Goal: Transaction & Acquisition: Book appointment/travel/reservation

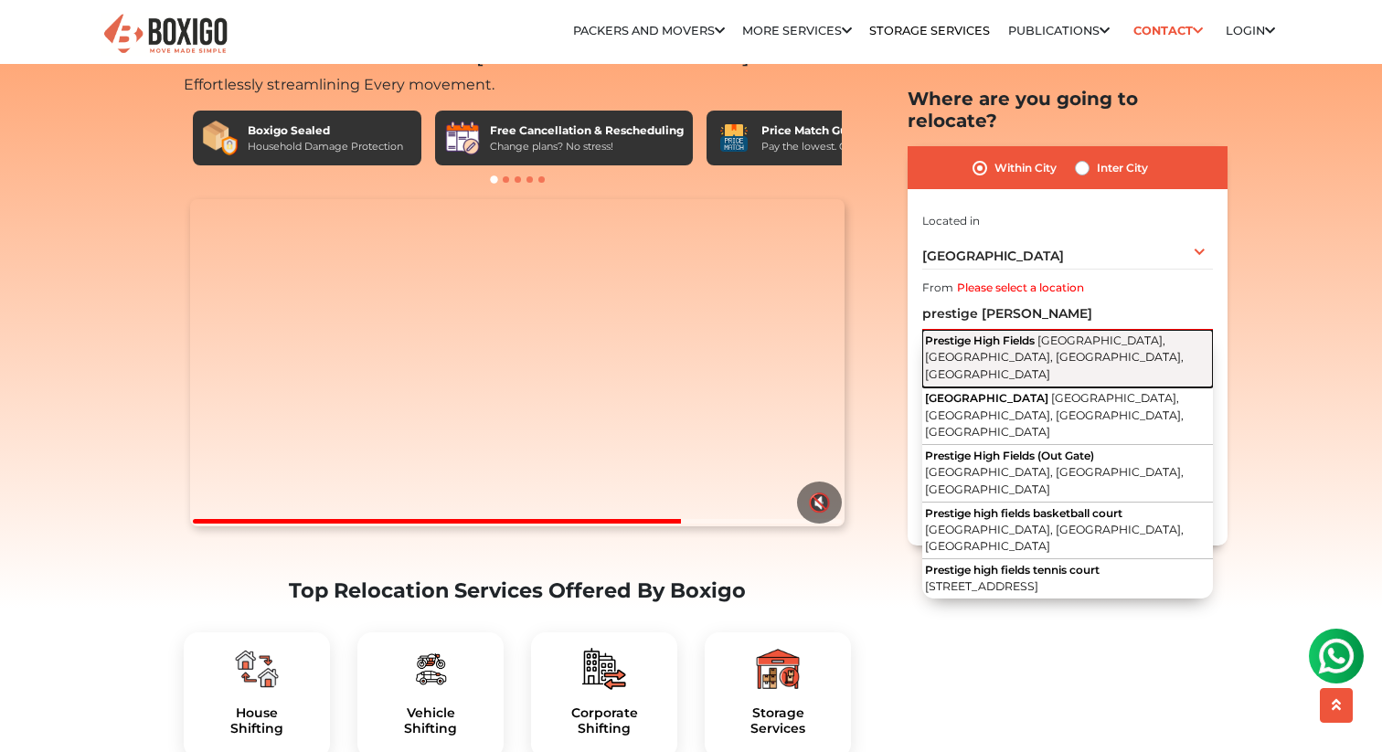
click at [1021, 334] on span "Prestige High Fields" at bounding box center [980, 341] width 110 height 14
type input "[GEOGRAPHIC_DATA], [GEOGRAPHIC_DATA], [GEOGRAPHIC_DATA], [GEOGRAPHIC_DATA], [GE…"
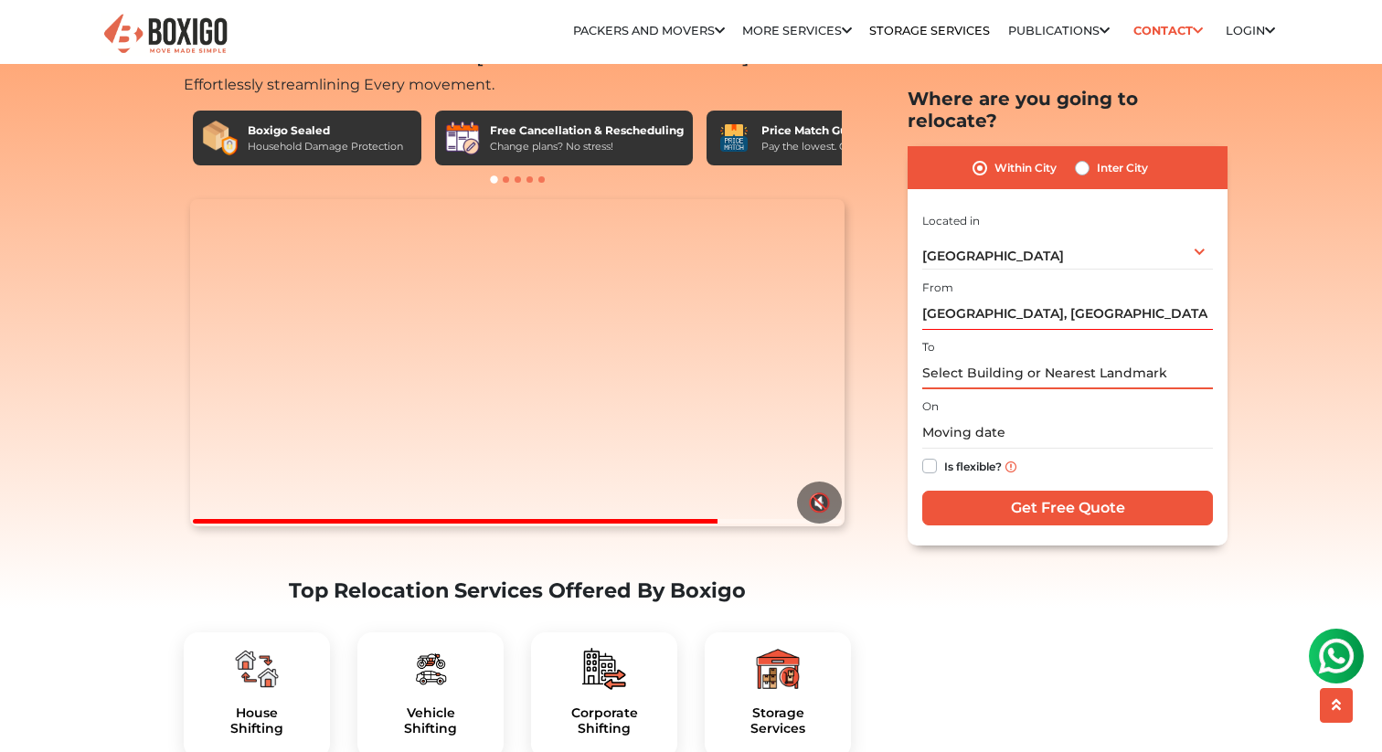
click at [965, 357] on input "text" at bounding box center [1067, 373] width 291 height 32
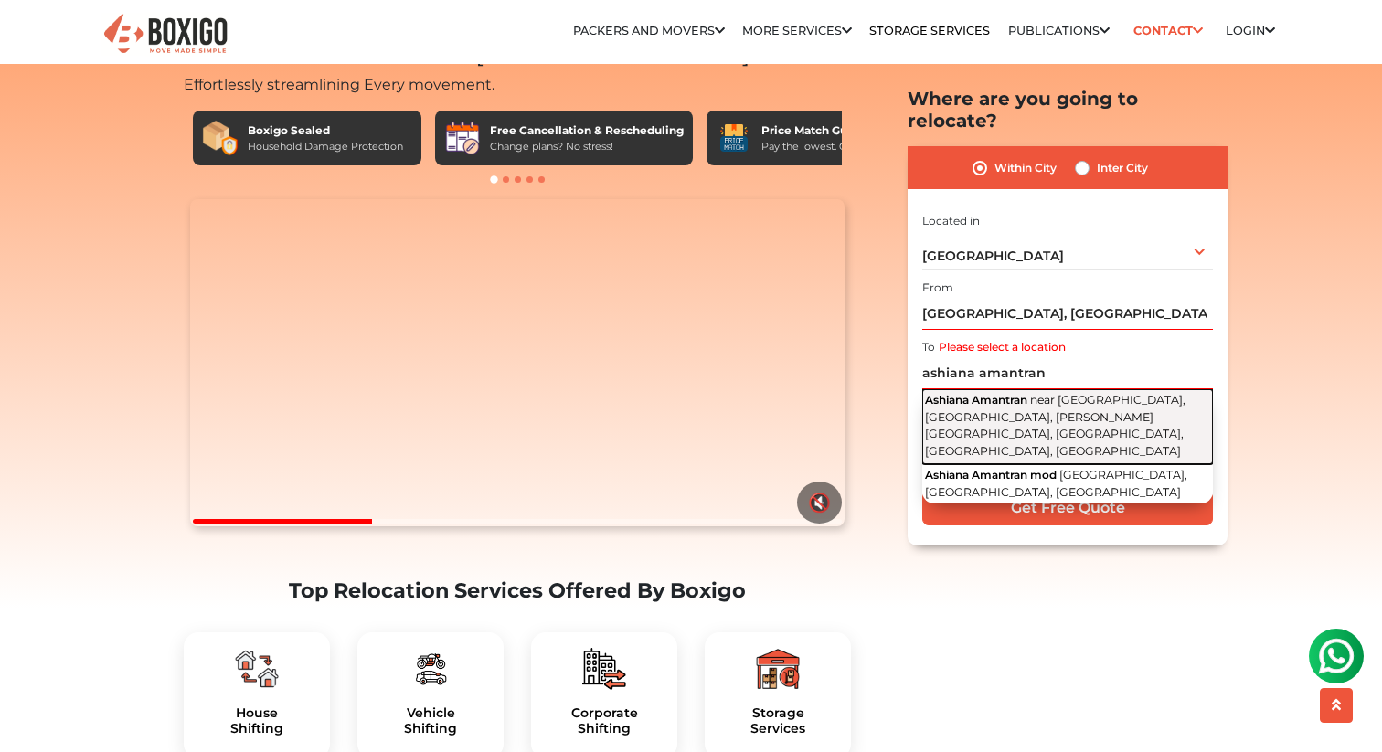
click at [1038, 393] on span "near [GEOGRAPHIC_DATA], [GEOGRAPHIC_DATA], [PERSON_NAME][GEOGRAPHIC_DATA], [GEO…" at bounding box center [1055, 425] width 261 height 65
type input "Ashiana Amantran, near [GEOGRAPHIC_DATA], [GEOGRAPHIC_DATA], [PERSON_NAME][GEOG…"
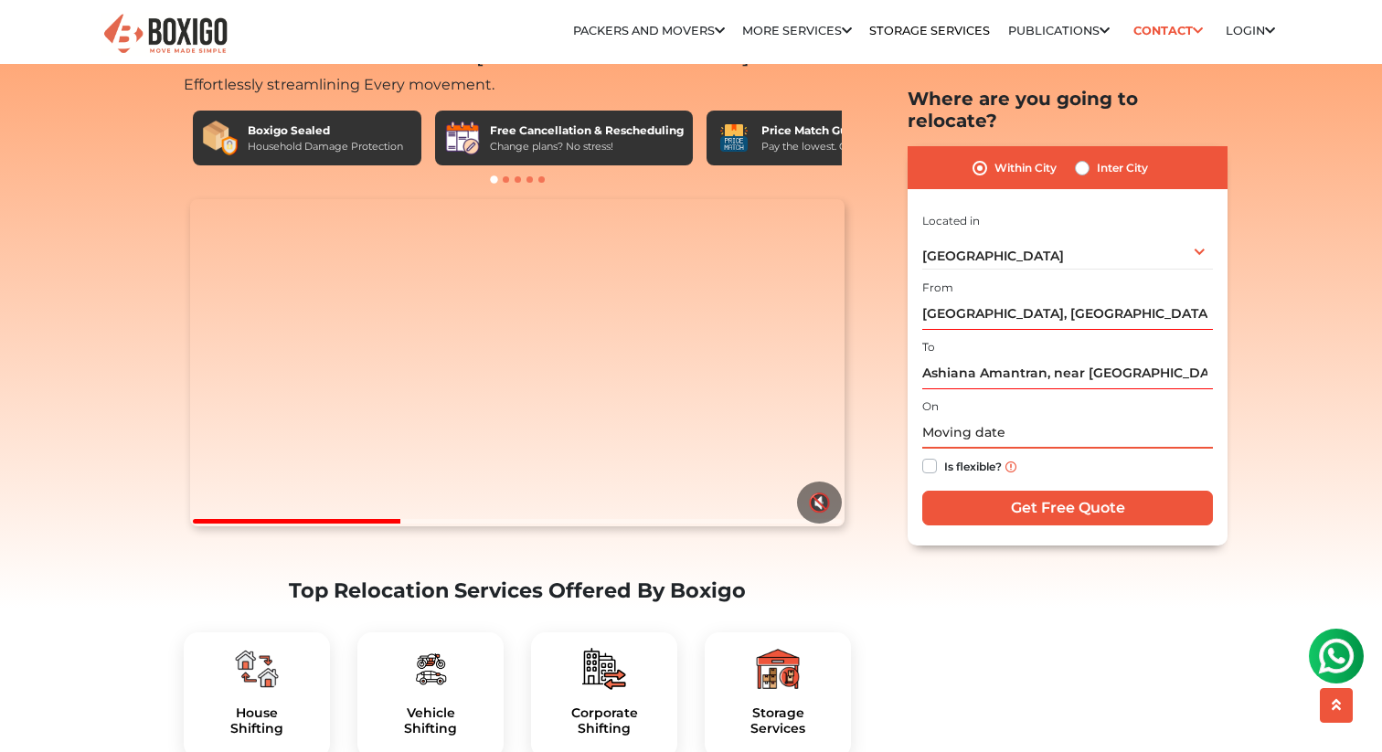
click at [969, 418] on input "text" at bounding box center [1067, 434] width 291 height 32
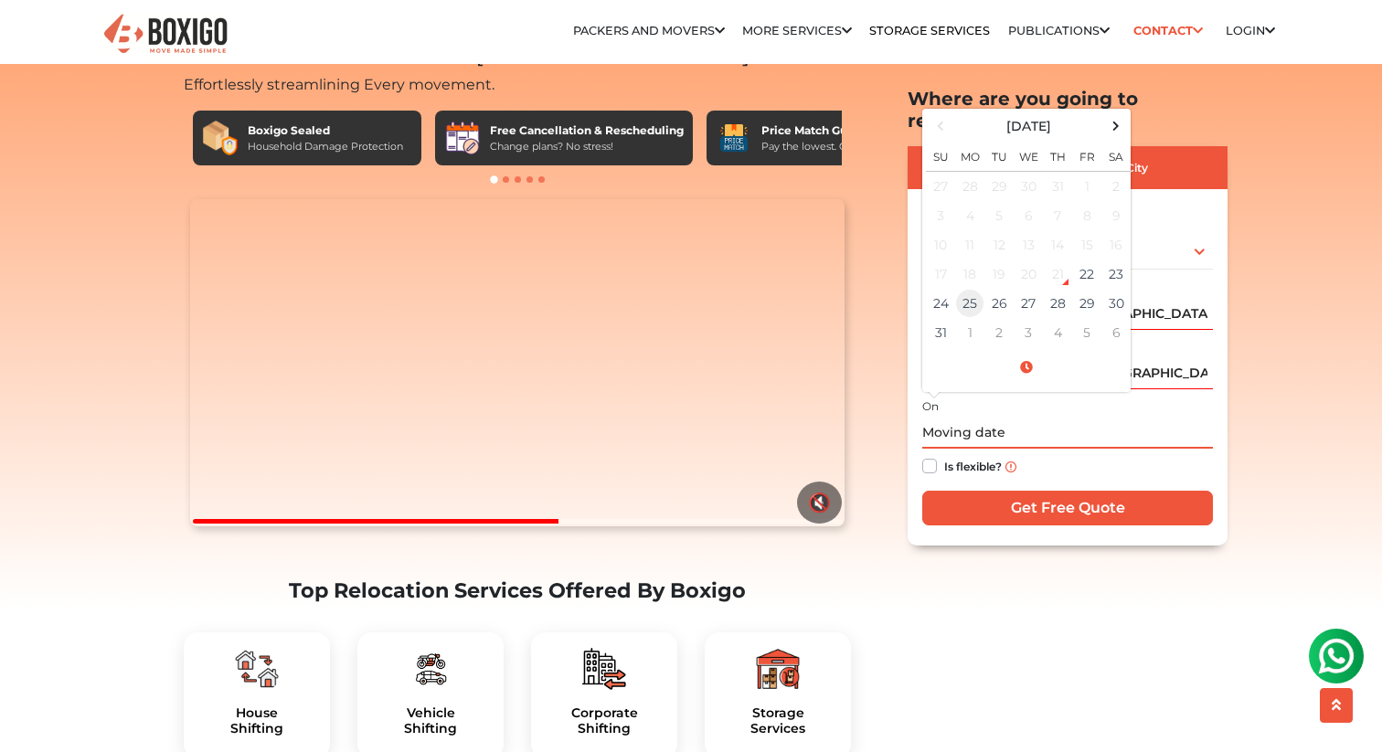
click at [976, 290] on td "25" at bounding box center [969, 304] width 29 height 29
type input "[DATE] 12:00 AM"
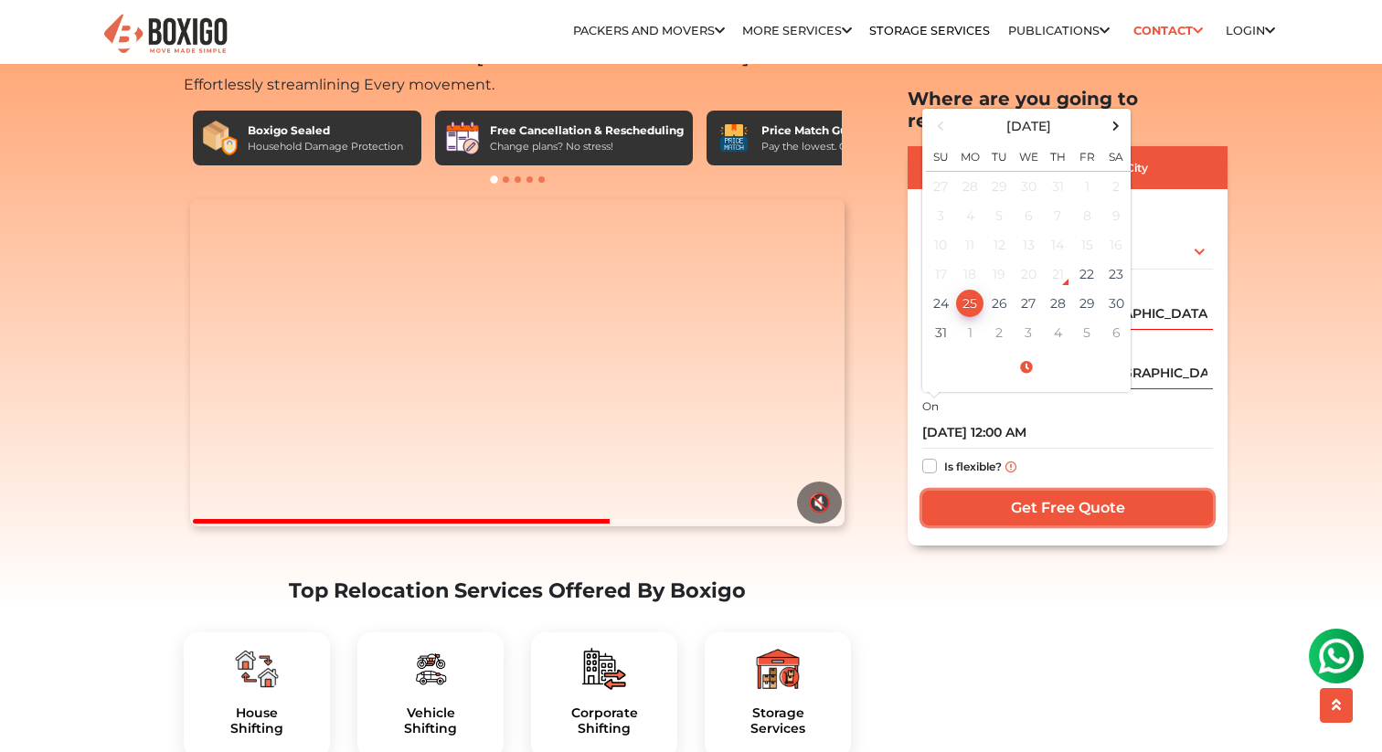
click at [1034, 491] on input "Get Free Quote" at bounding box center [1067, 508] width 291 height 35
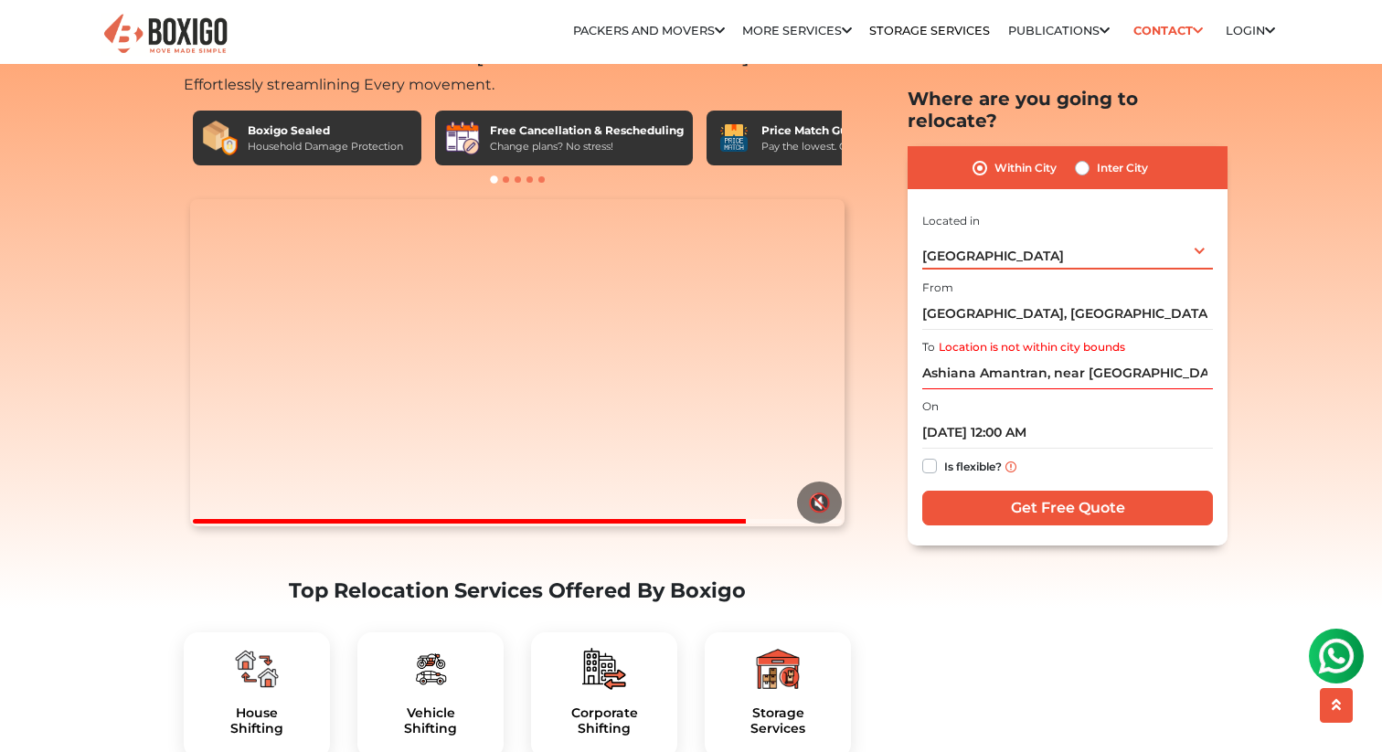
click at [1041, 231] on div "[GEOGRAPHIC_DATA] Select City [GEOGRAPHIC_DATA] [GEOGRAPHIC_DATA] [GEOGRAPHIC_D…" at bounding box center [1067, 250] width 291 height 38
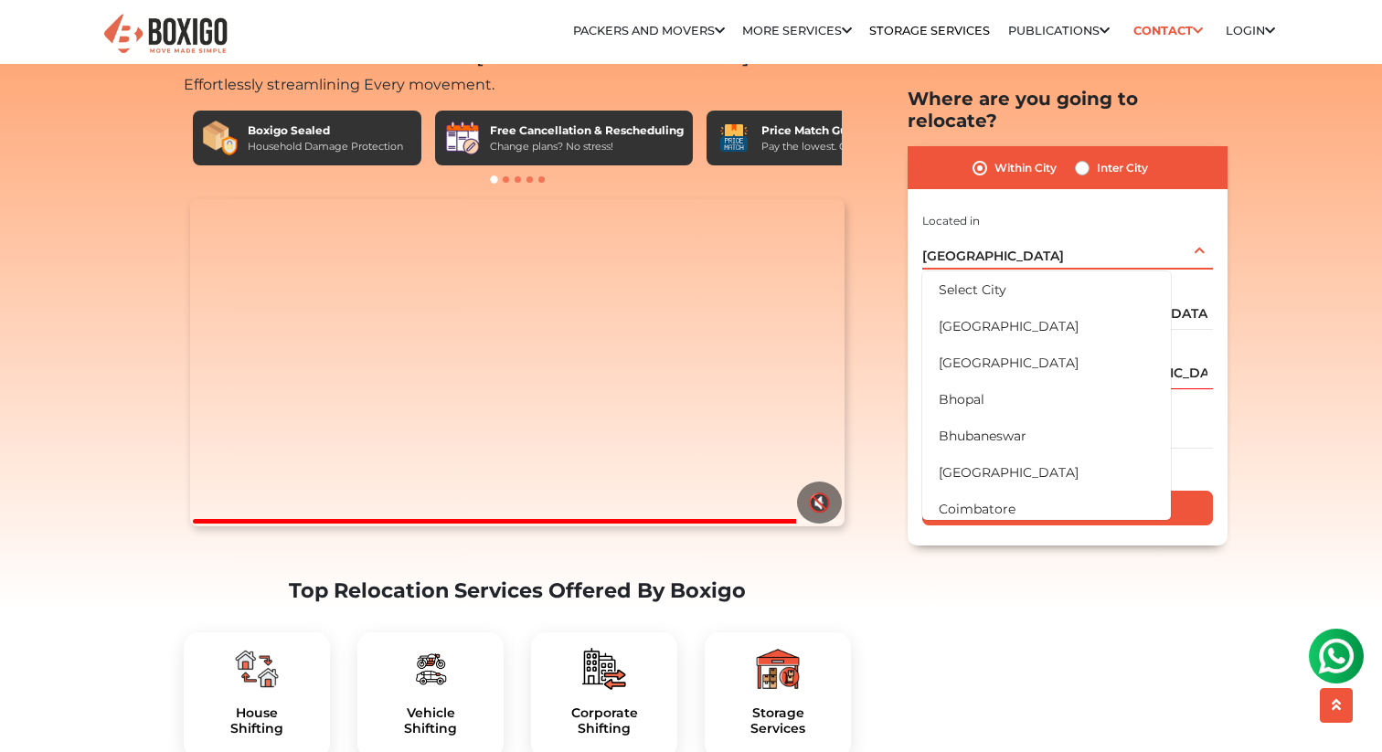
click at [1041, 231] on div "[GEOGRAPHIC_DATA] Select City [GEOGRAPHIC_DATA] [GEOGRAPHIC_DATA] [GEOGRAPHIC_D…" at bounding box center [1067, 250] width 291 height 38
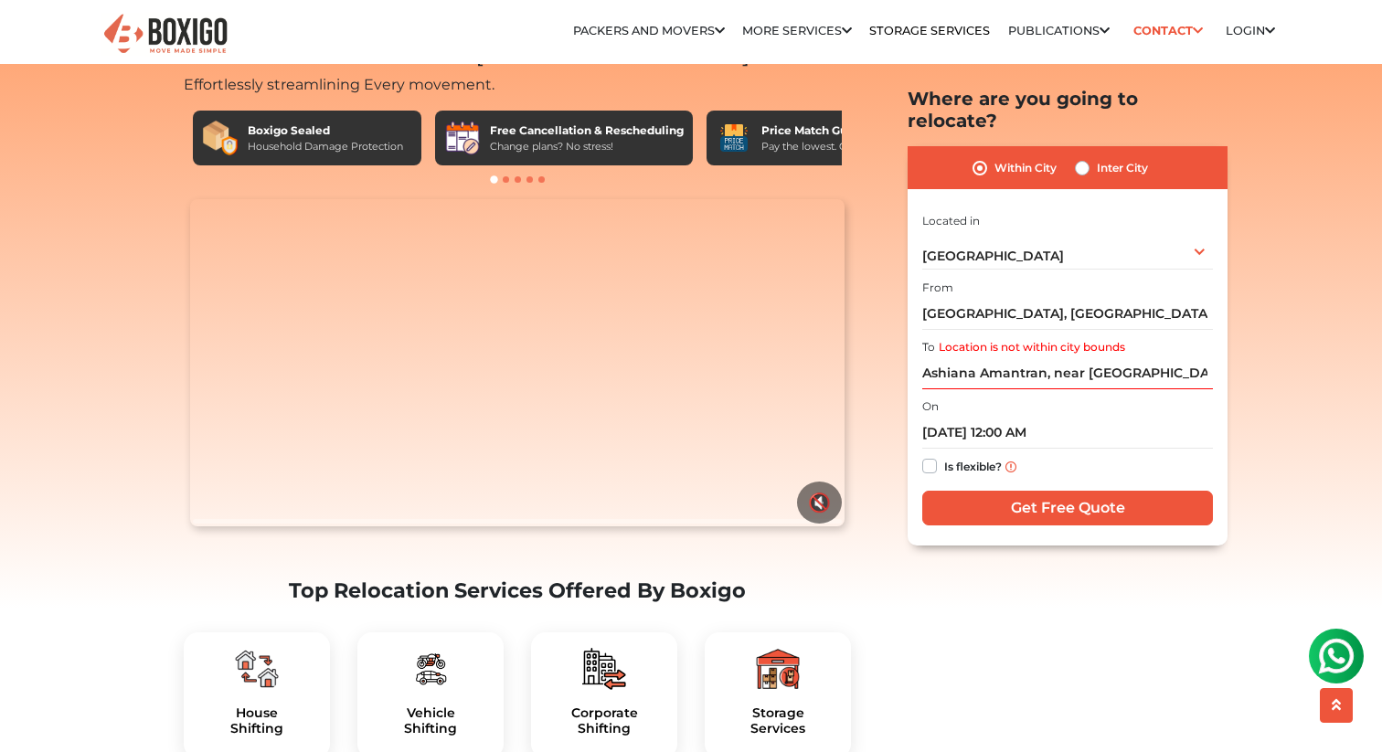
click at [1097, 157] on label "Inter City" at bounding box center [1122, 168] width 51 height 22
click at [1080, 157] on input "Inter City" at bounding box center [1082, 166] width 15 height 18
radio input "true"
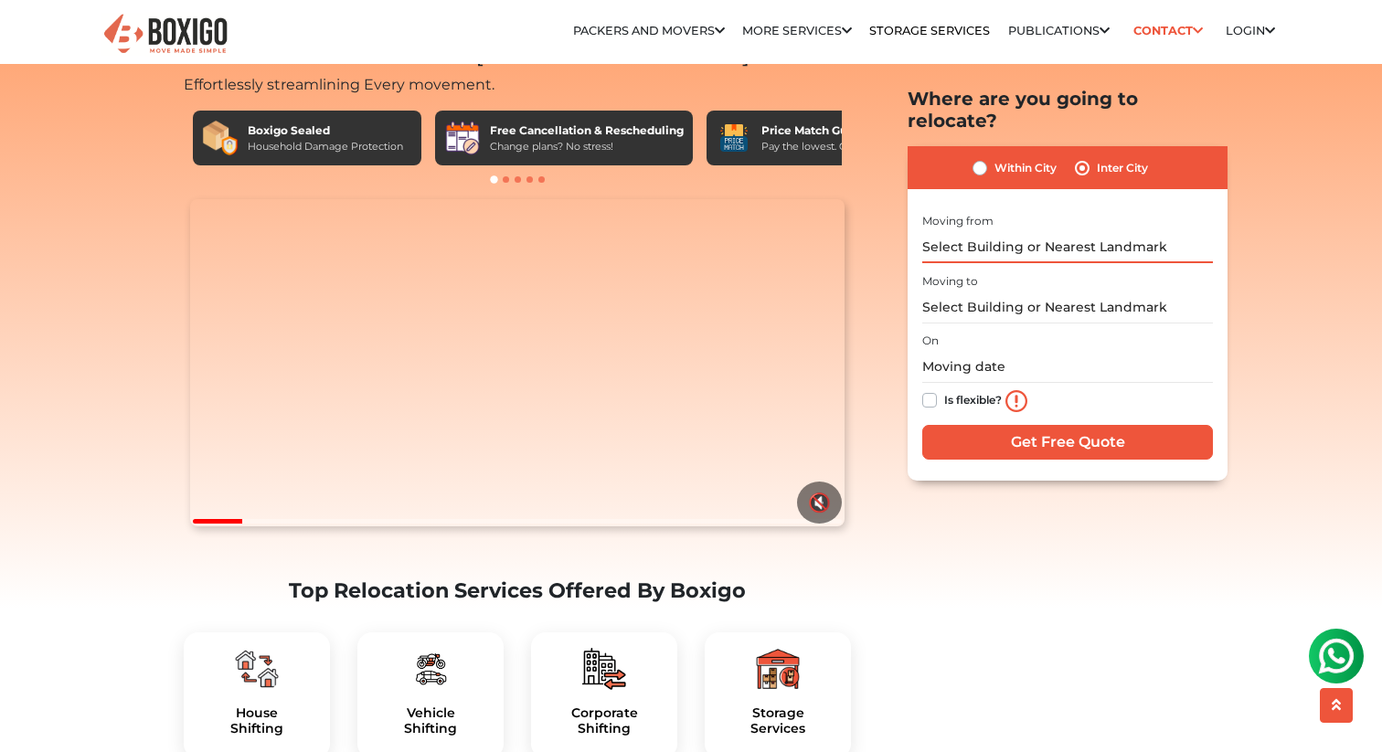
click at [971, 231] on input "text" at bounding box center [1067, 247] width 291 height 32
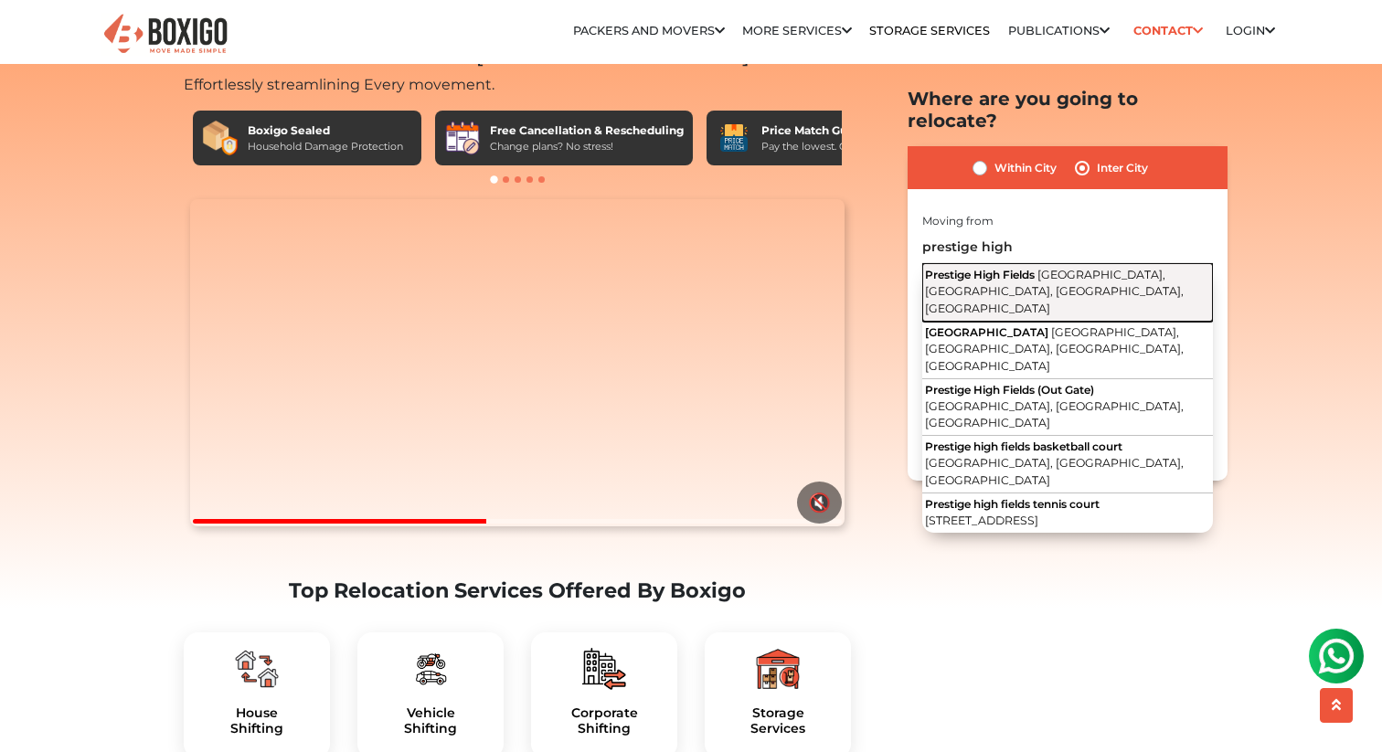
click at [1029, 268] on span "Prestige High Fields" at bounding box center [980, 275] width 110 height 14
type input "[GEOGRAPHIC_DATA], [GEOGRAPHIC_DATA], [GEOGRAPHIC_DATA], [GEOGRAPHIC_DATA], [GE…"
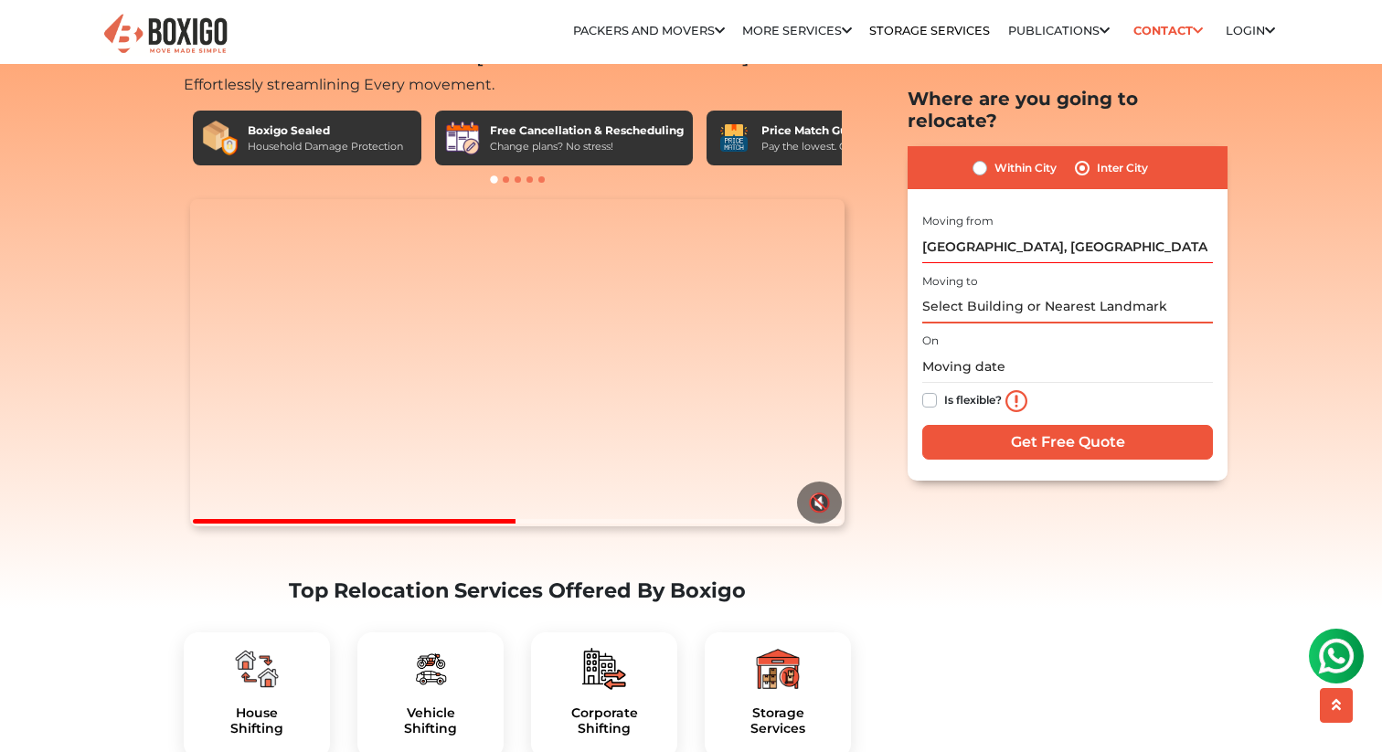
click at [965, 292] on input "text" at bounding box center [1067, 308] width 291 height 32
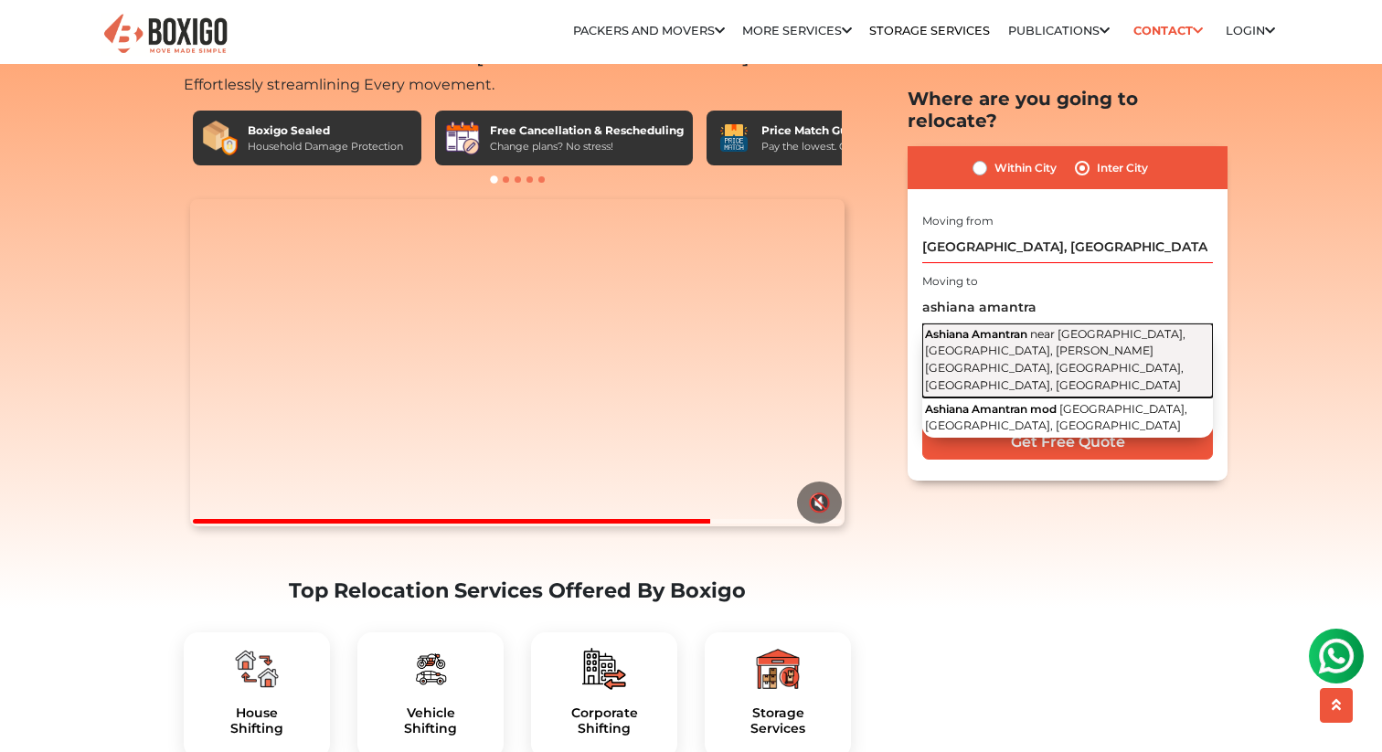
click at [1013, 327] on span "Ashiana Amantran" at bounding box center [976, 334] width 102 height 14
type input "Ashiana Amantran, near [GEOGRAPHIC_DATA], [GEOGRAPHIC_DATA], [PERSON_NAME][GEOG…"
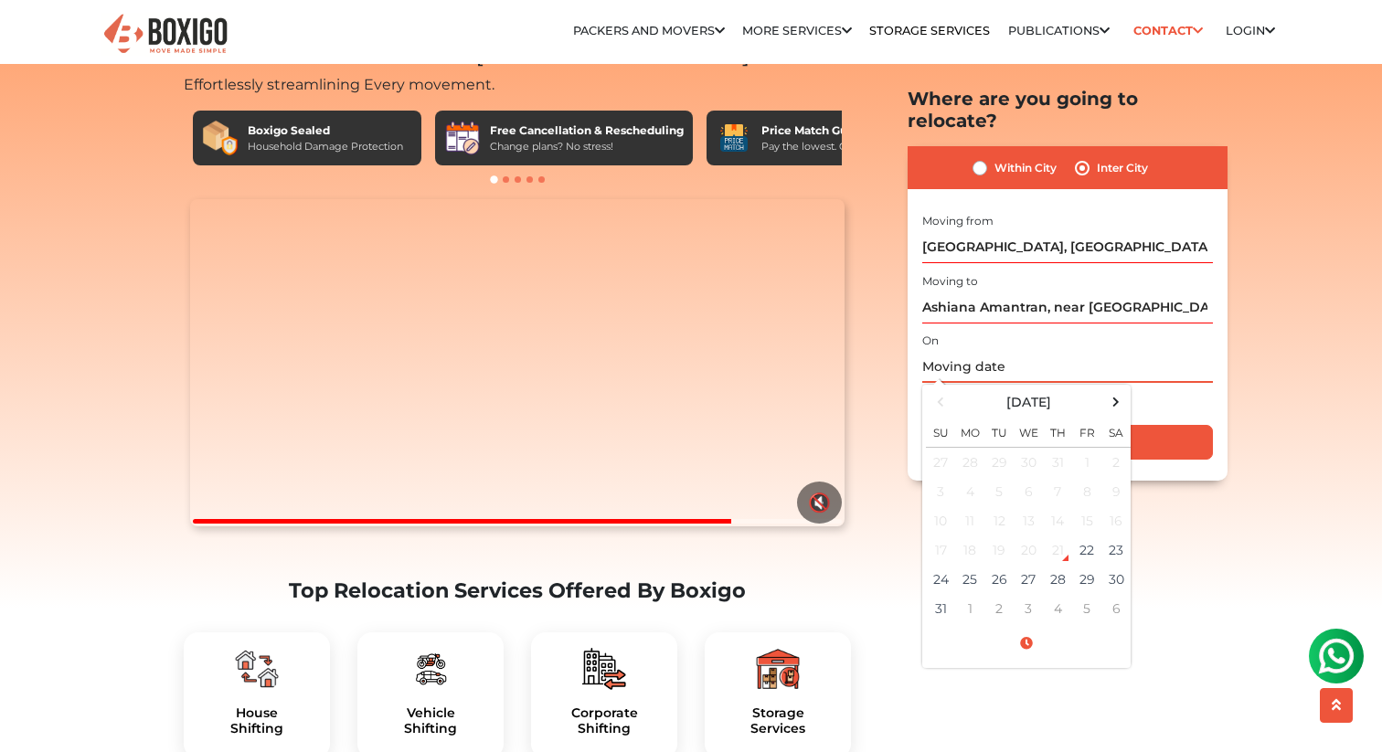
click at [974, 351] on input "text" at bounding box center [1067, 367] width 291 height 32
click at [978, 565] on td "25" at bounding box center [969, 579] width 29 height 29
type input "[DATE] 12:00 AM"
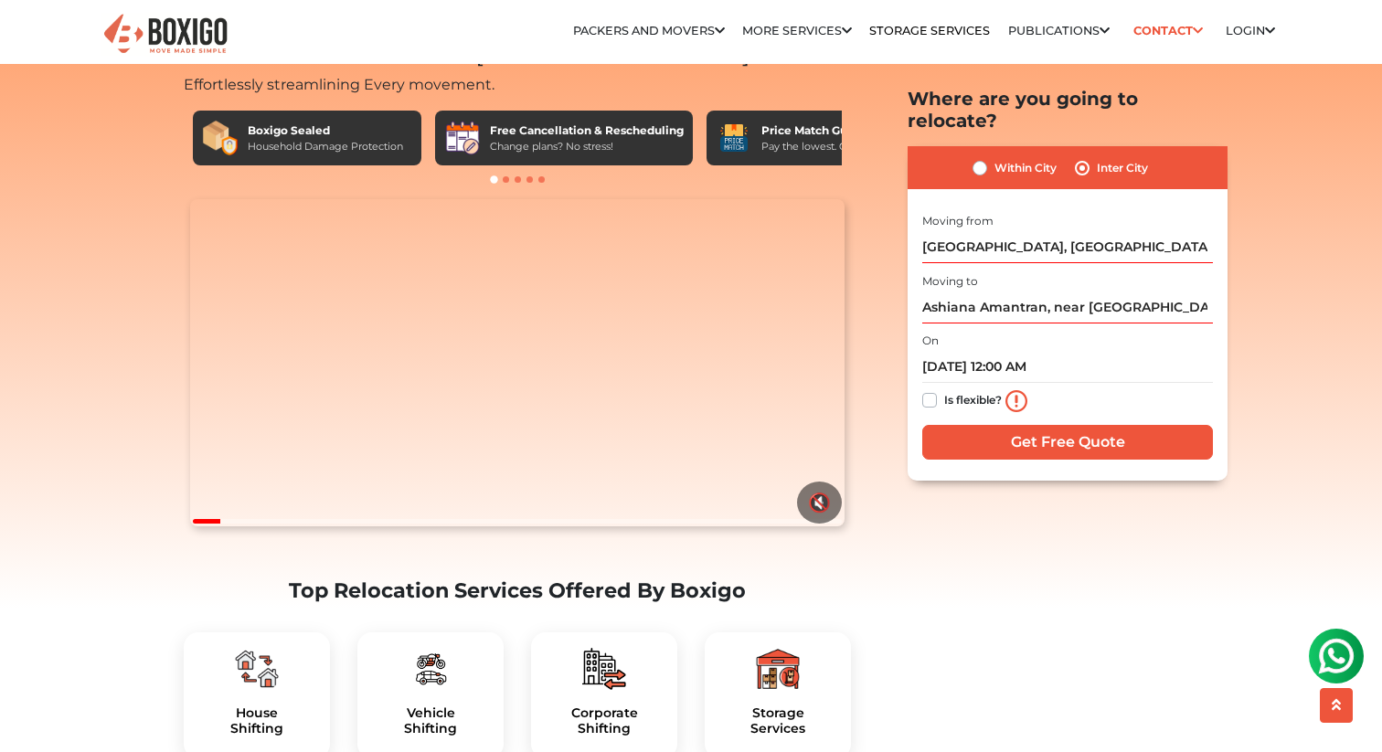
click at [944, 389] on label "Is flexible?" at bounding box center [973, 398] width 58 height 19
click at [933, 389] on input "Is flexible?" at bounding box center [929, 398] width 15 height 18
checkbox input "true"
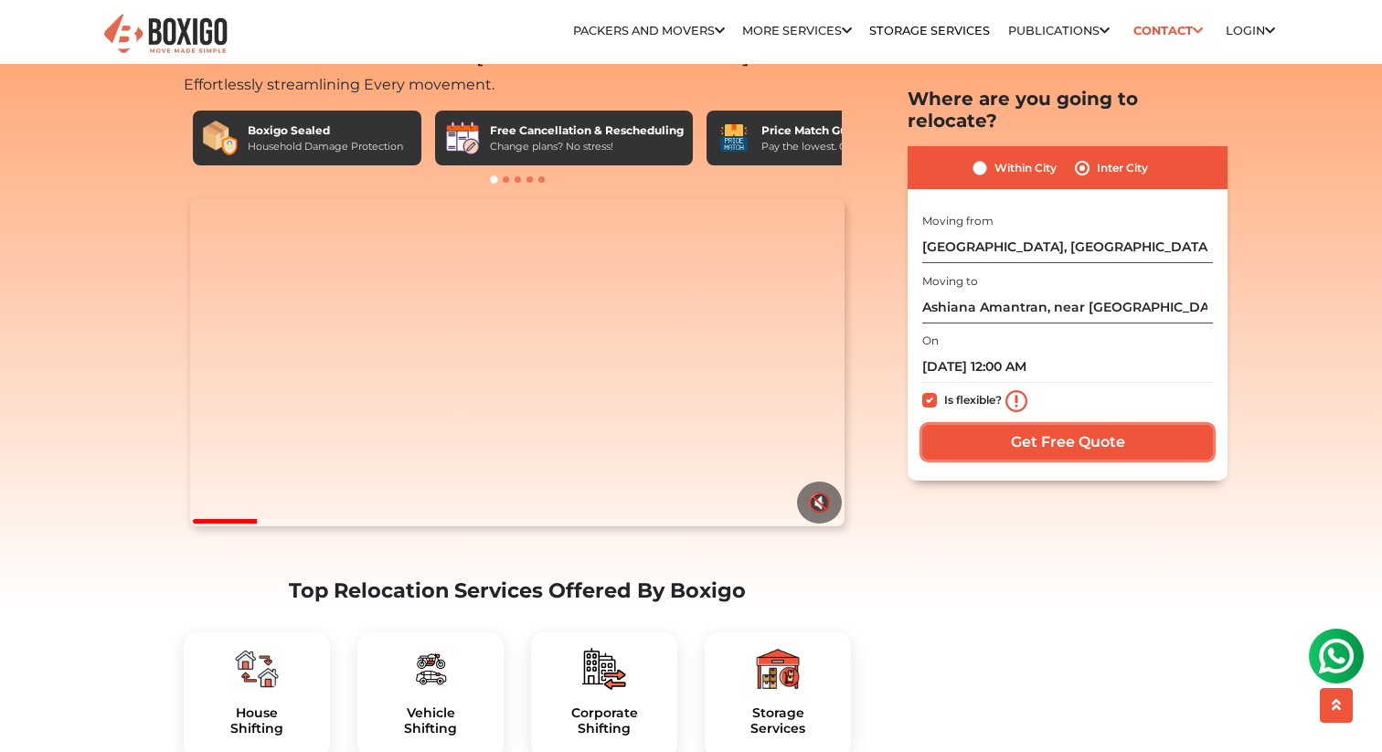
click at [1037, 425] on input "Get Free Quote" at bounding box center [1067, 442] width 291 height 35
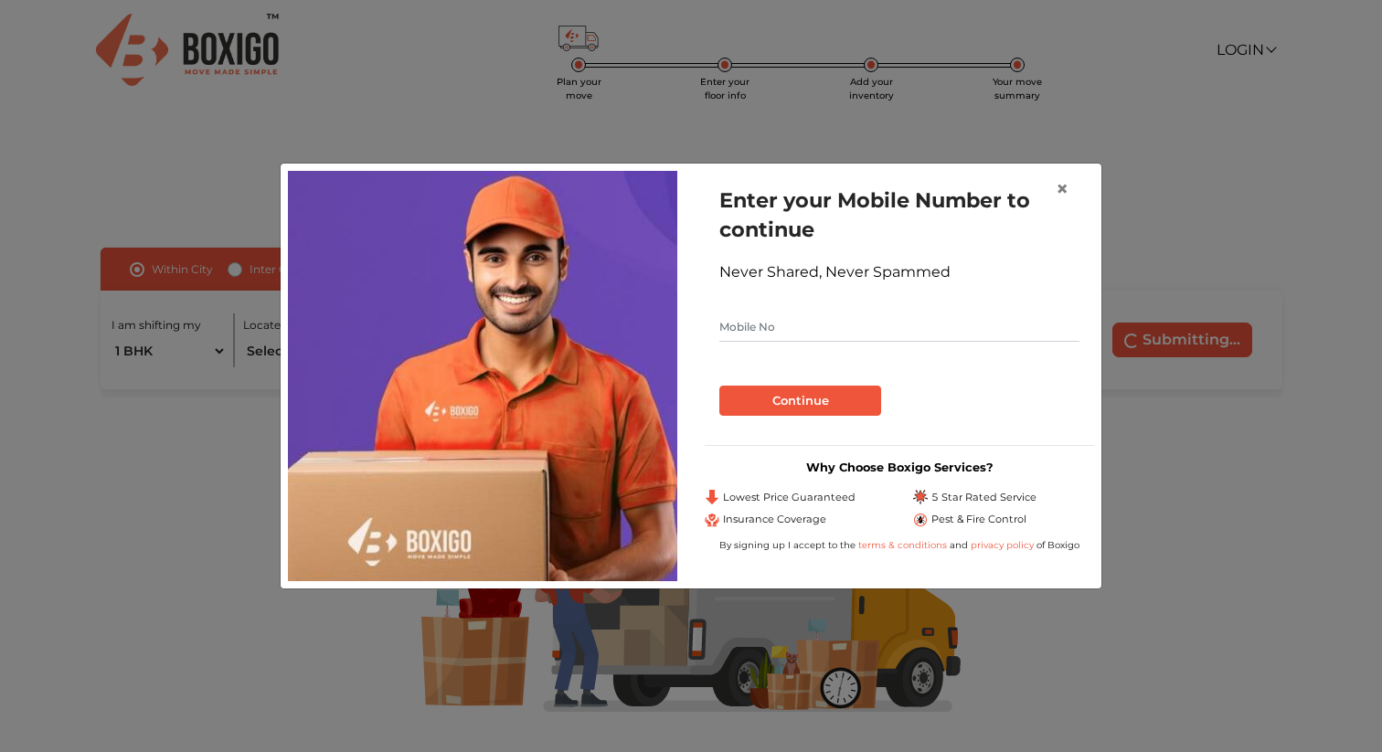
click at [785, 320] on input "text" at bounding box center [900, 327] width 360 height 29
click at [772, 328] on input "9887" at bounding box center [900, 327] width 360 height 29
type input "9887061472"
click at [797, 406] on button "Continue" at bounding box center [801, 401] width 162 height 31
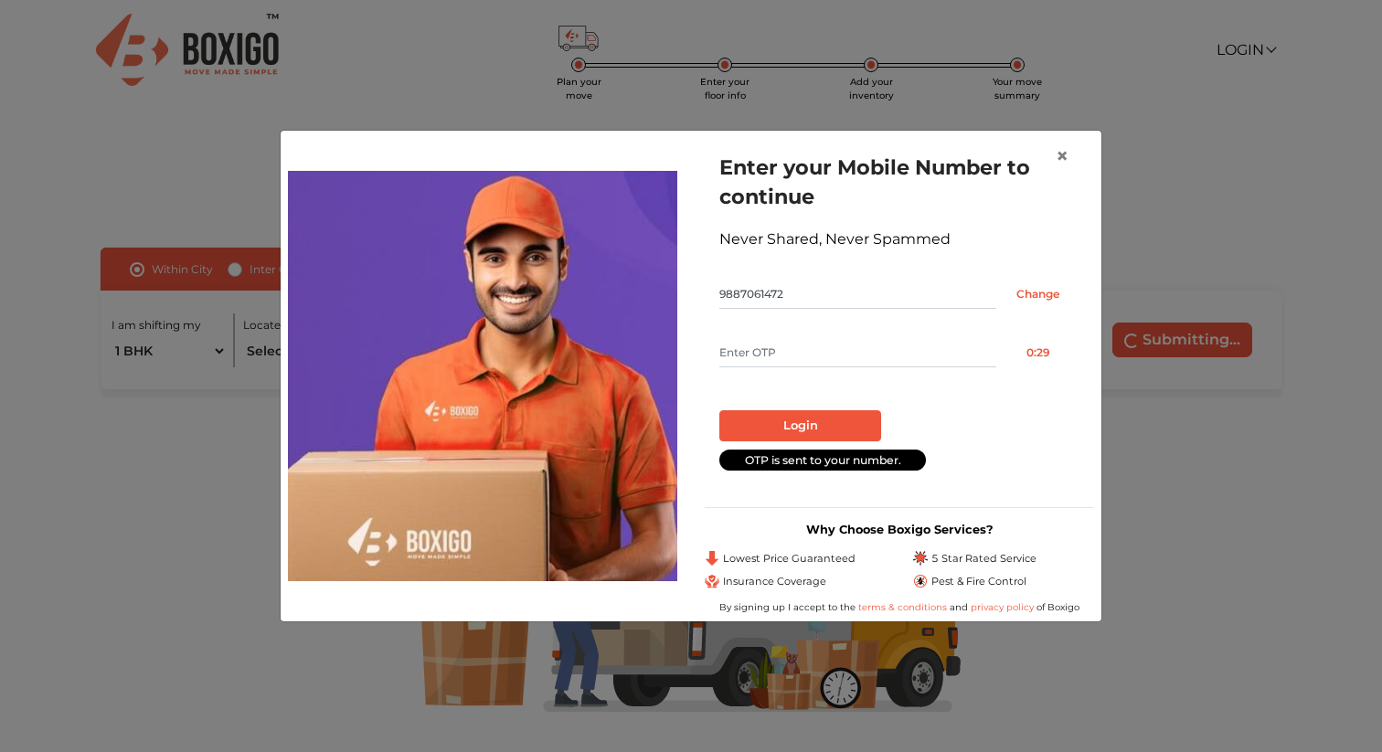
click at [830, 349] on input "text" at bounding box center [858, 352] width 277 height 29
type input "5825"
click at [818, 422] on button "Login" at bounding box center [801, 425] width 162 height 31
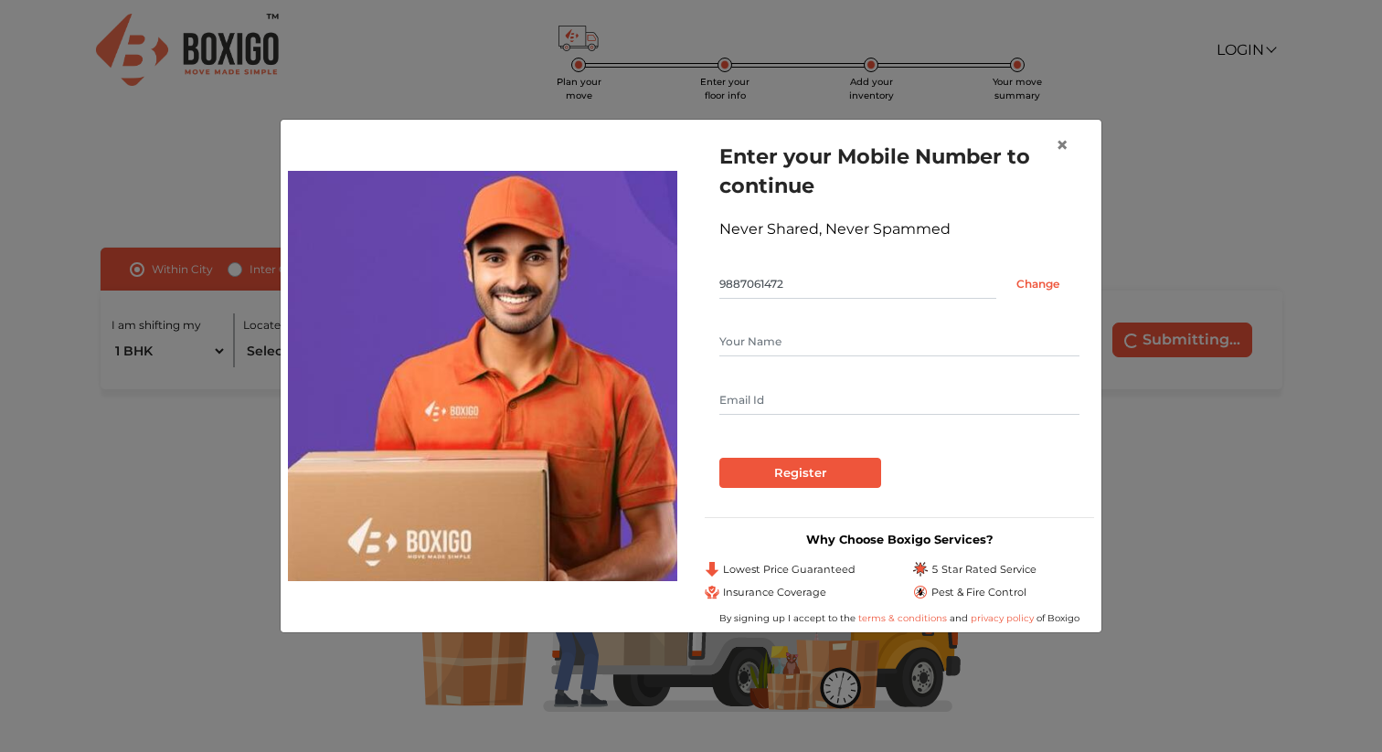
click at [776, 334] on input "text" at bounding box center [900, 341] width 360 height 29
type input "DEEPAK SWAMI"
click at [768, 391] on input "text" at bounding box center [900, 400] width 360 height 29
type input "Ravideepakswami@gmail.com"
click at [785, 470] on input "Register" at bounding box center [801, 473] width 162 height 31
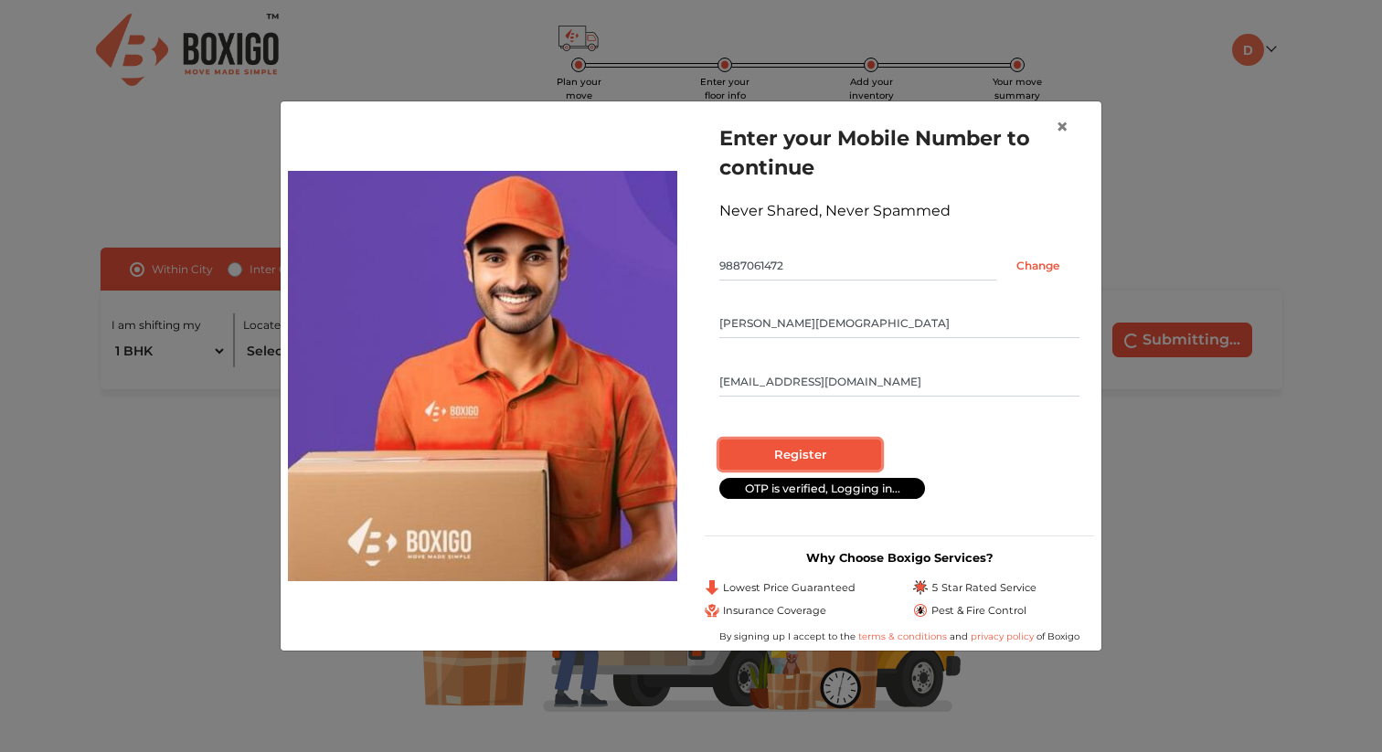
radio input "false"
radio input "true"
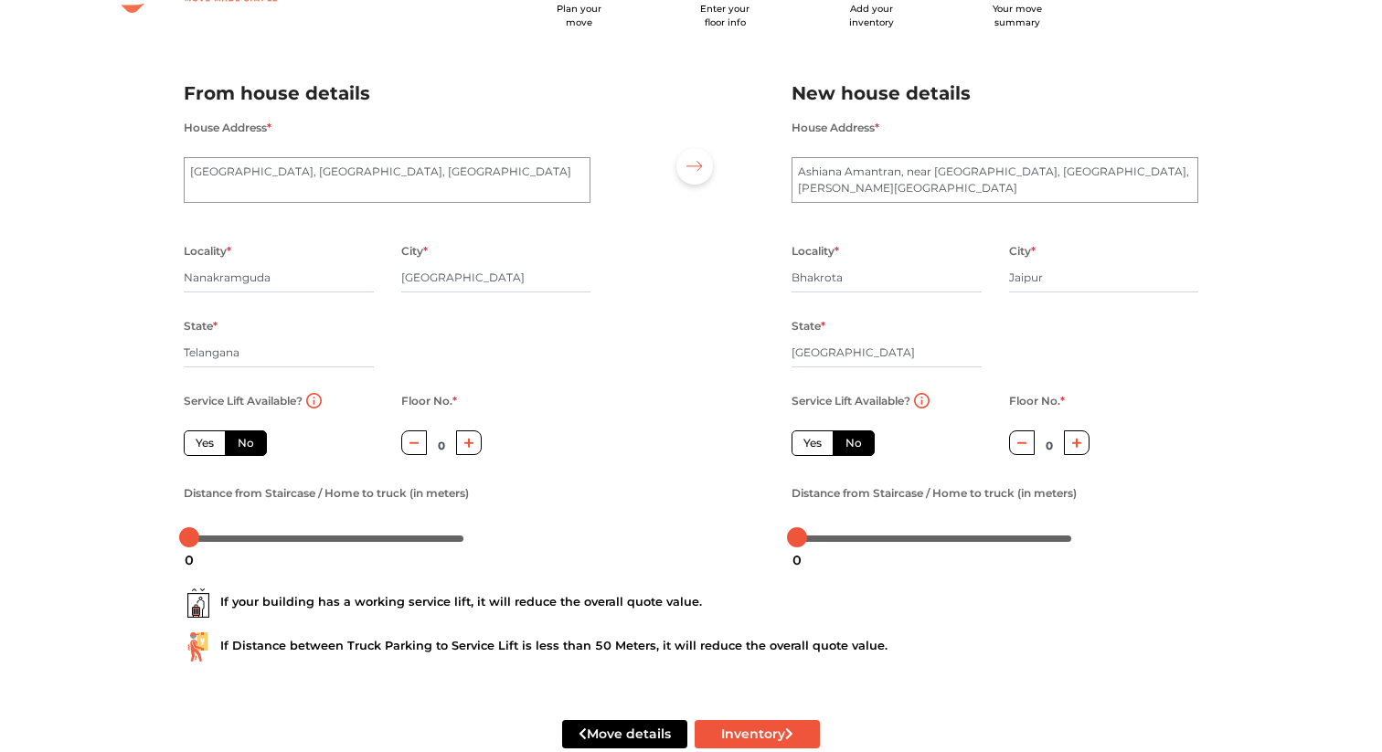
scroll to position [117, 0]
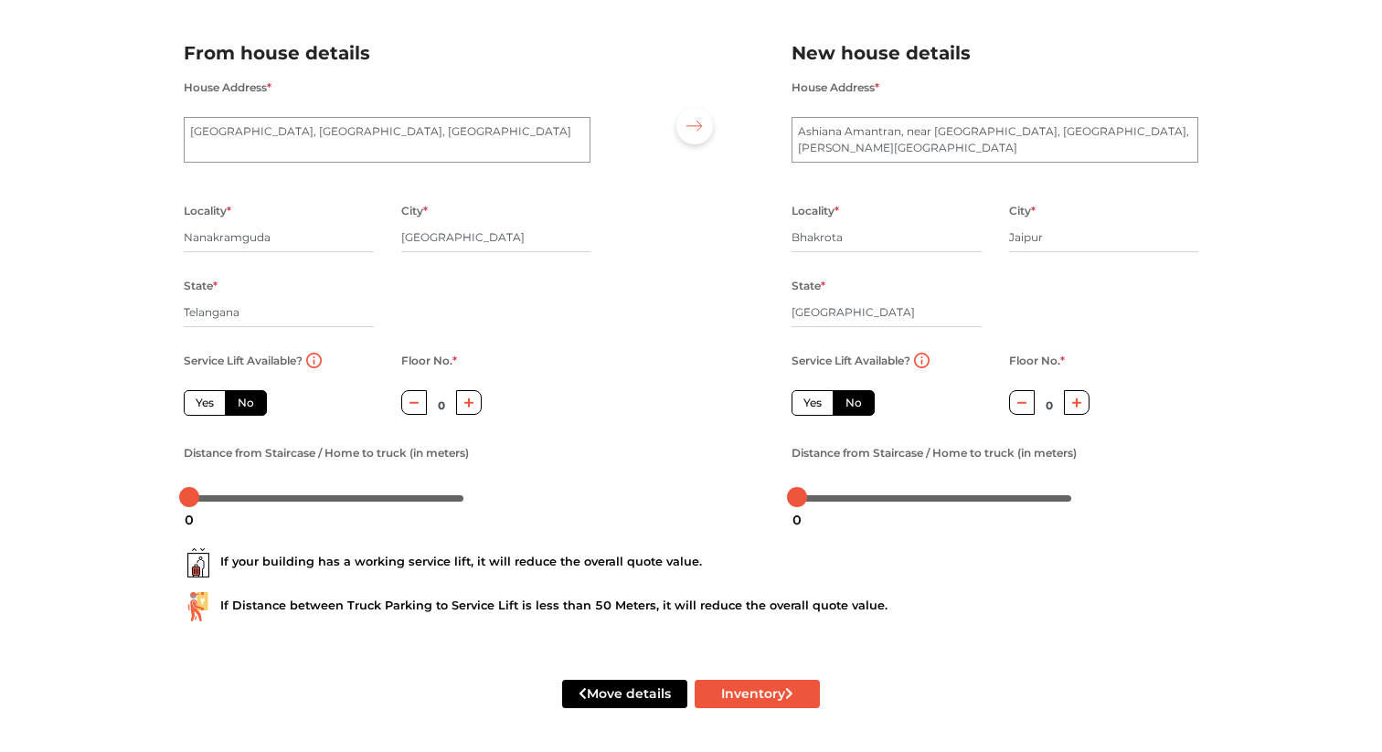
click at [198, 404] on label "Yes" at bounding box center [205, 403] width 42 height 26
click at [198, 404] on input "Yes" at bounding box center [202, 401] width 12 height 12
radio input "true"
drag, startPoint x: 190, startPoint y: 497, endPoint x: 218, endPoint y: 498, distance: 27.4
click at [218, 498] on div at bounding box center [217, 497] width 20 height 20
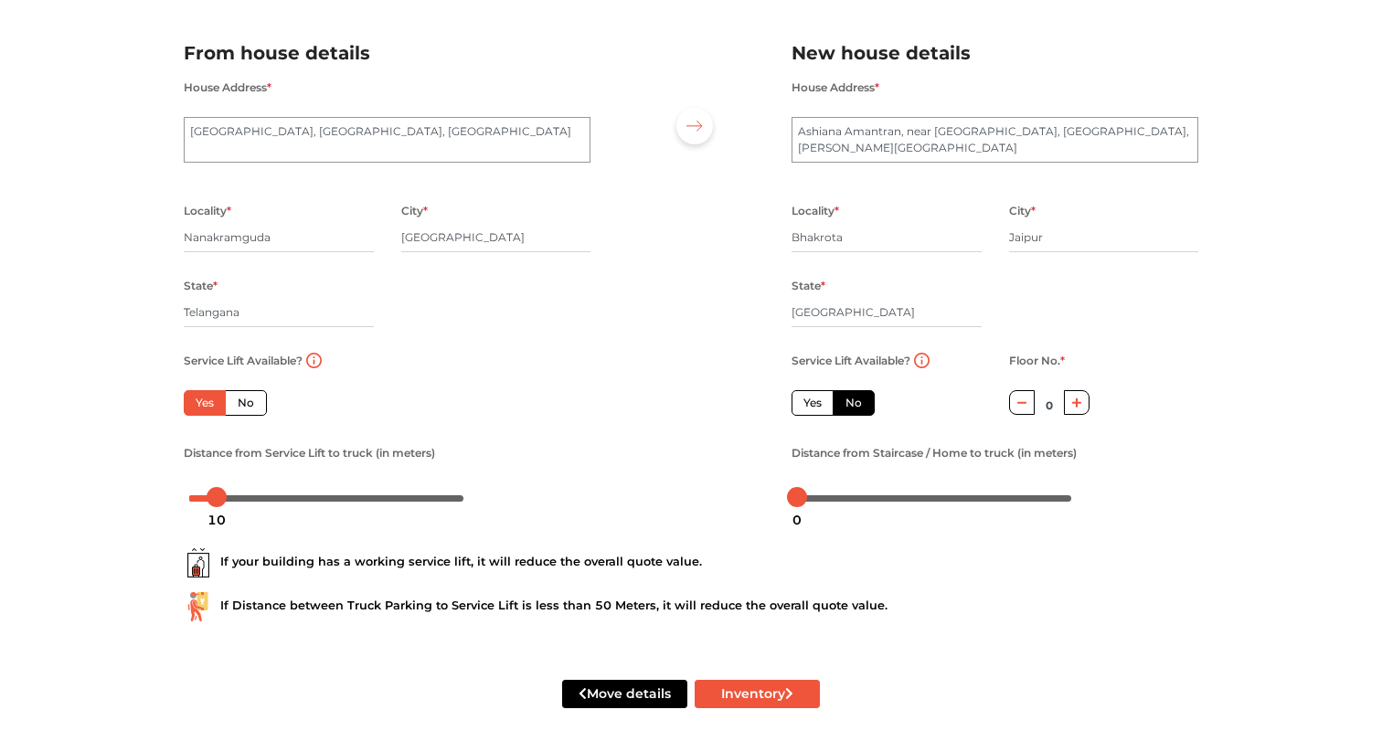
click at [627, 472] on div at bounding box center [691, 268] width 174 height 504
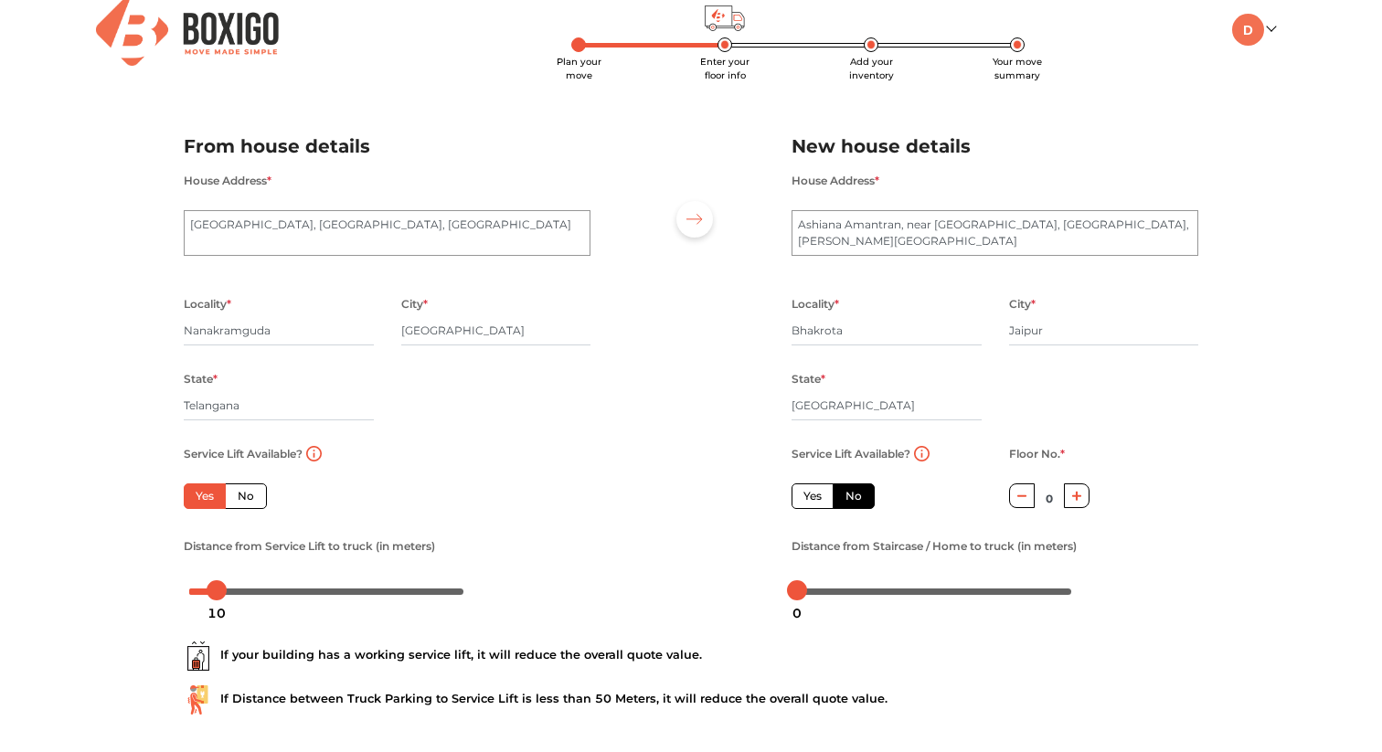
scroll to position [0, 0]
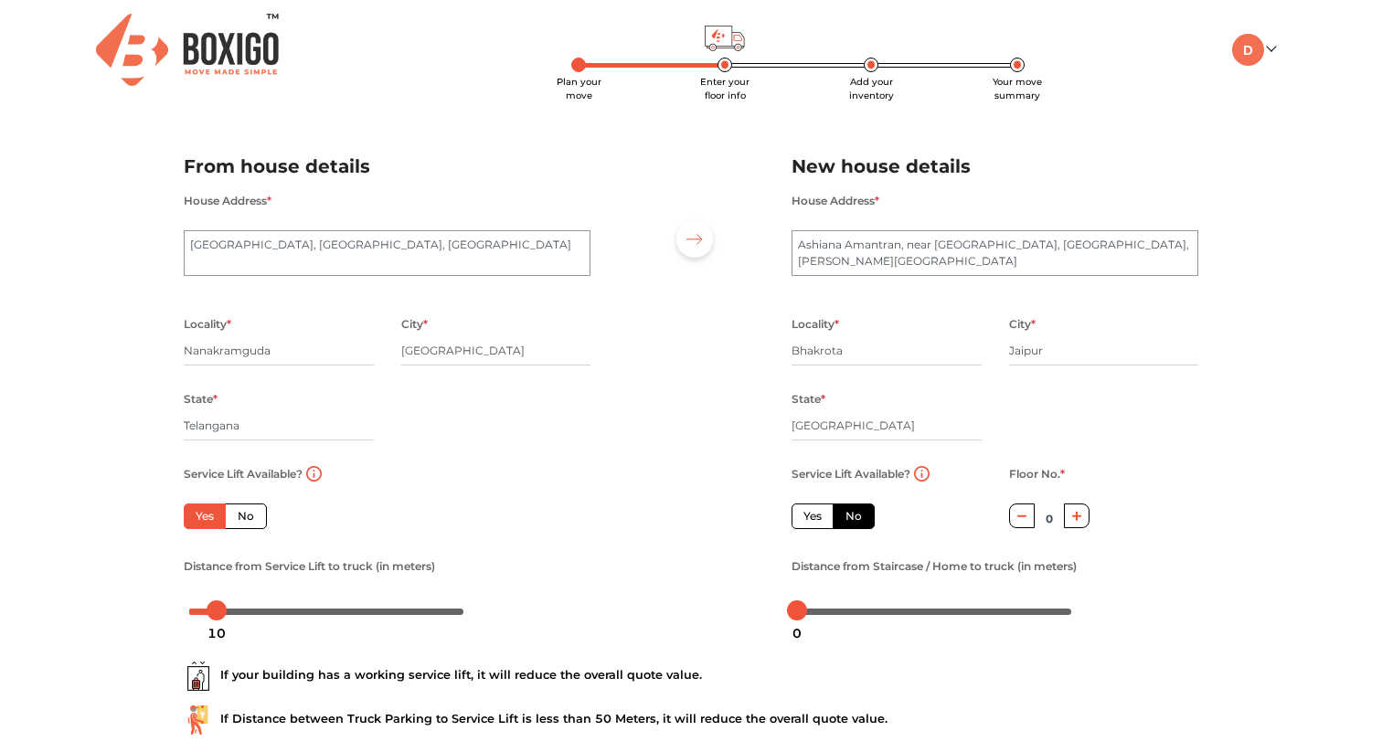
click at [809, 517] on label "Yes" at bounding box center [813, 517] width 42 height 26
click at [809, 517] on input "Yes" at bounding box center [810, 514] width 12 height 12
radio input "false"
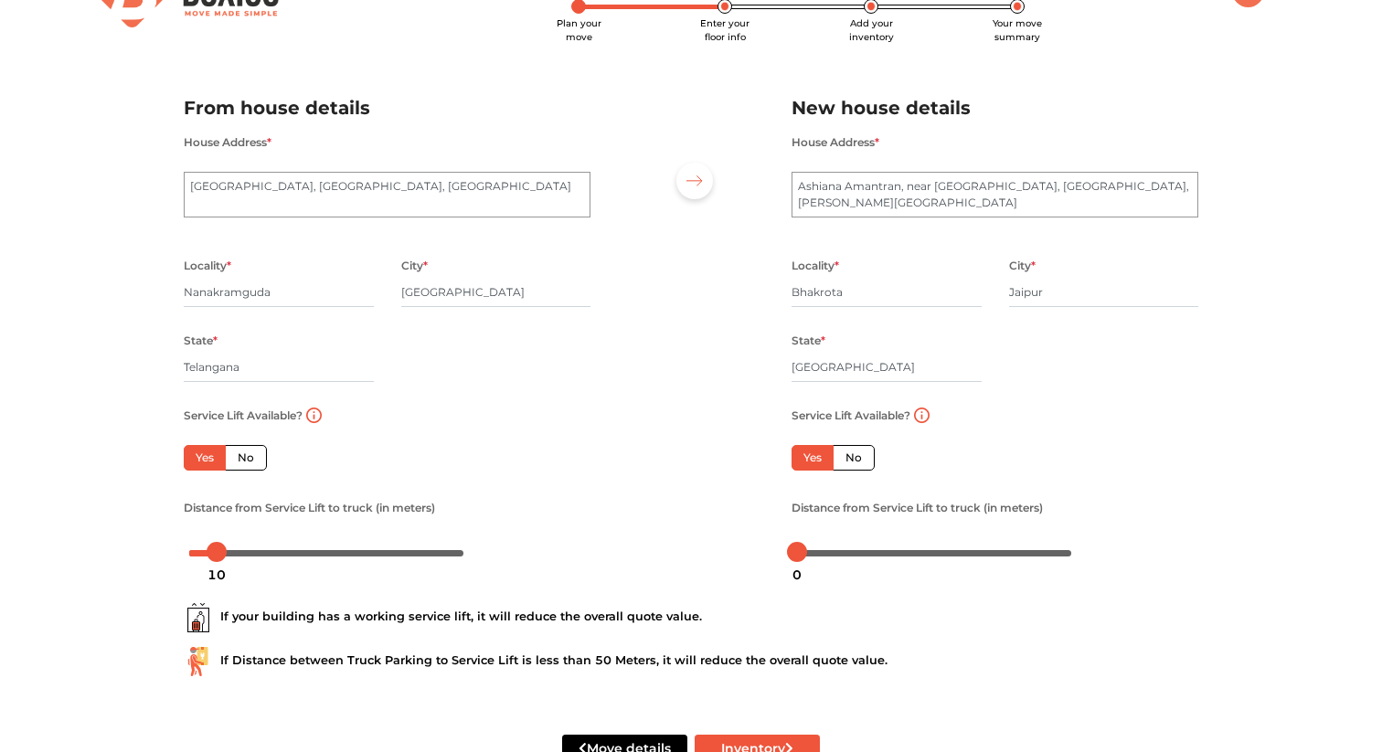
scroll to position [69, 0]
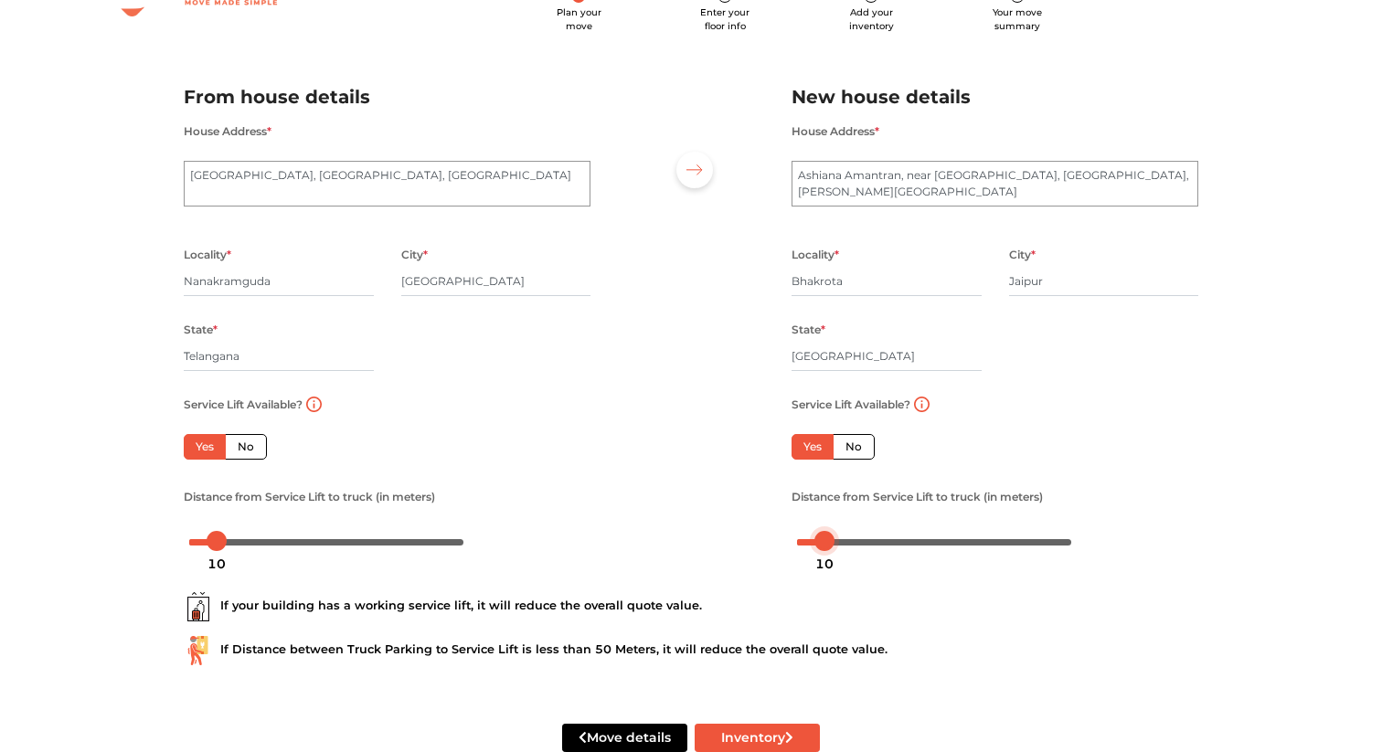
drag, startPoint x: 801, startPoint y: 540, endPoint x: 826, endPoint y: 543, distance: 25.7
click at [826, 543] on div at bounding box center [825, 541] width 20 height 20
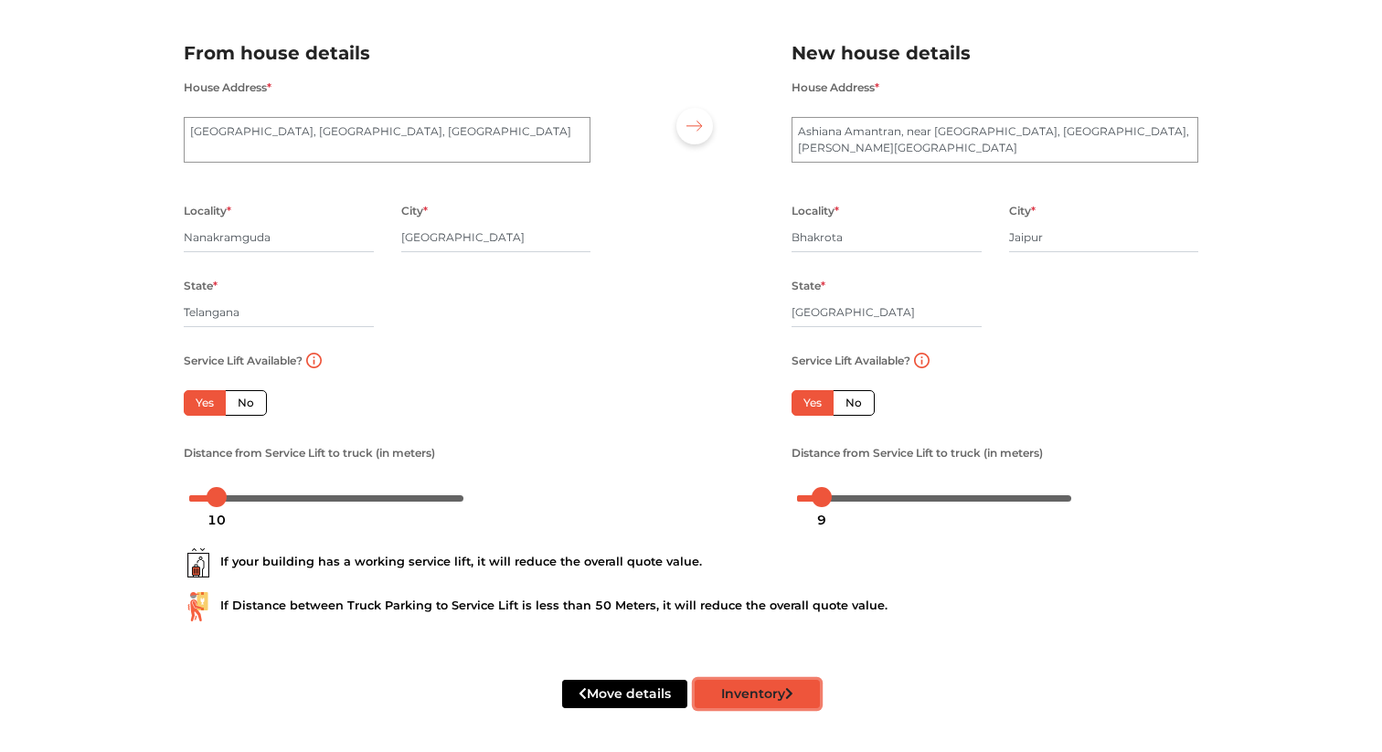
click at [763, 690] on button "Inventory" at bounding box center [757, 694] width 125 height 28
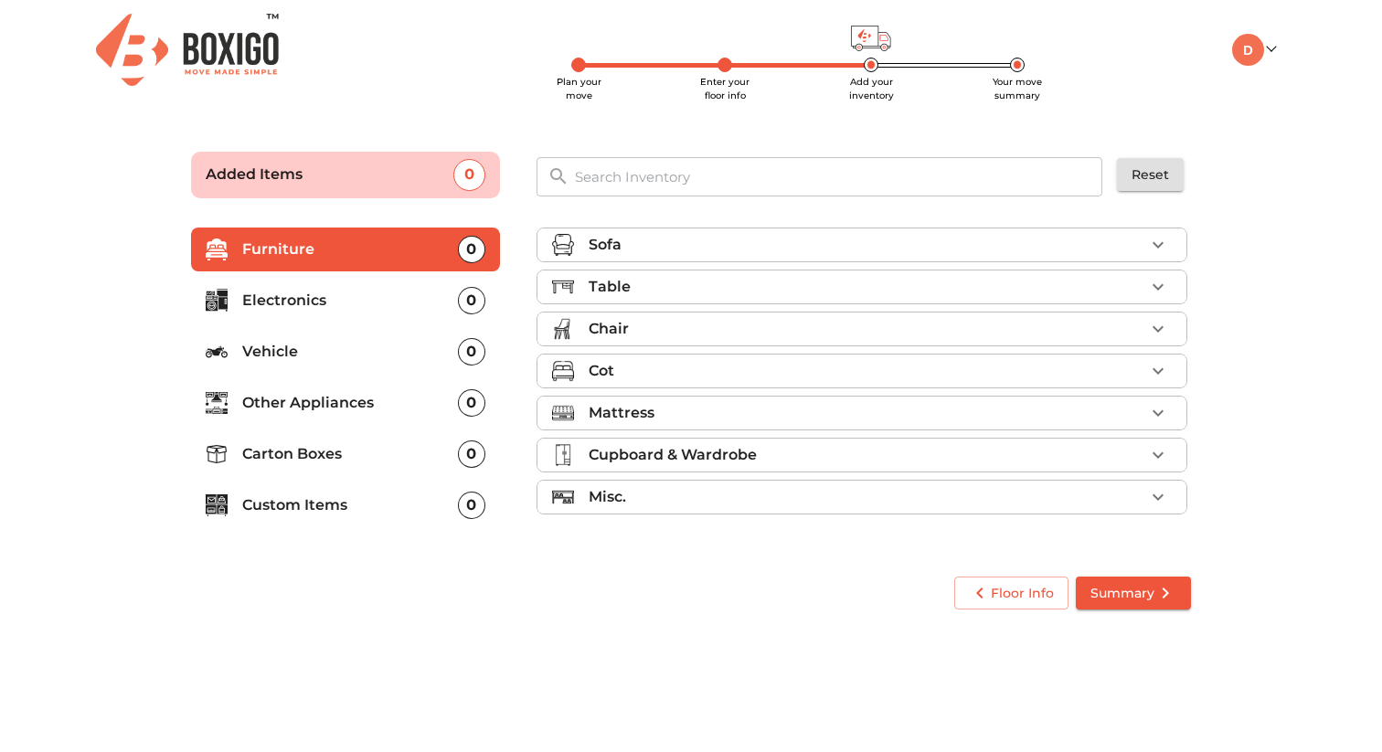
click at [1170, 318] on li "Chair" at bounding box center [862, 329] width 649 height 33
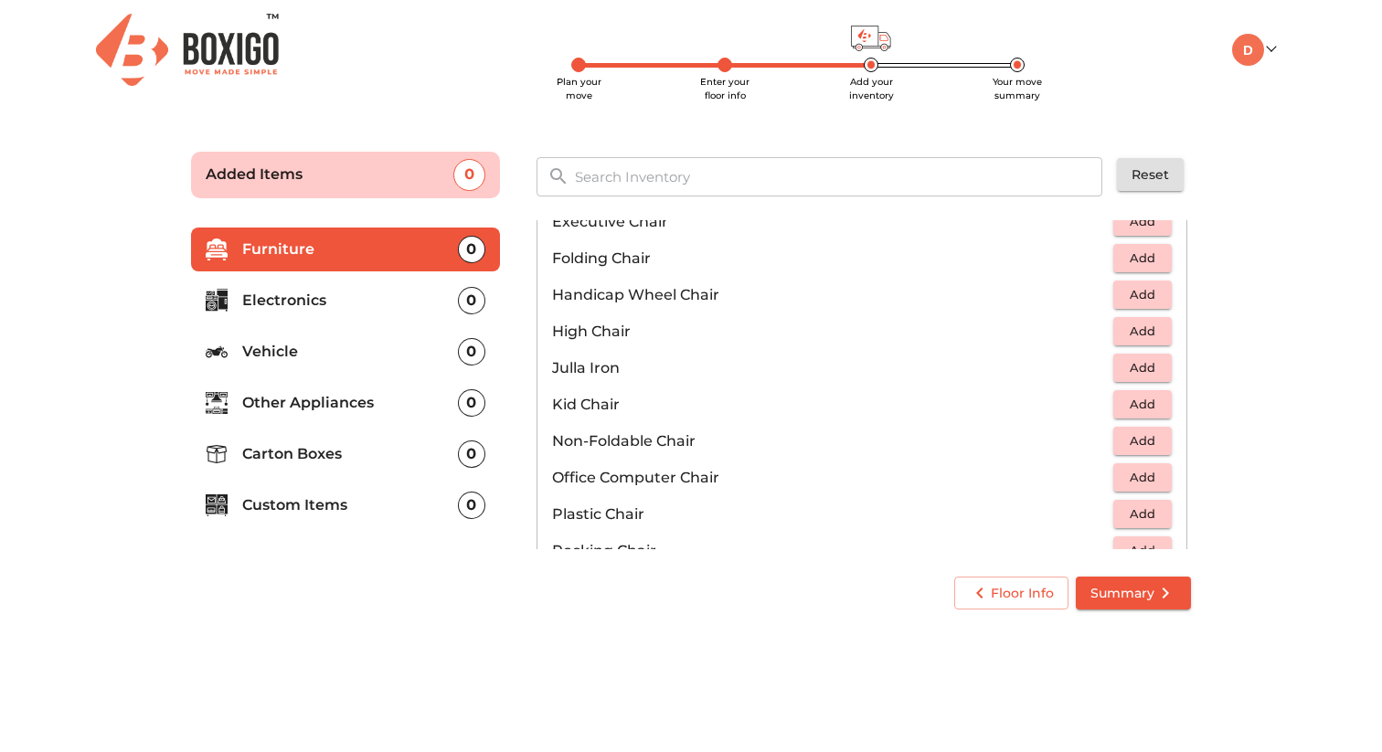
scroll to position [412, 0]
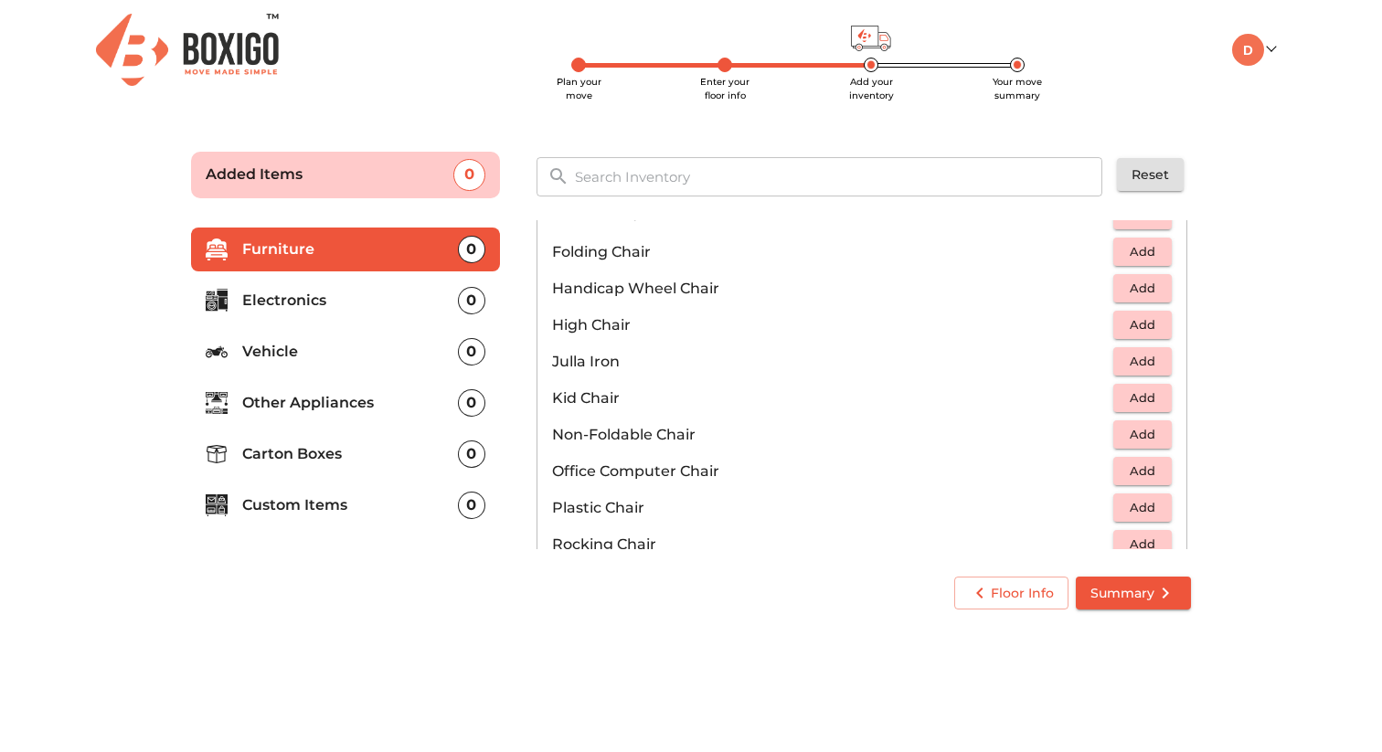
click at [1137, 474] on span "Add" at bounding box center [1143, 471] width 40 height 21
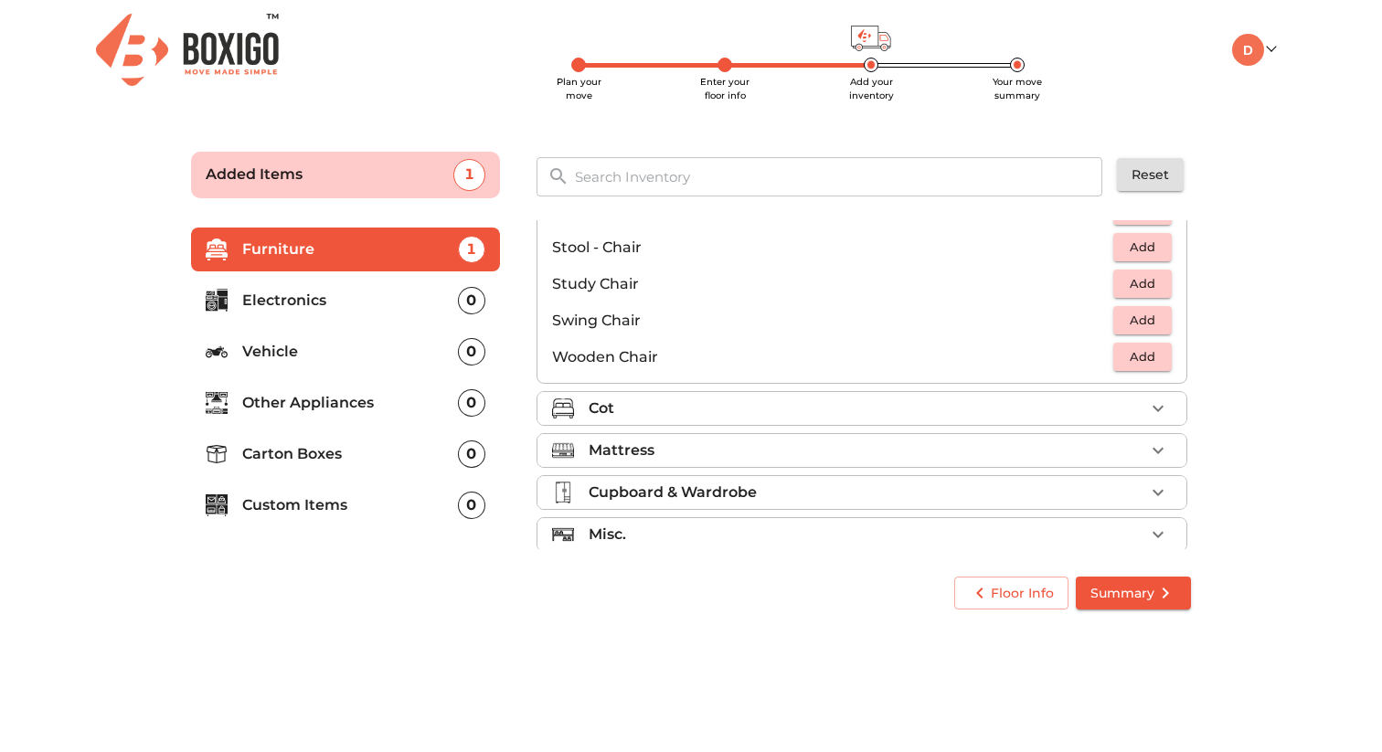
scroll to position [763, 0]
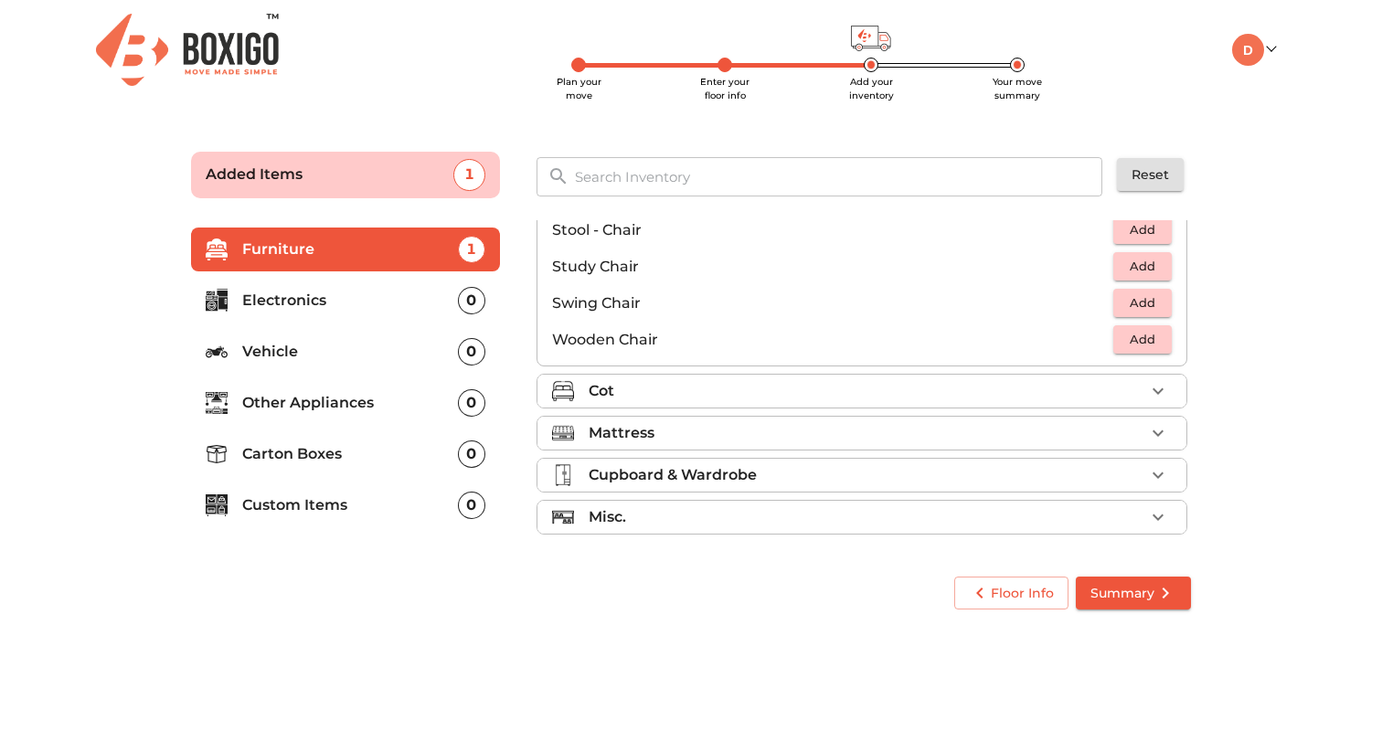
click at [676, 387] on div "Cot" at bounding box center [867, 391] width 556 height 22
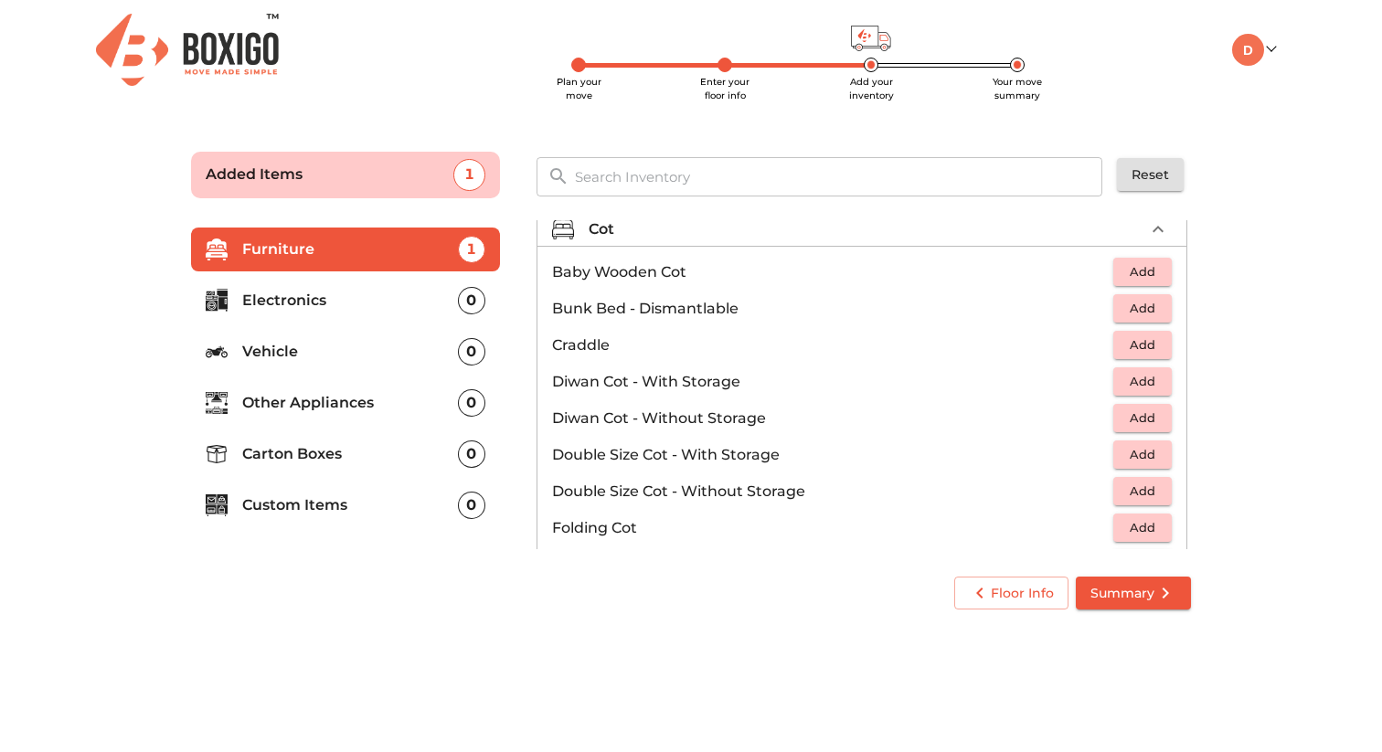
scroll to position [140, 0]
click at [1156, 306] on span "Add" at bounding box center [1143, 310] width 40 height 21
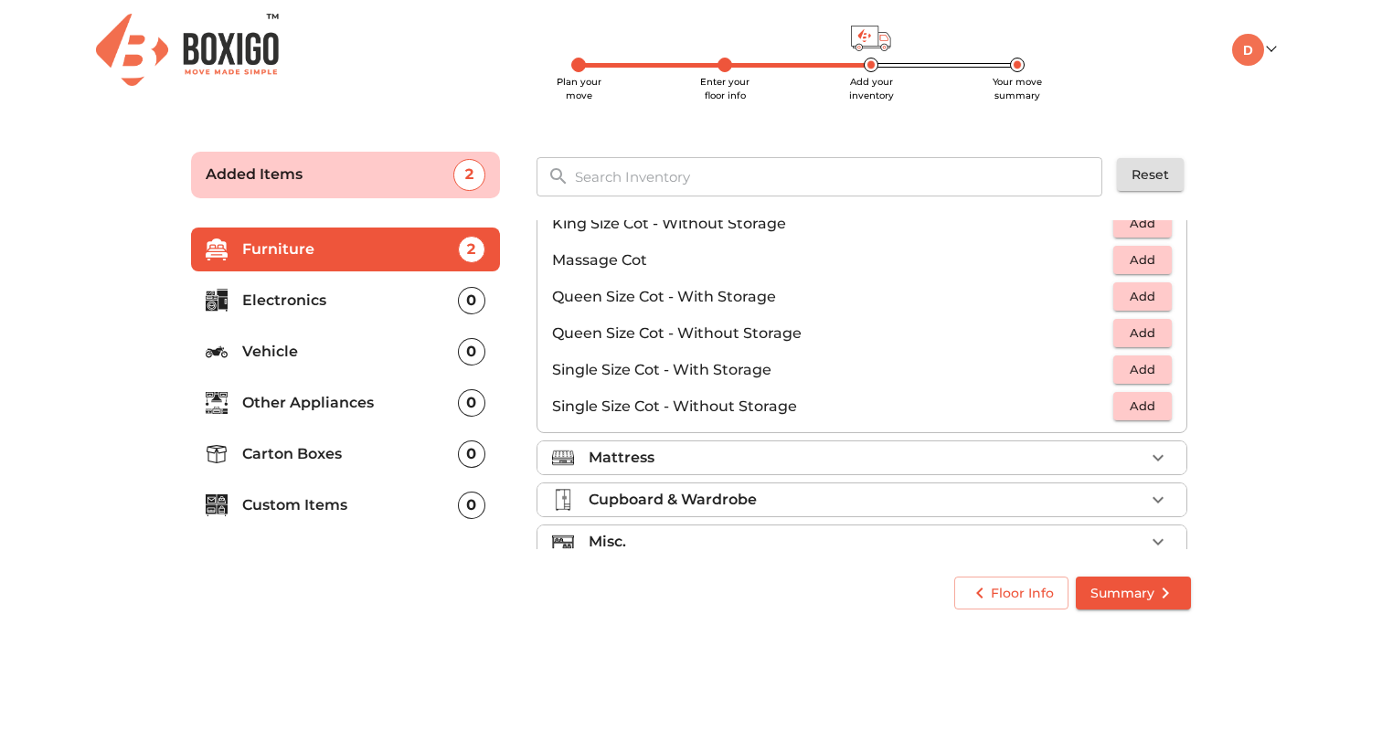
scroll to position [581, 0]
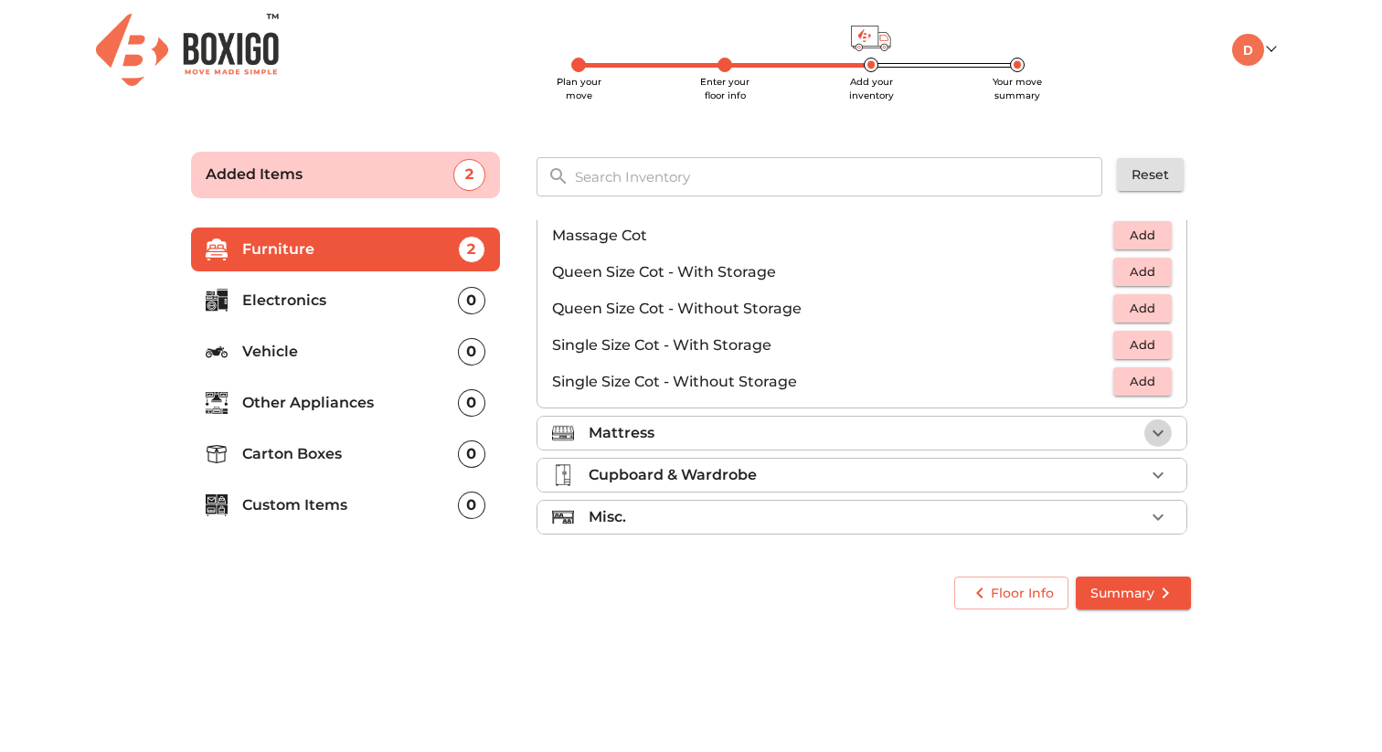
click at [1145, 433] on button "button" at bounding box center [1158, 433] width 27 height 27
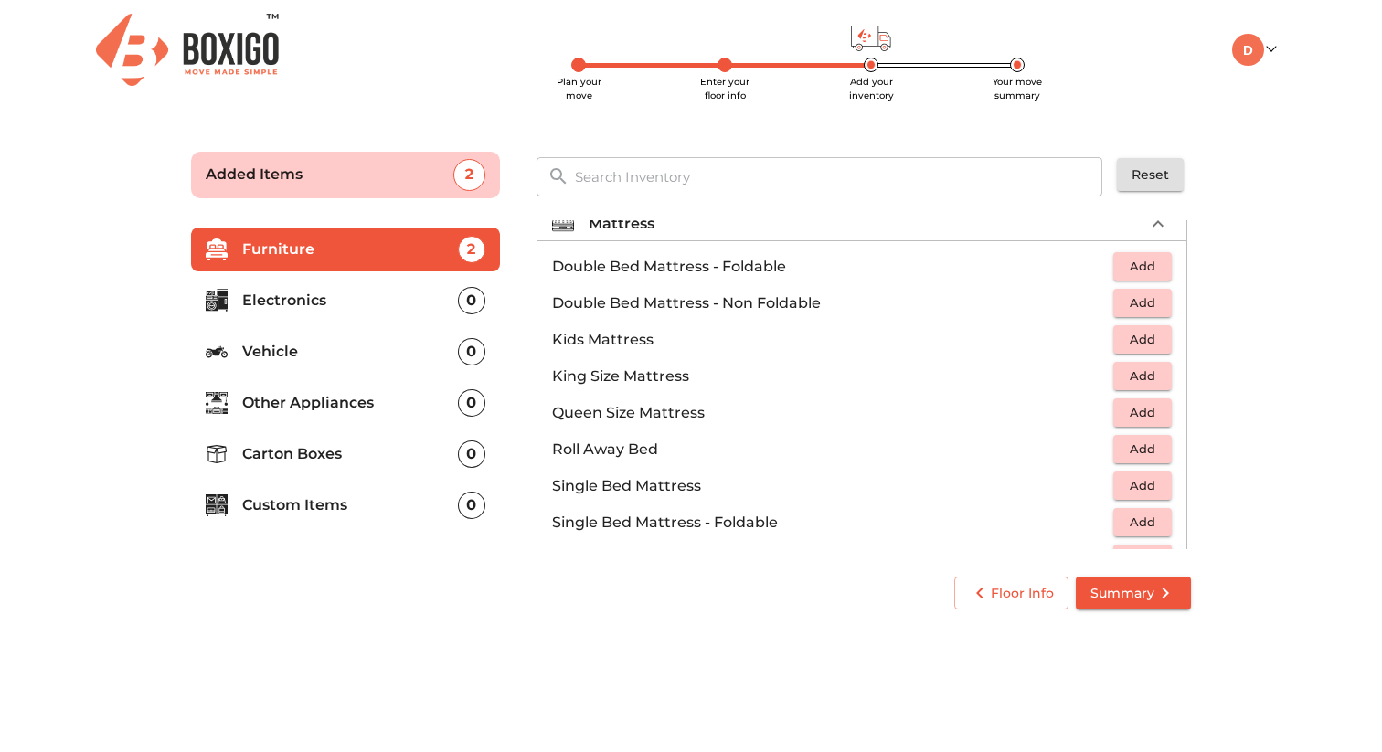
scroll to position [187, 0]
click at [1149, 383] on span "Add" at bounding box center [1143, 378] width 40 height 21
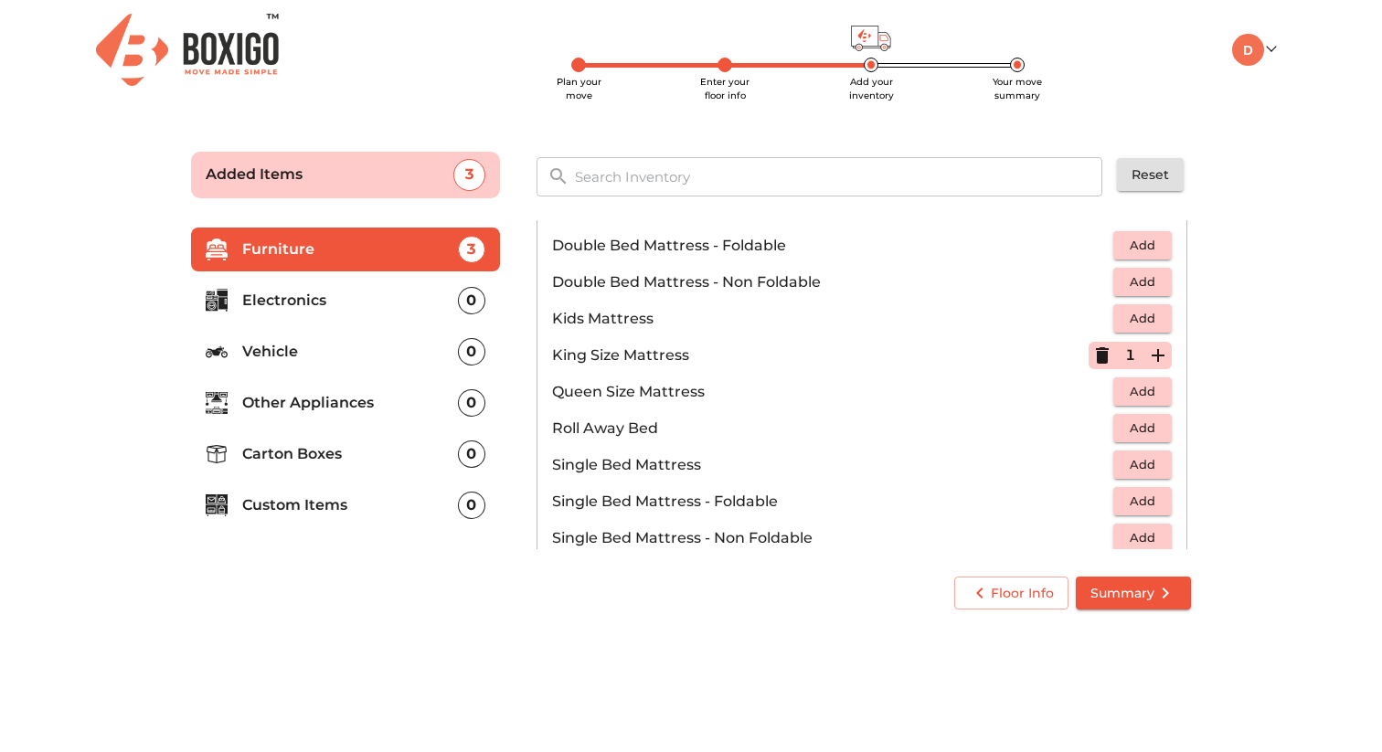
scroll to position [209, 0]
click at [1161, 392] on span "Add" at bounding box center [1143, 392] width 40 height 21
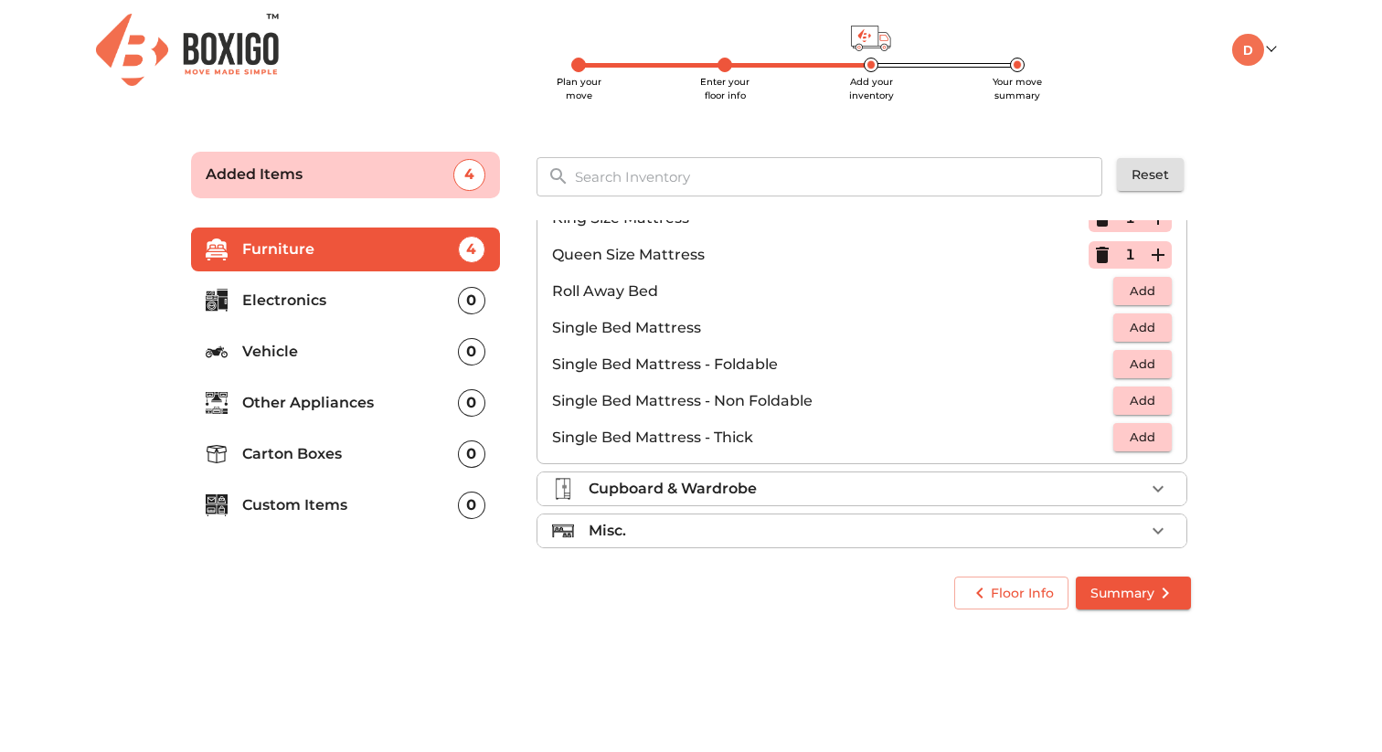
scroll to position [361, 0]
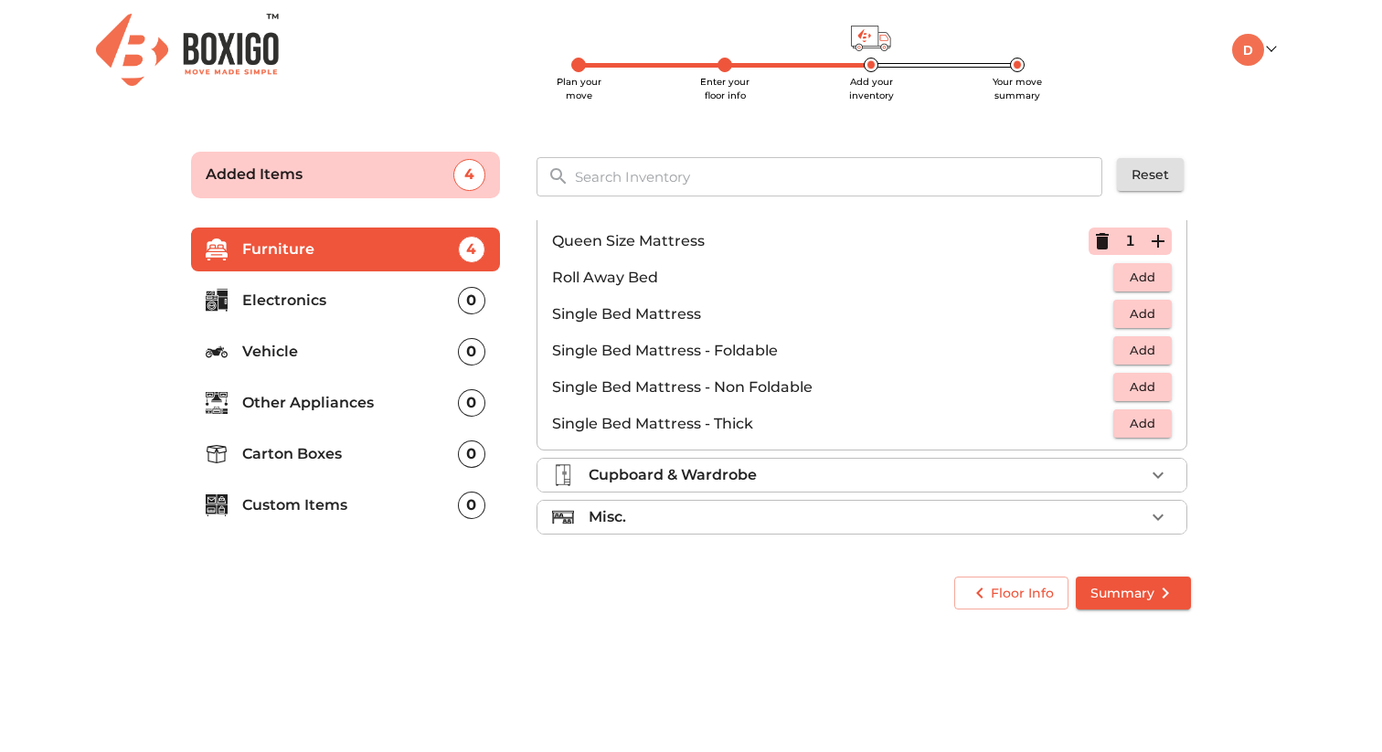
click at [806, 470] on div "Cupboard & Wardrobe" at bounding box center [867, 475] width 556 height 22
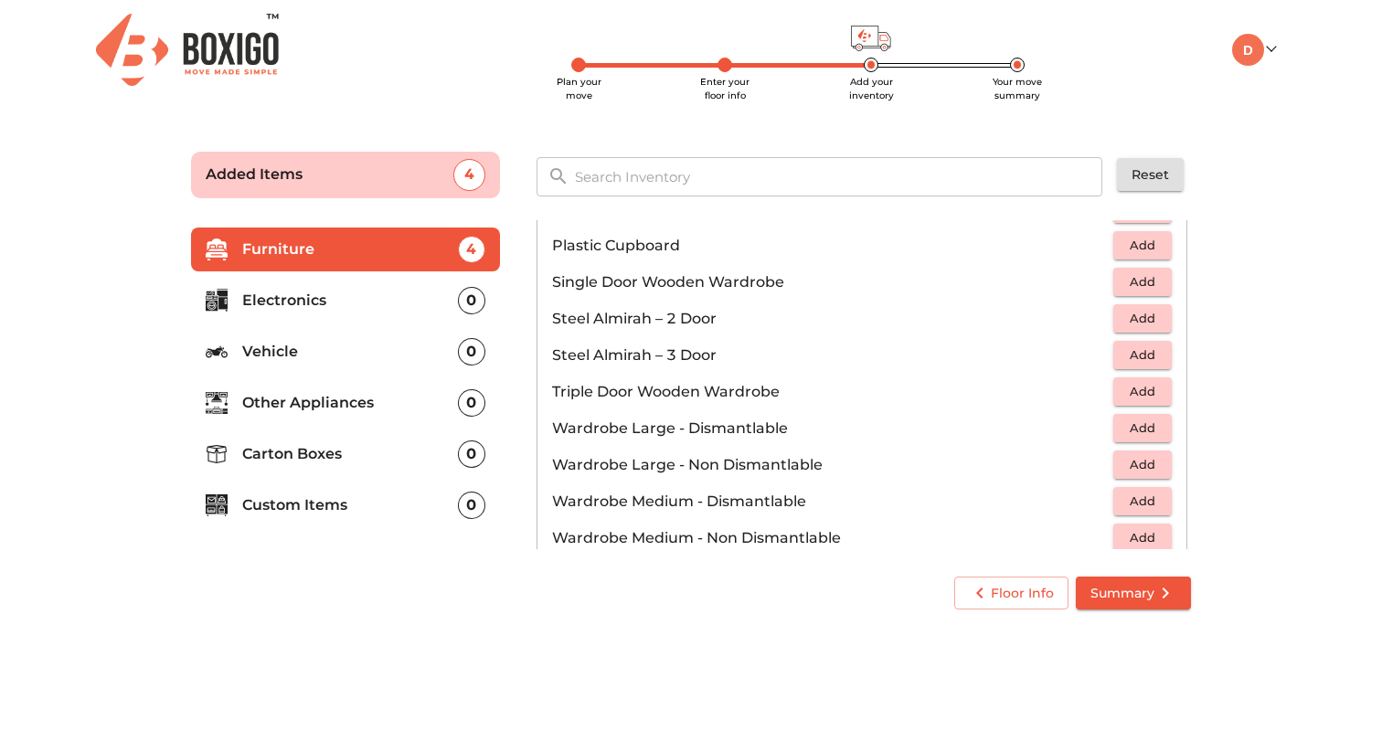
scroll to position [515, 0]
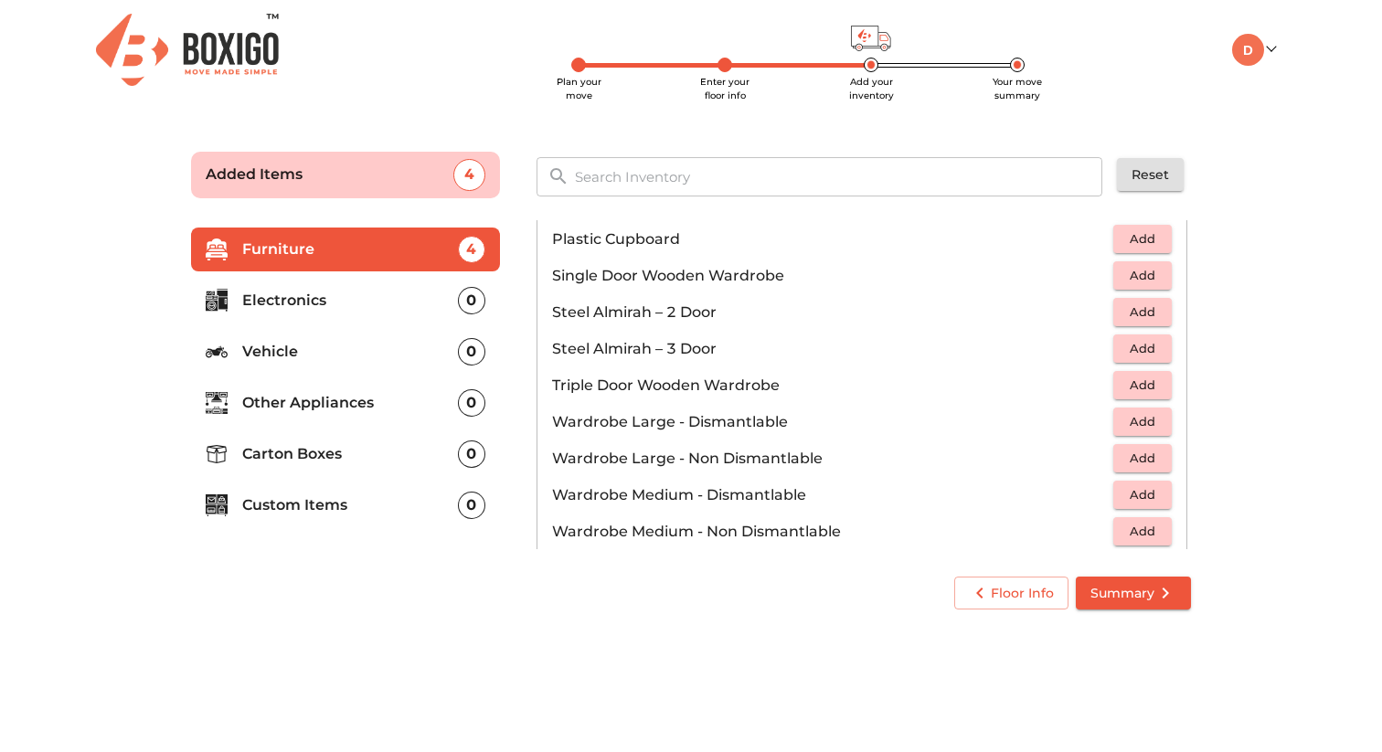
click at [1129, 417] on span "Add" at bounding box center [1143, 421] width 40 height 21
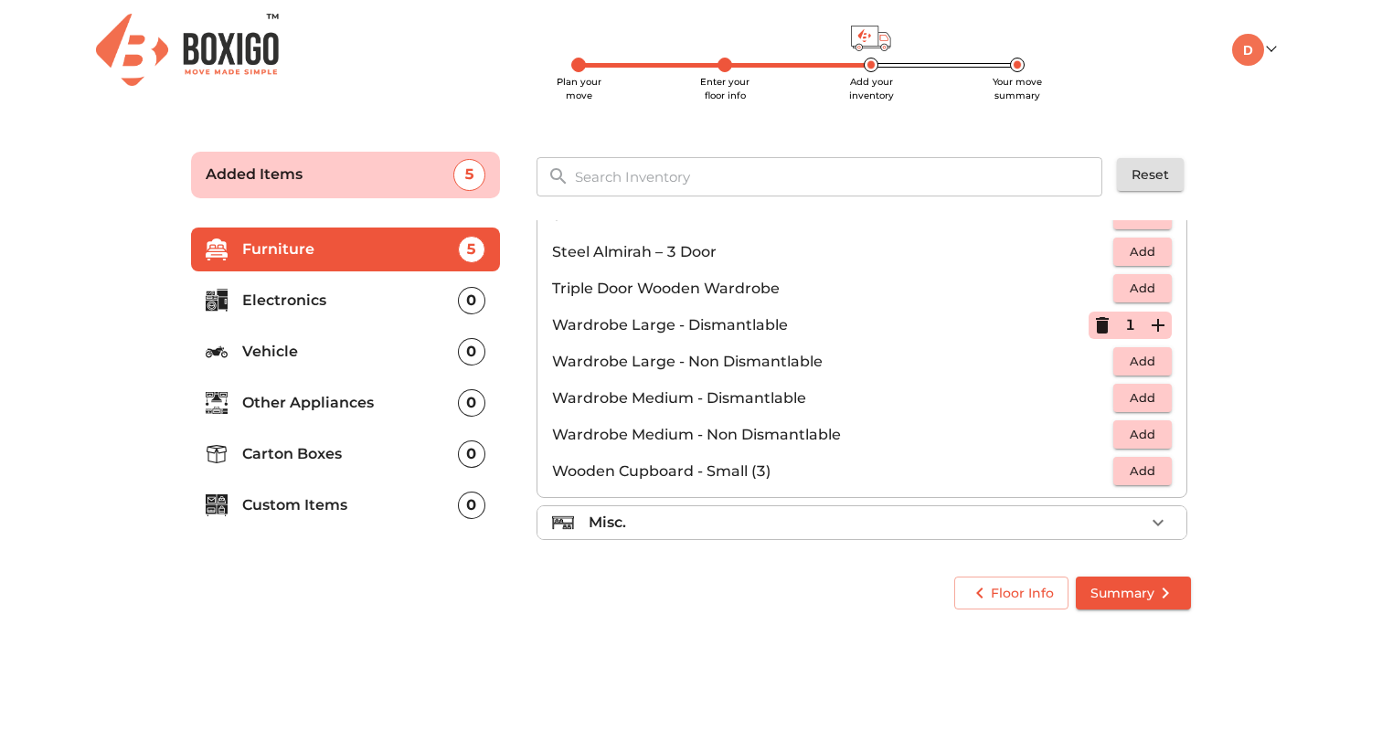
scroll to position [617, 0]
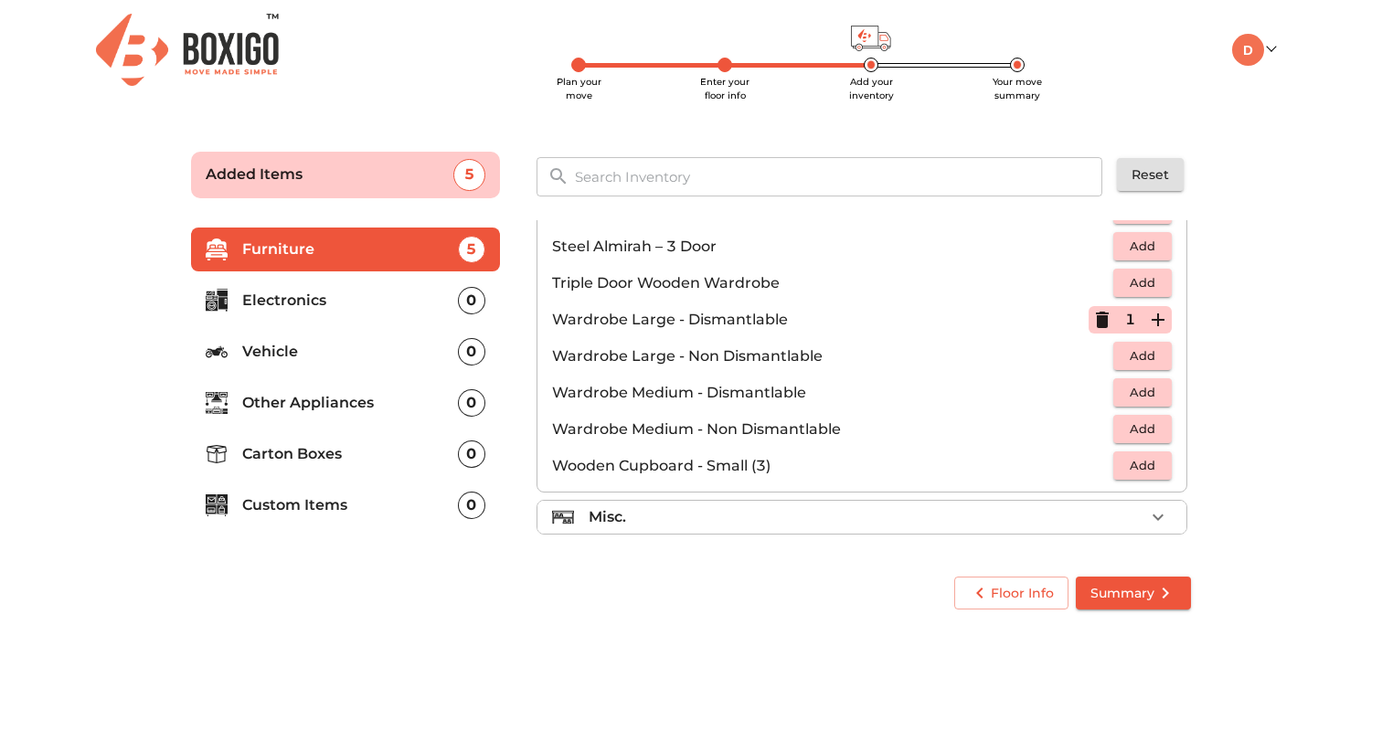
click at [699, 517] on div "Misc." at bounding box center [867, 517] width 556 height 22
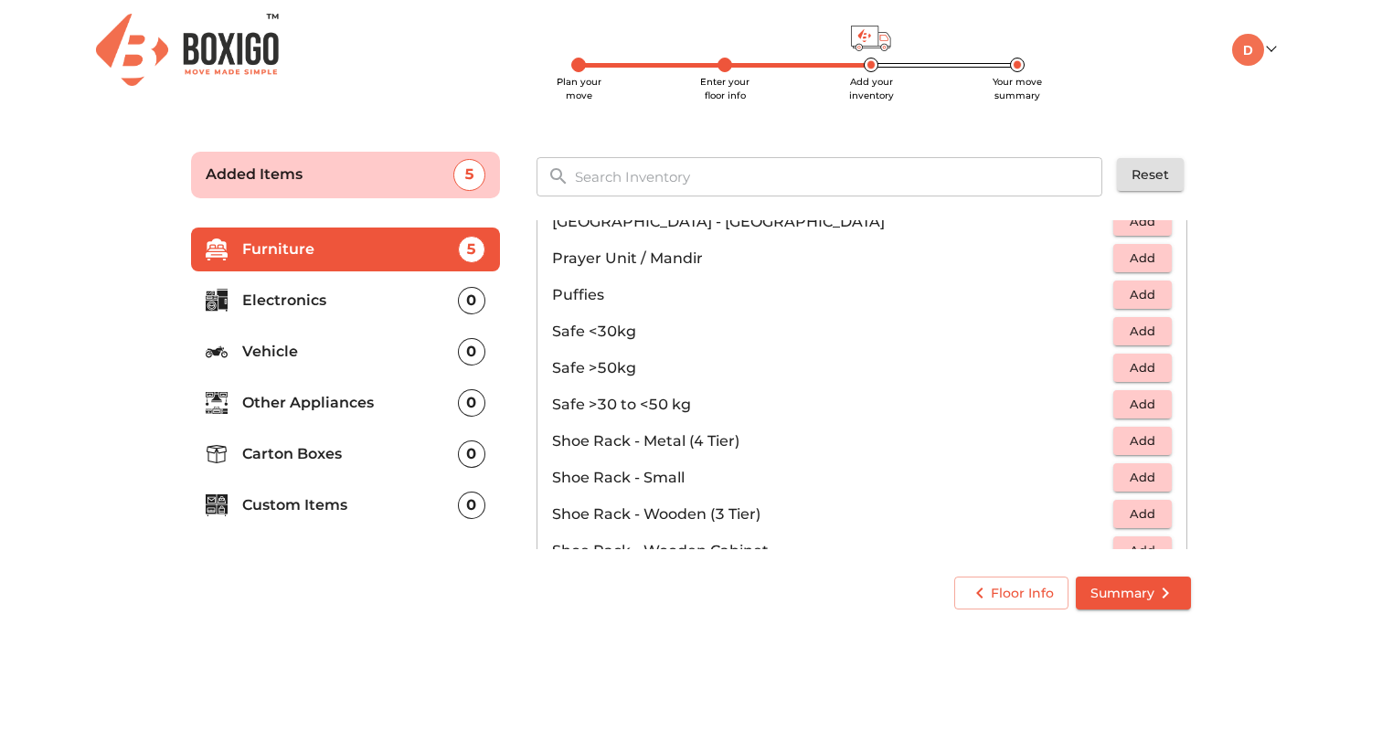
scroll to position [983, 0]
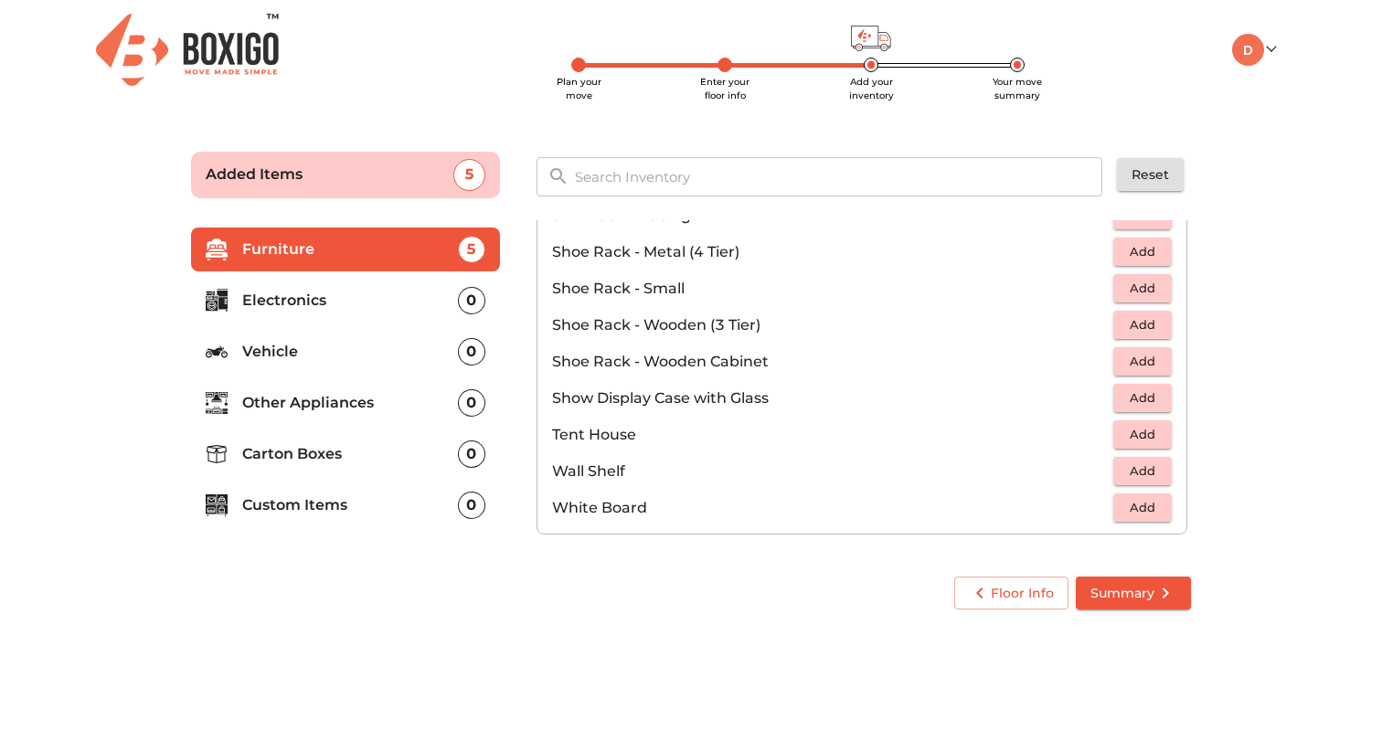
click at [293, 296] on p "Electronics" at bounding box center [350, 301] width 216 height 22
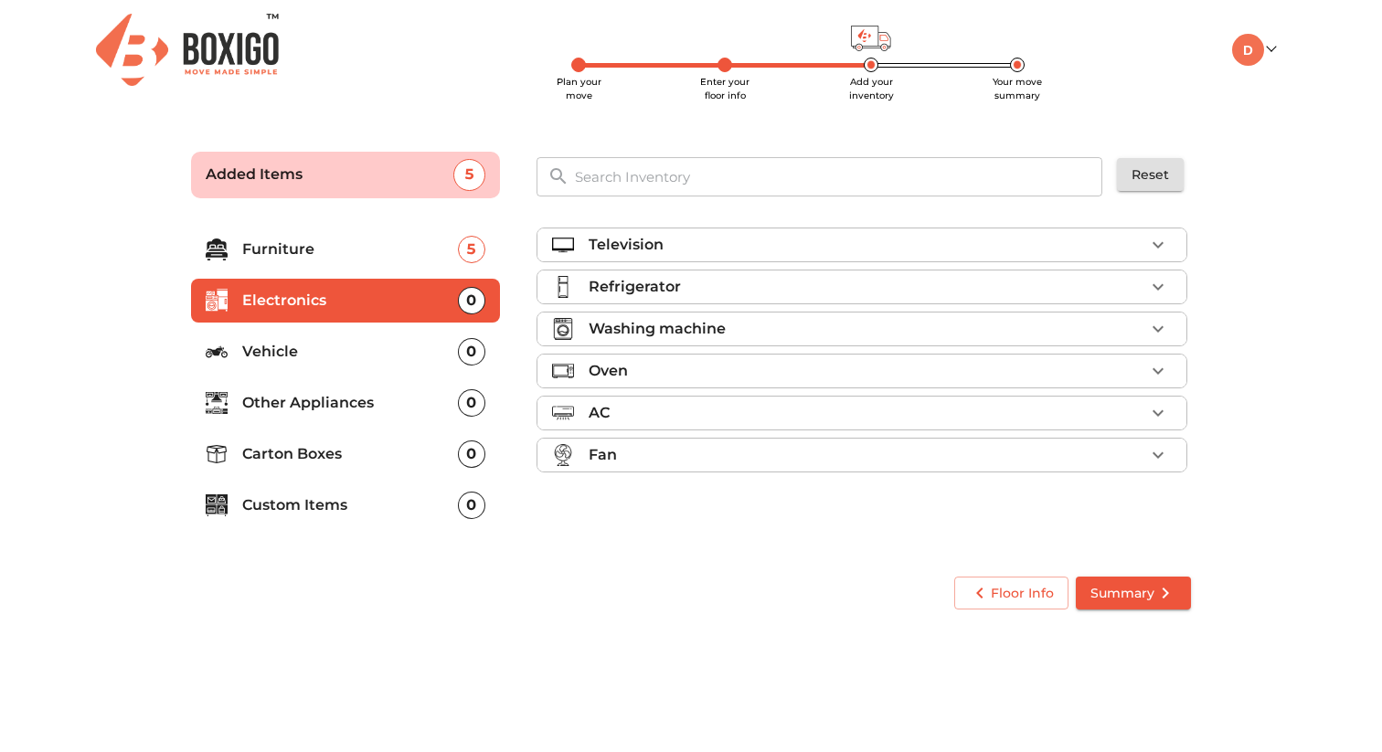
scroll to position [0, 0]
click at [713, 244] on div "Television" at bounding box center [867, 245] width 556 height 22
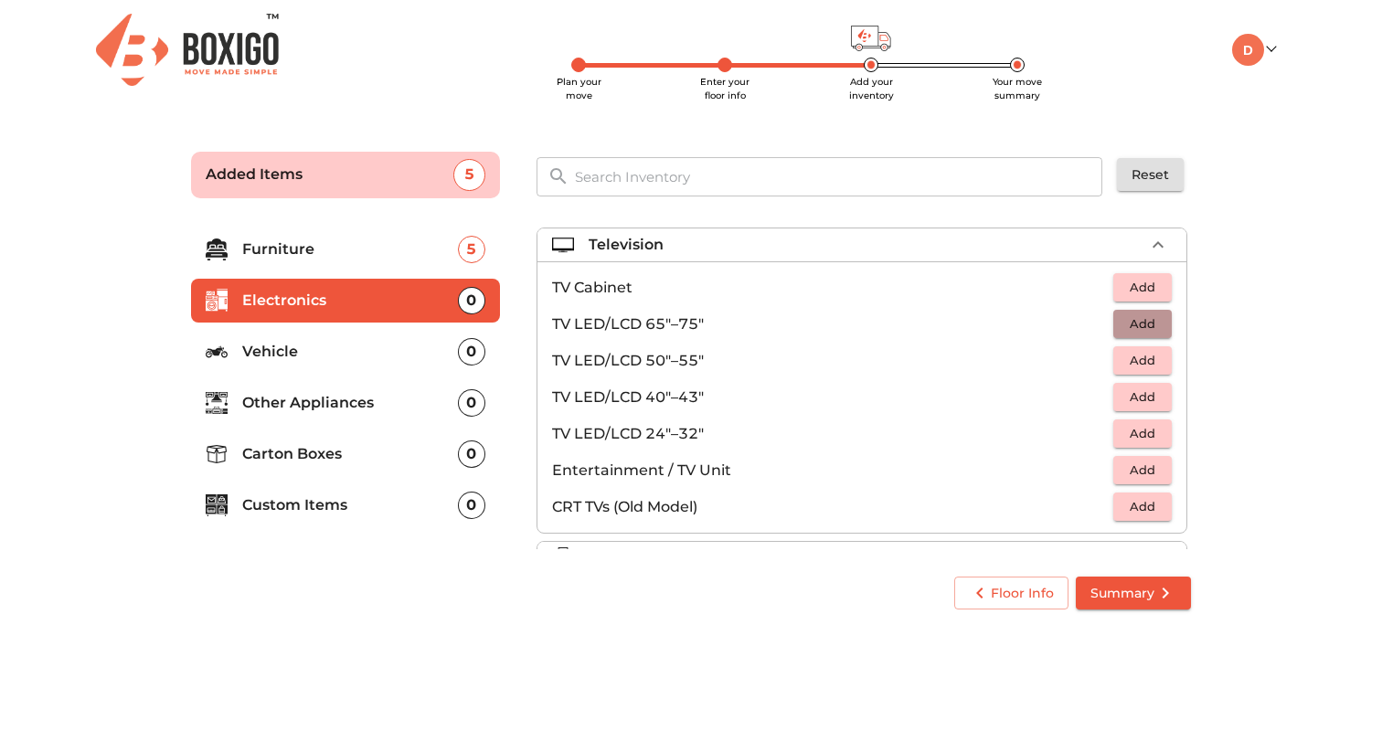
click at [1138, 324] on span "Add" at bounding box center [1143, 324] width 40 height 21
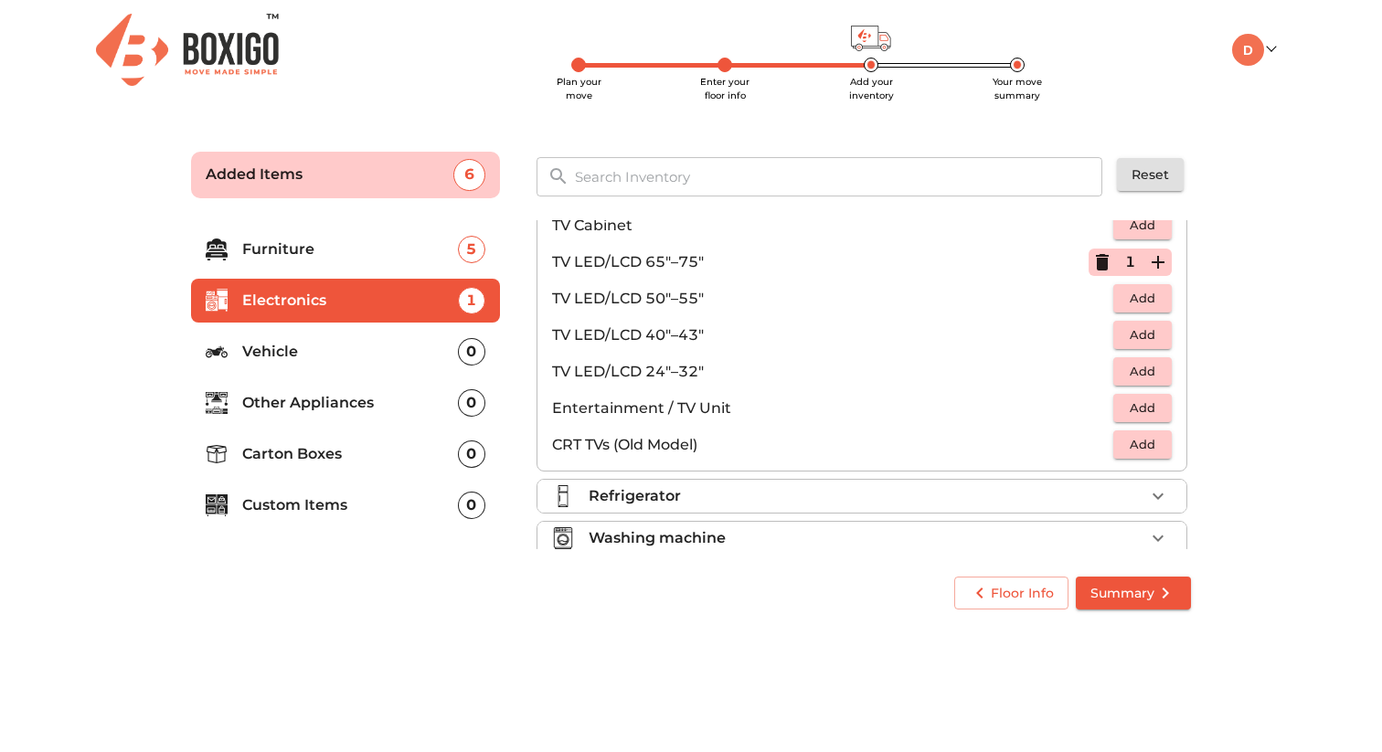
scroll to position [81, 0]
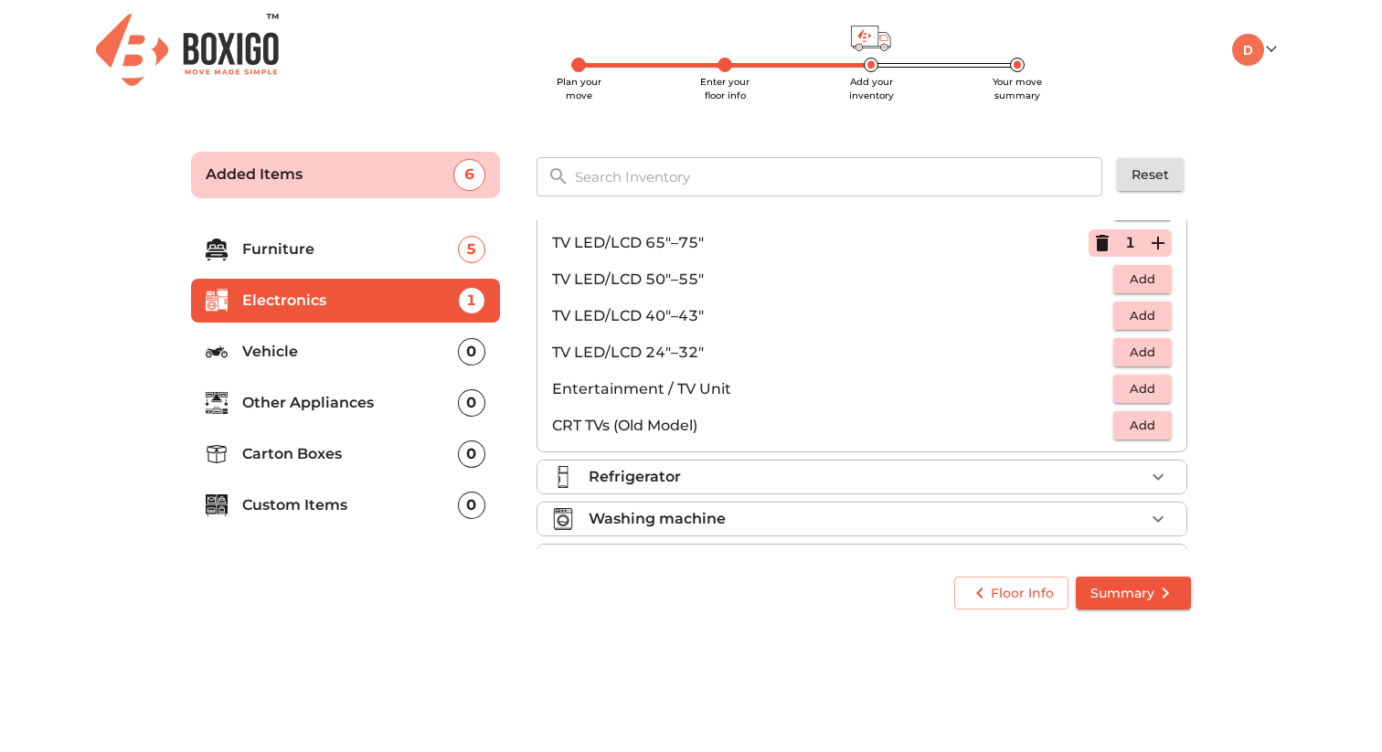
click at [744, 478] on div "Refrigerator" at bounding box center [867, 477] width 556 height 22
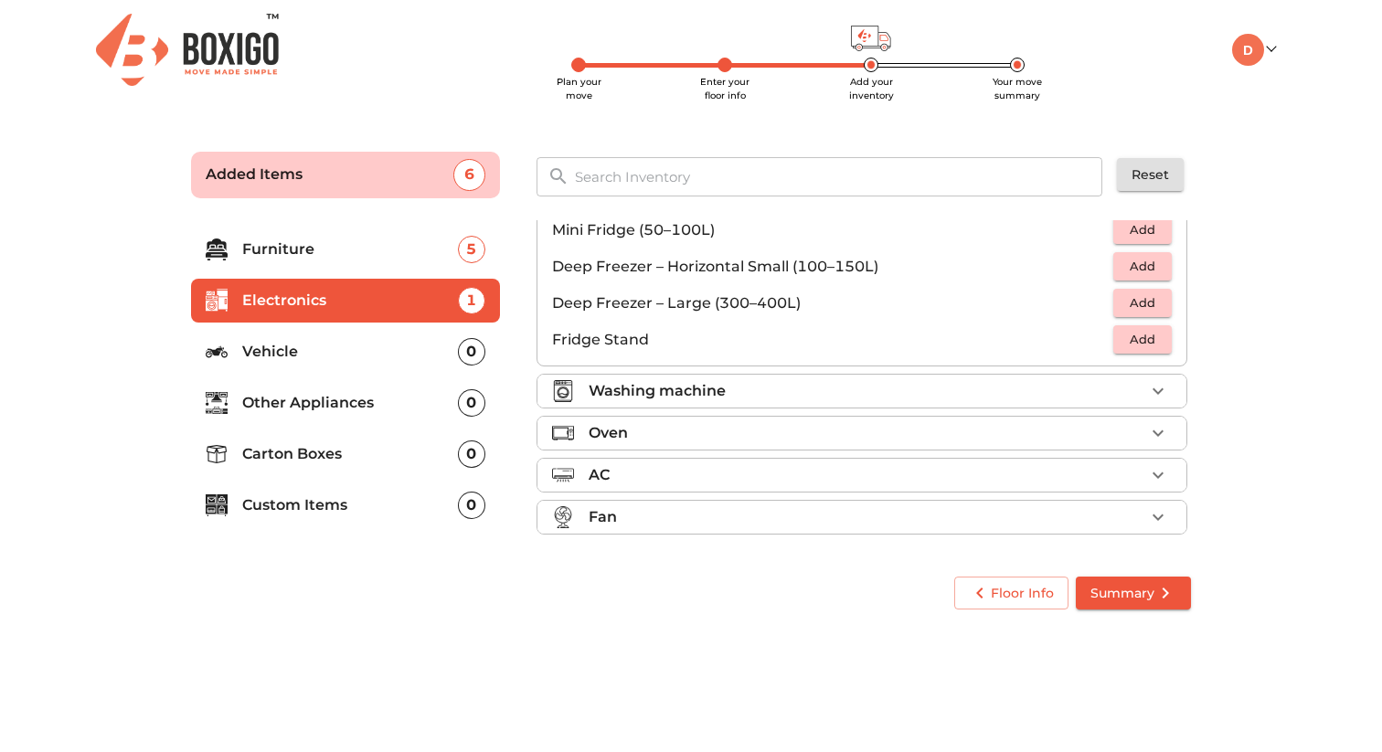
click at [734, 387] on div "Washing machine" at bounding box center [867, 391] width 556 height 22
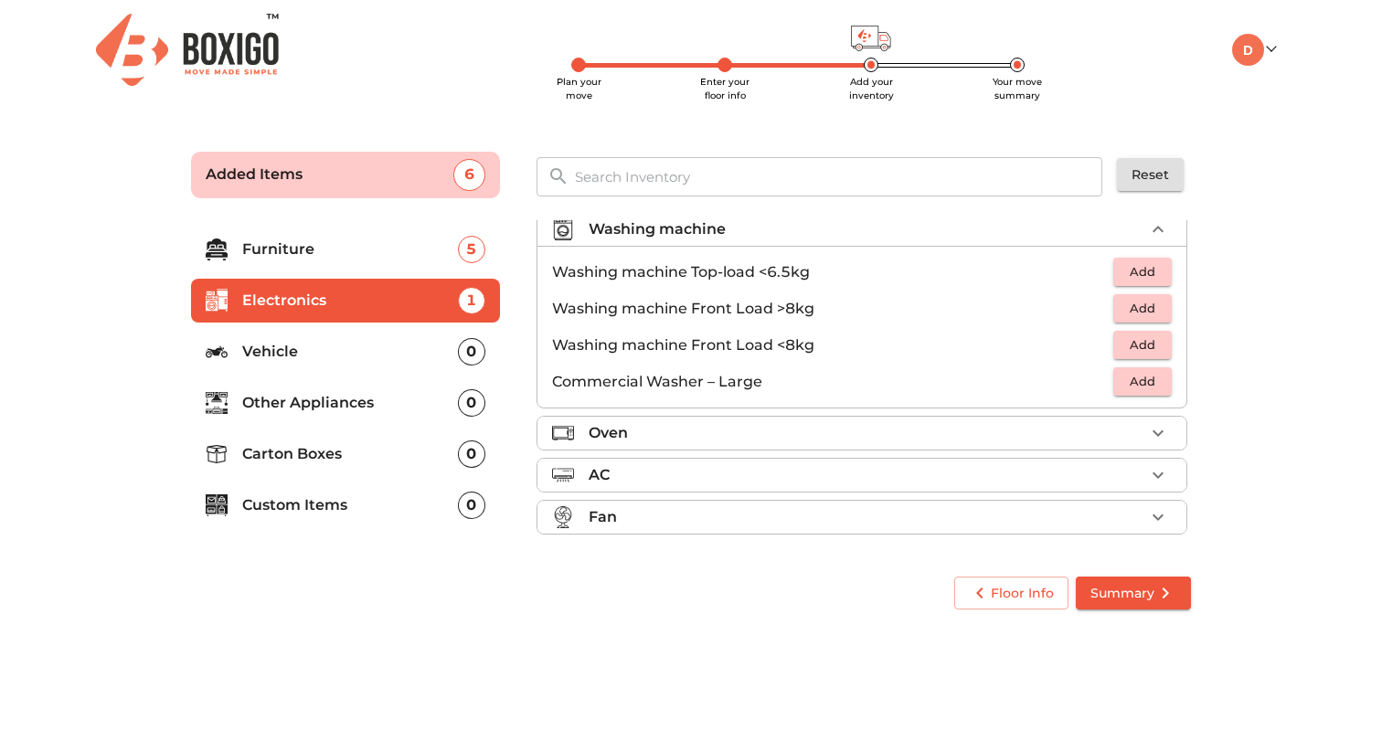
scroll to position [84, 0]
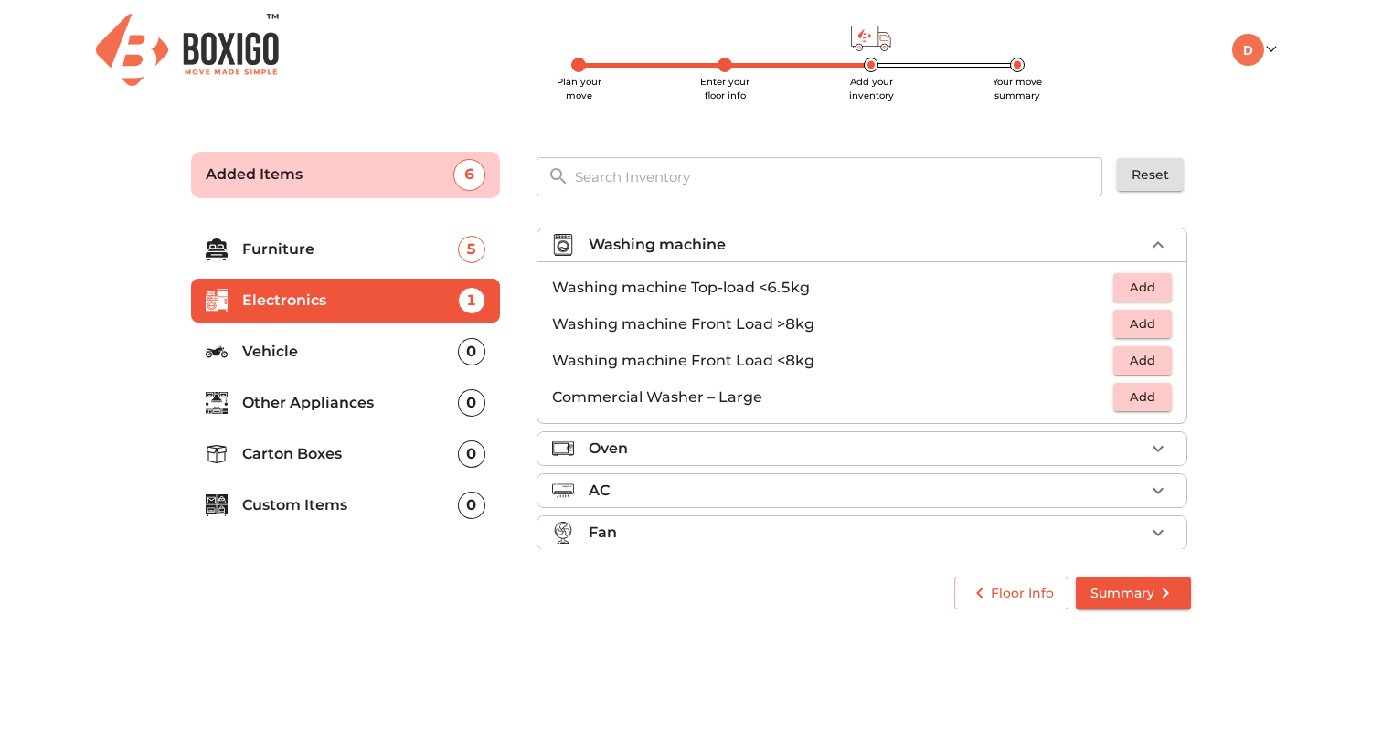
click at [1142, 321] on span "Add" at bounding box center [1143, 324] width 40 height 21
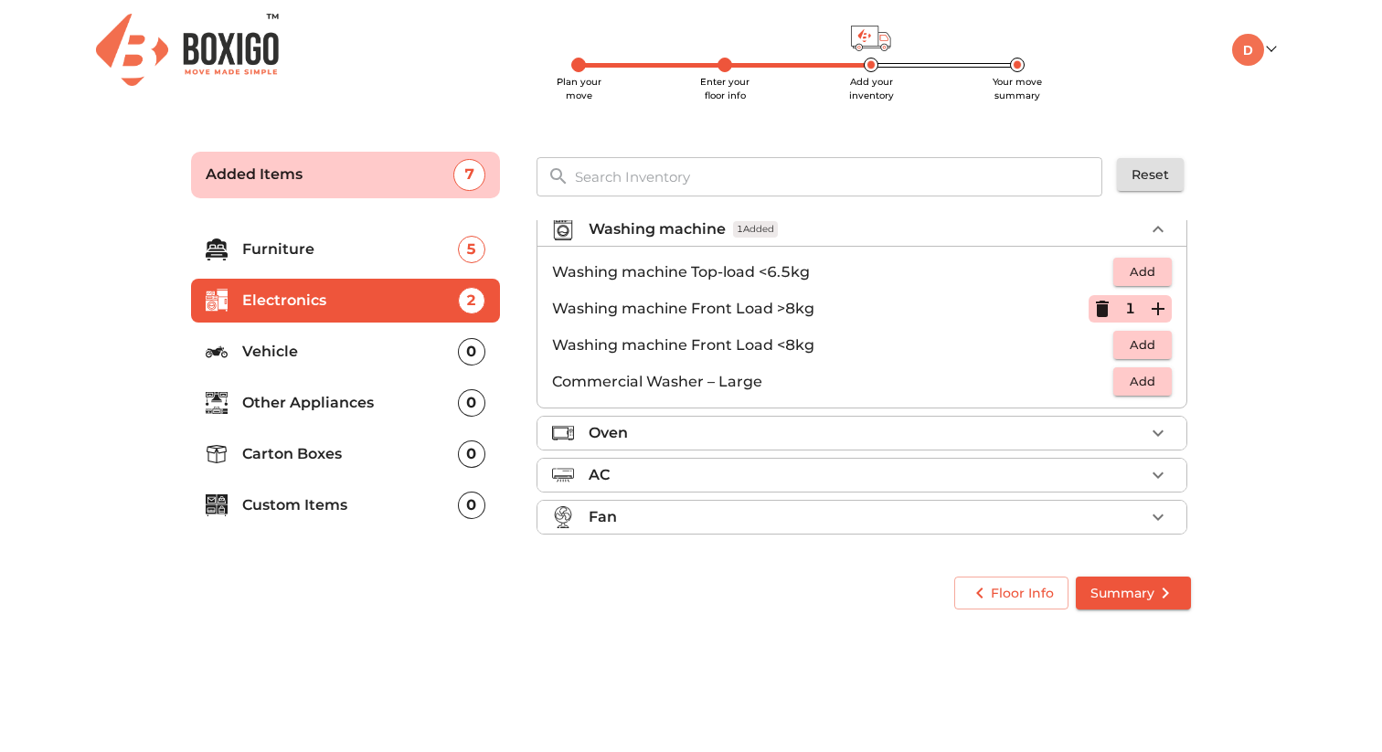
click at [716, 425] on div "Oven" at bounding box center [867, 433] width 556 height 22
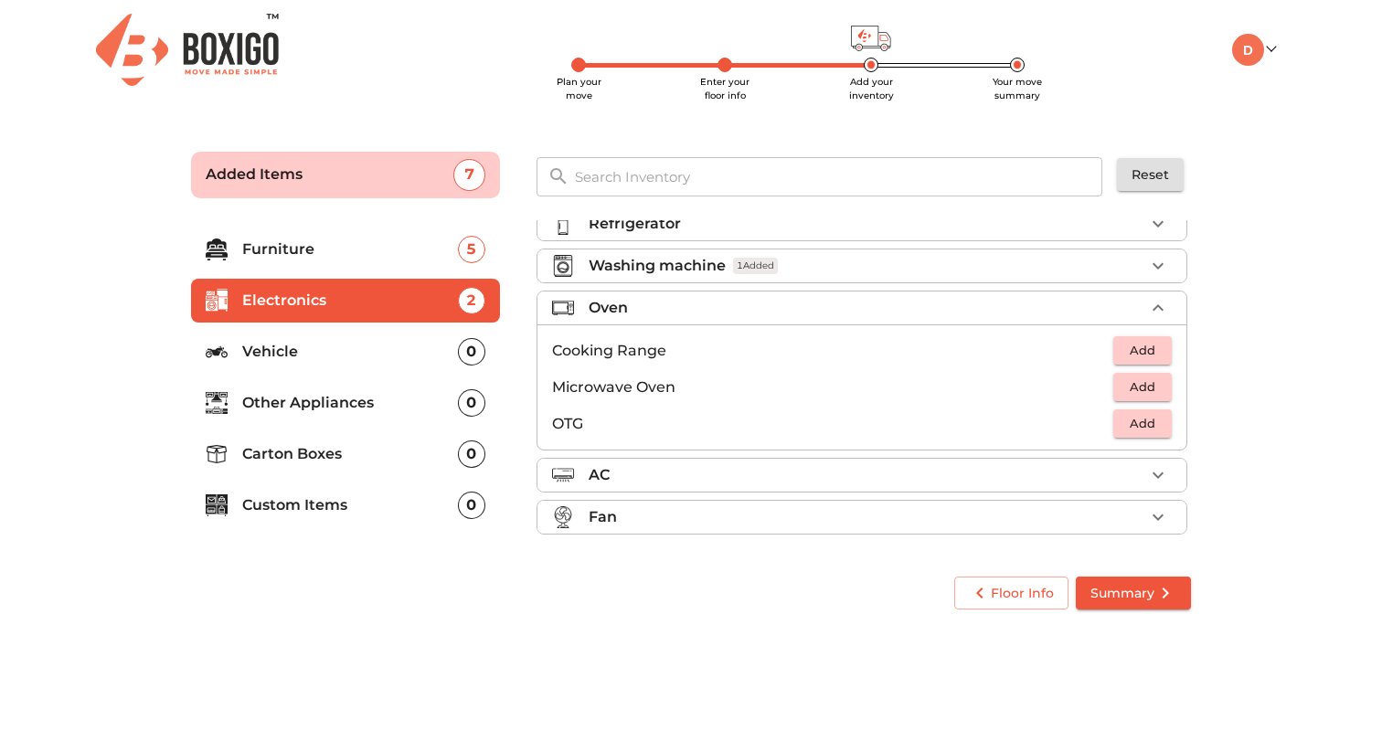
scroll to position [63, 0]
click at [1154, 394] on span "Add" at bounding box center [1143, 387] width 40 height 21
click at [261, 402] on p "Other Appliances" at bounding box center [350, 403] width 216 height 22
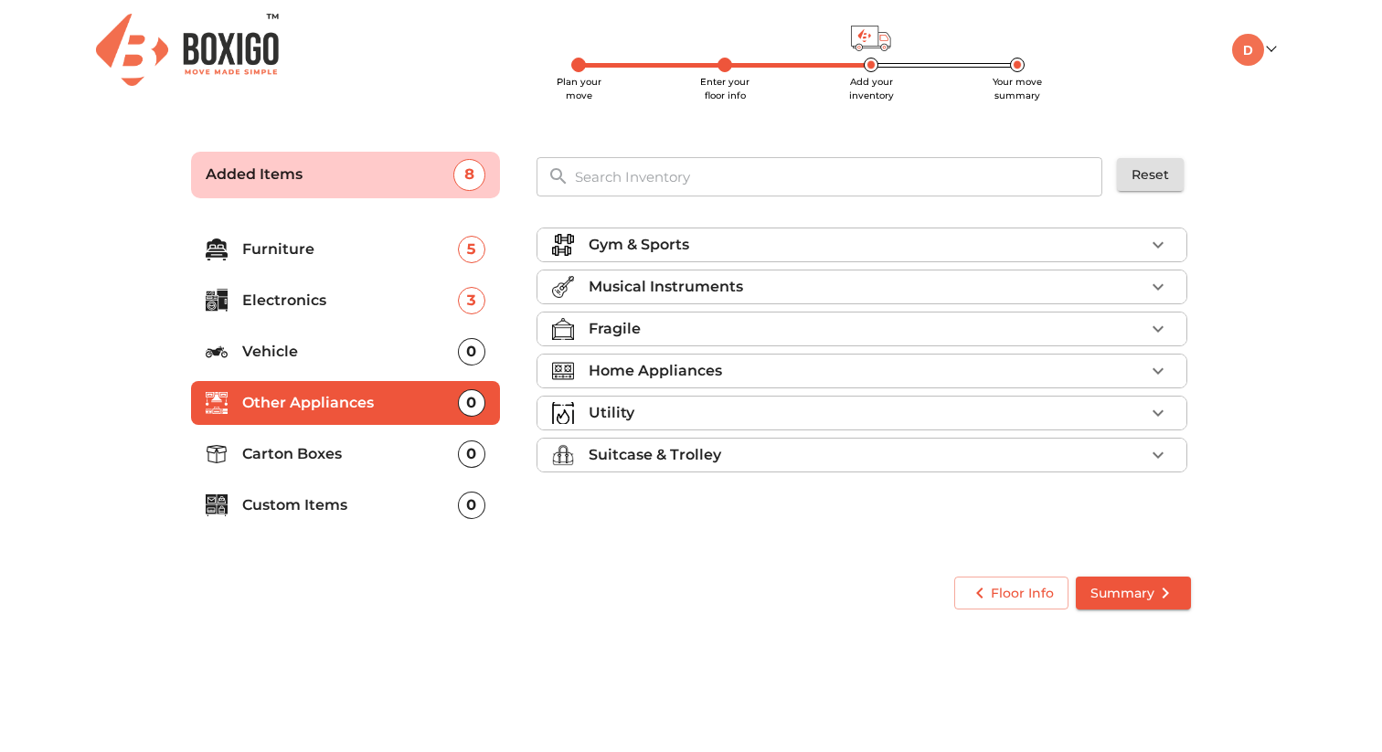
click at [280, 452] on p "Carton Boxes" at bounding box center [350, 454] width 216 height 22
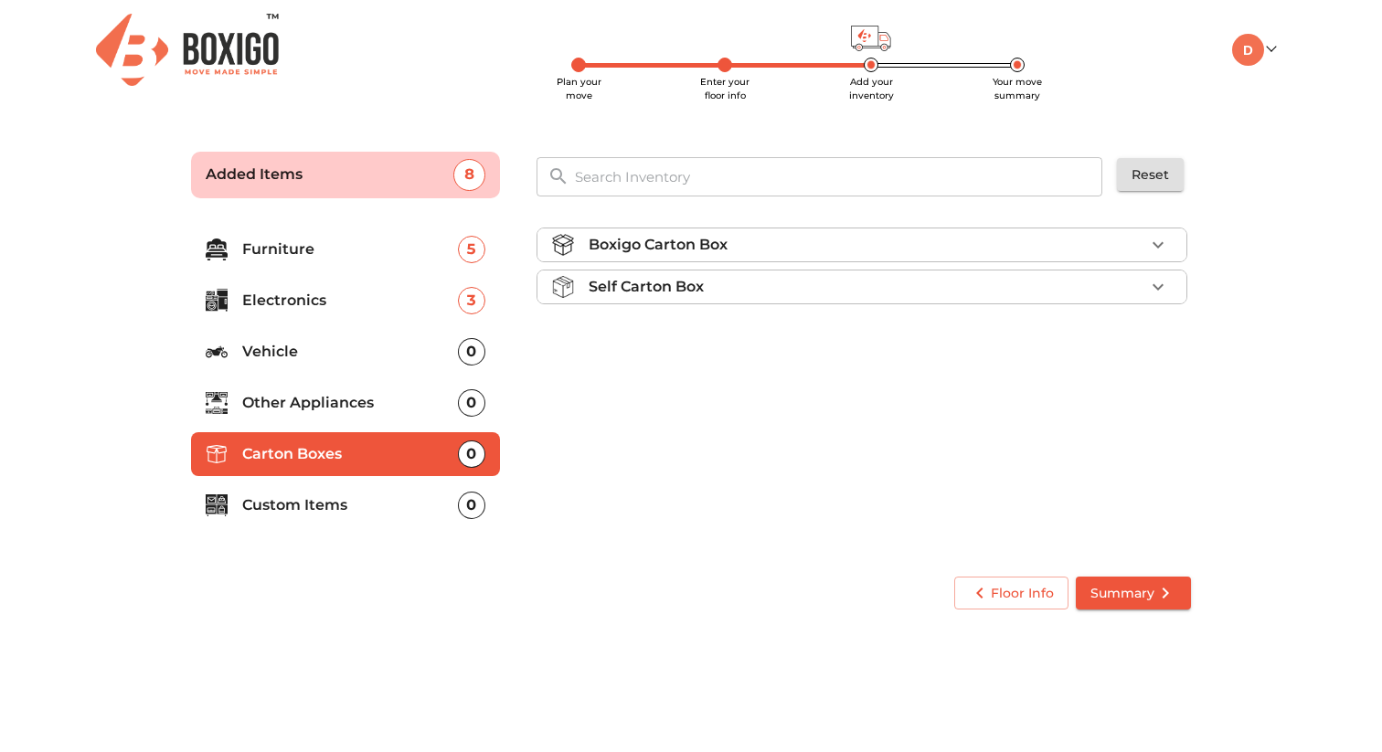
click at [709, 285] on div "Self Carton Box" at bounding box center [867, 287] width 556 height 22
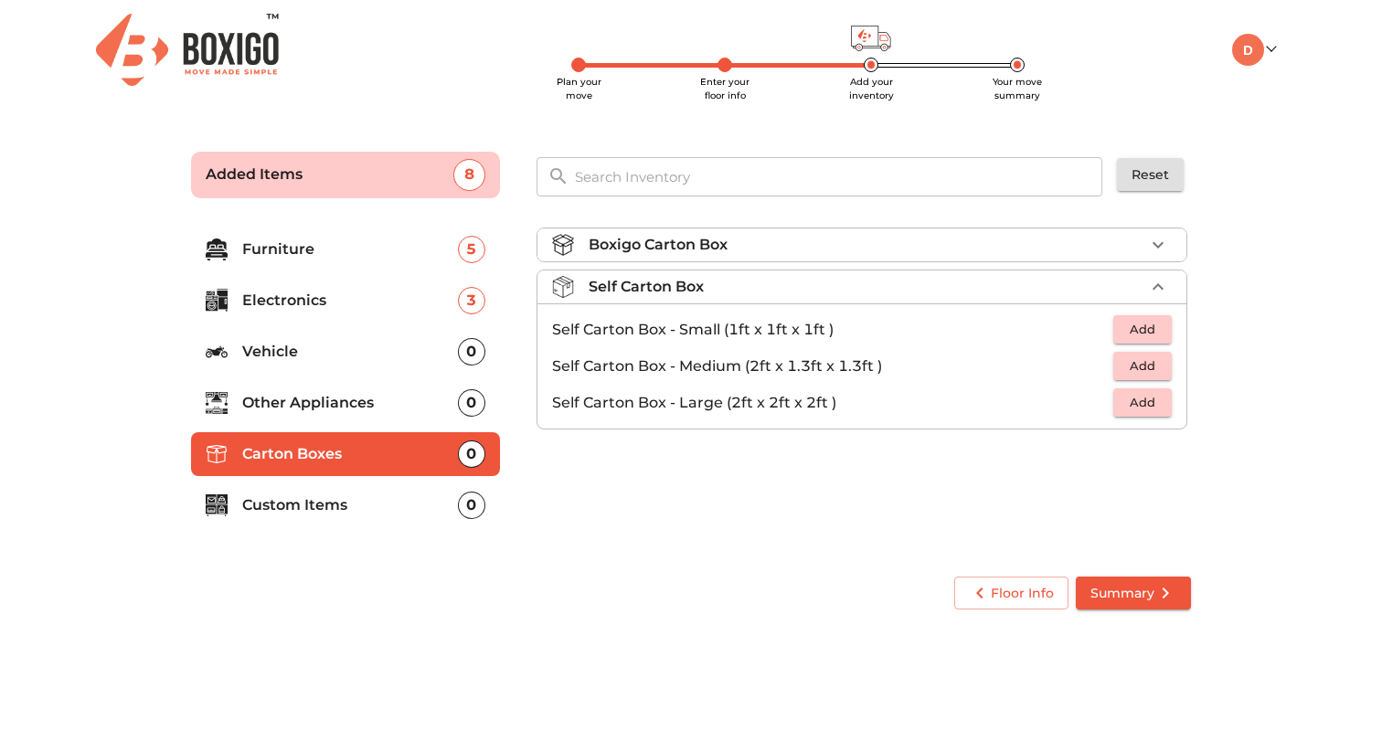
click at [719, 239] on p "Boxigo Carton Box" at bounding box center [658, 245] width 139 height 22
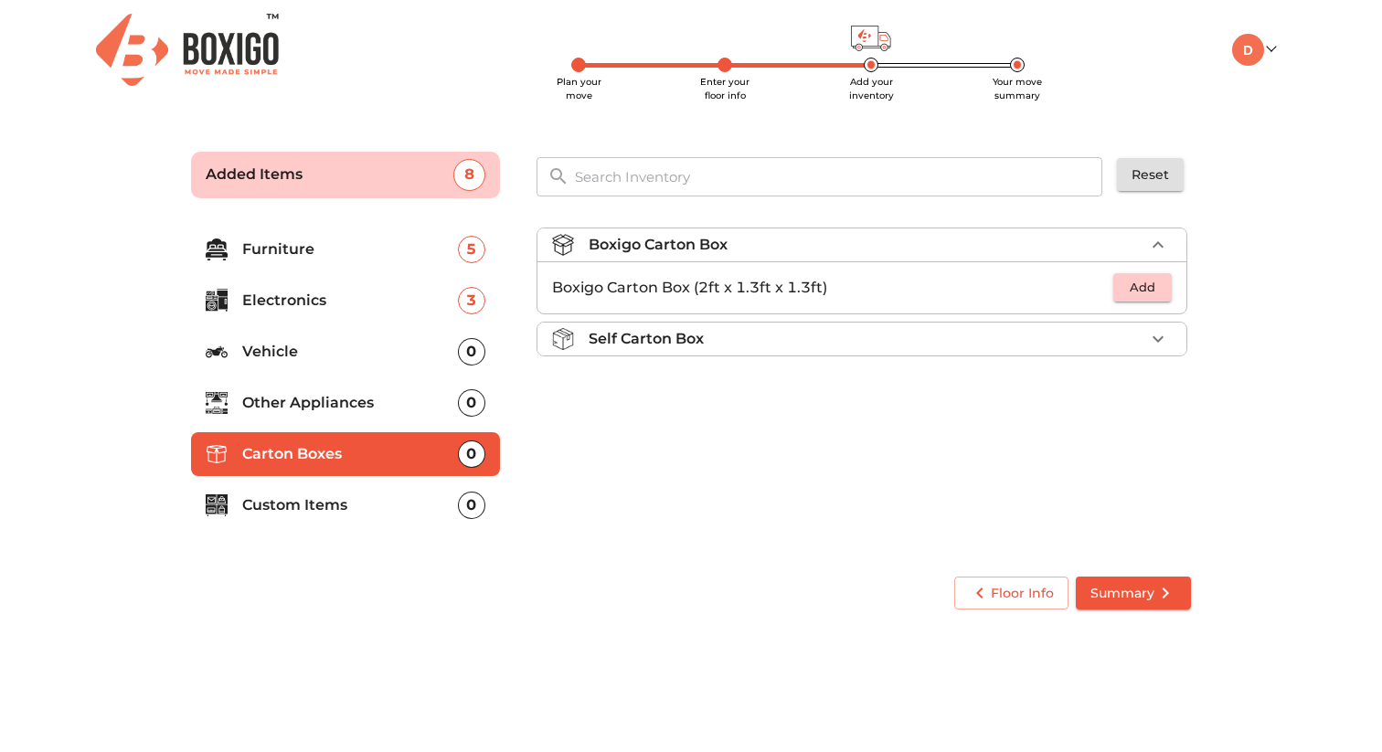
click at [933, 334] on div "Self Carton Box" at bounding box center [867, 339] width 556 height 22
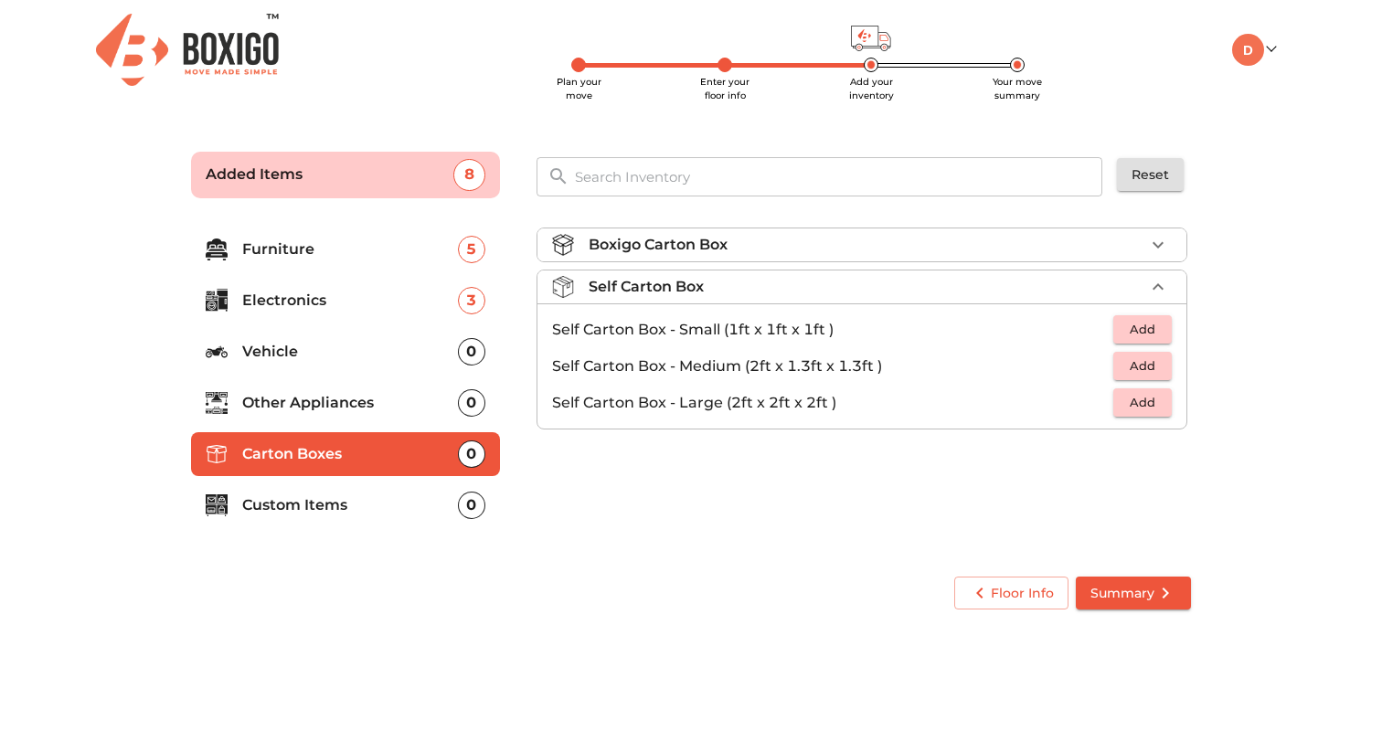
click at [719, 247] on p "Boxigo Carton Box" at bounding box center [658, 245] width 139 height 22
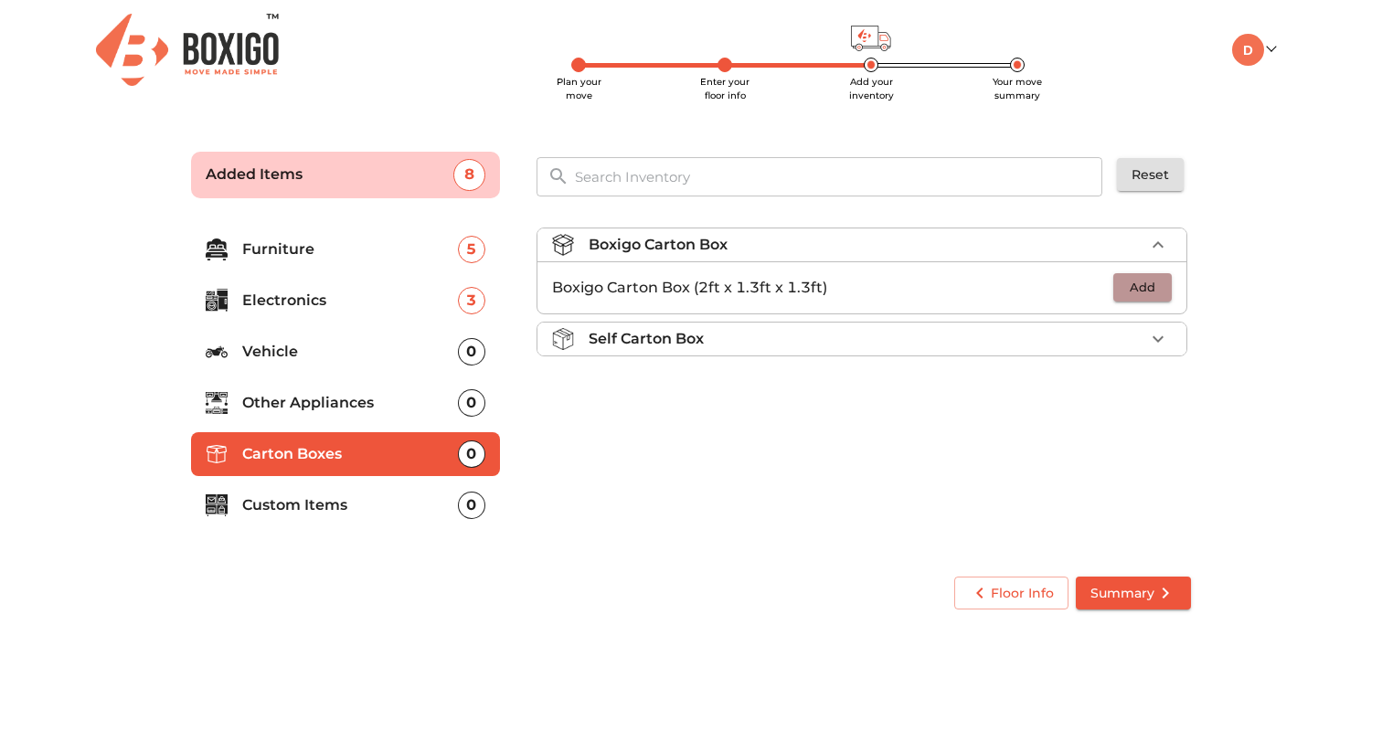
click at [1157, 282] on span "Add" at bounding box center [1143, 287] width 40 height 21
click at [1164, 283] on icon "button" at bounding box center [1158, 288] width 22 height 22
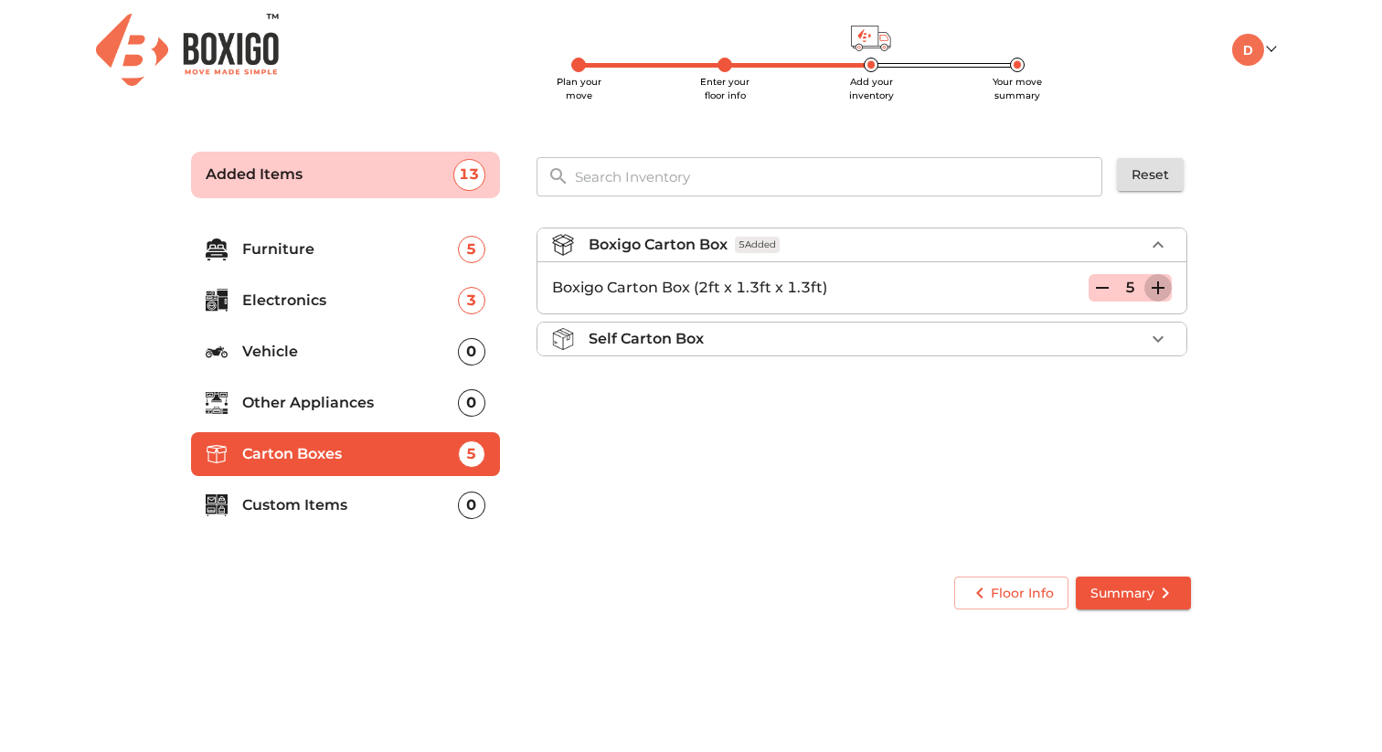
click at [1164, 283] on icon "button" at bounding box center [1158, 288] width 22 height 22
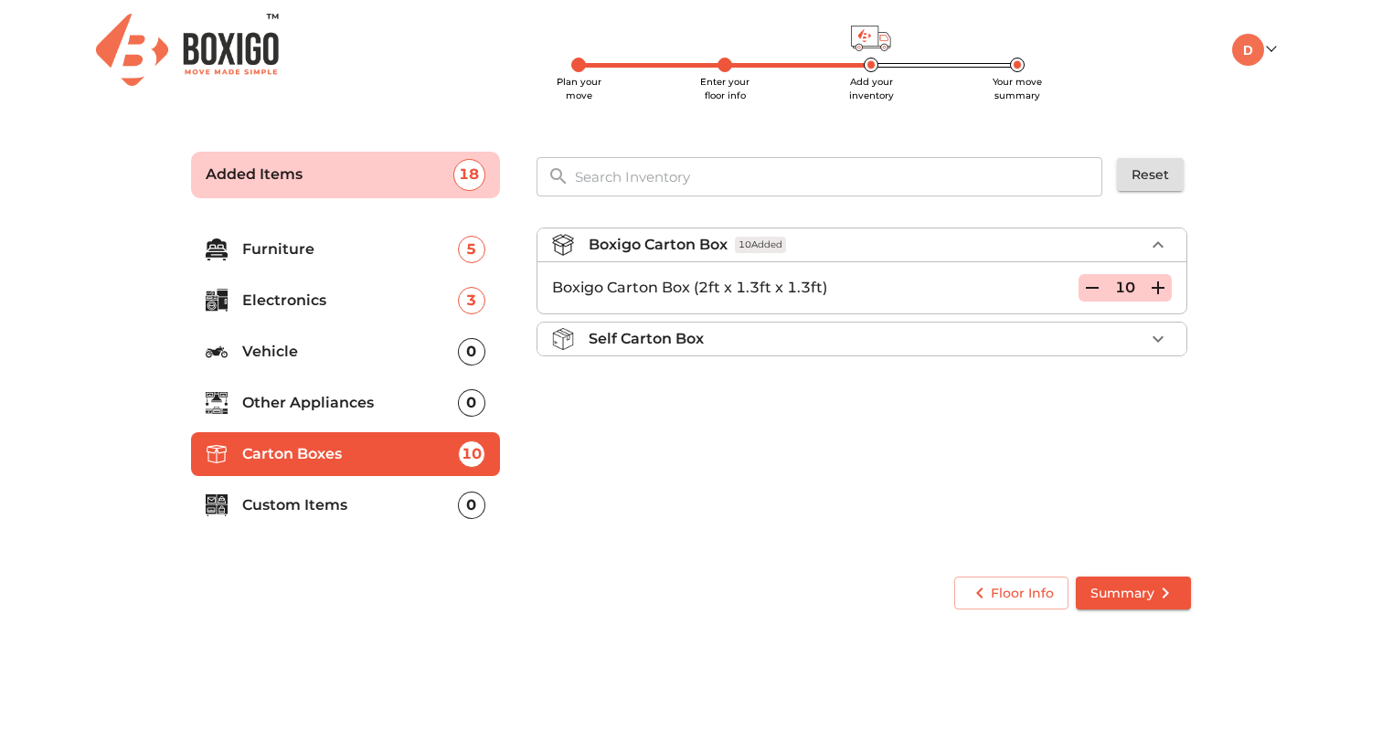
click at [1121, 599] on span "Summary" at bounding box center [1134, 593] width 86 height 23
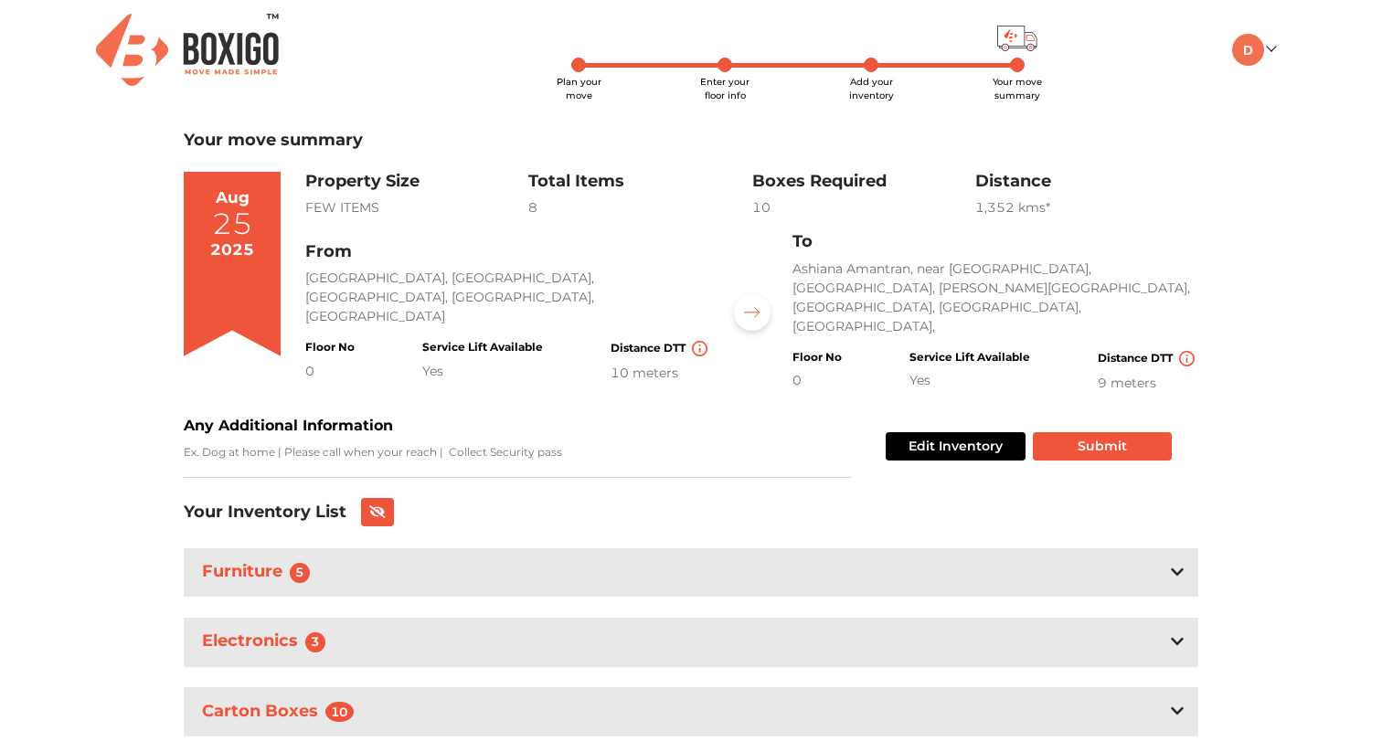
scroll to position [28, 0]
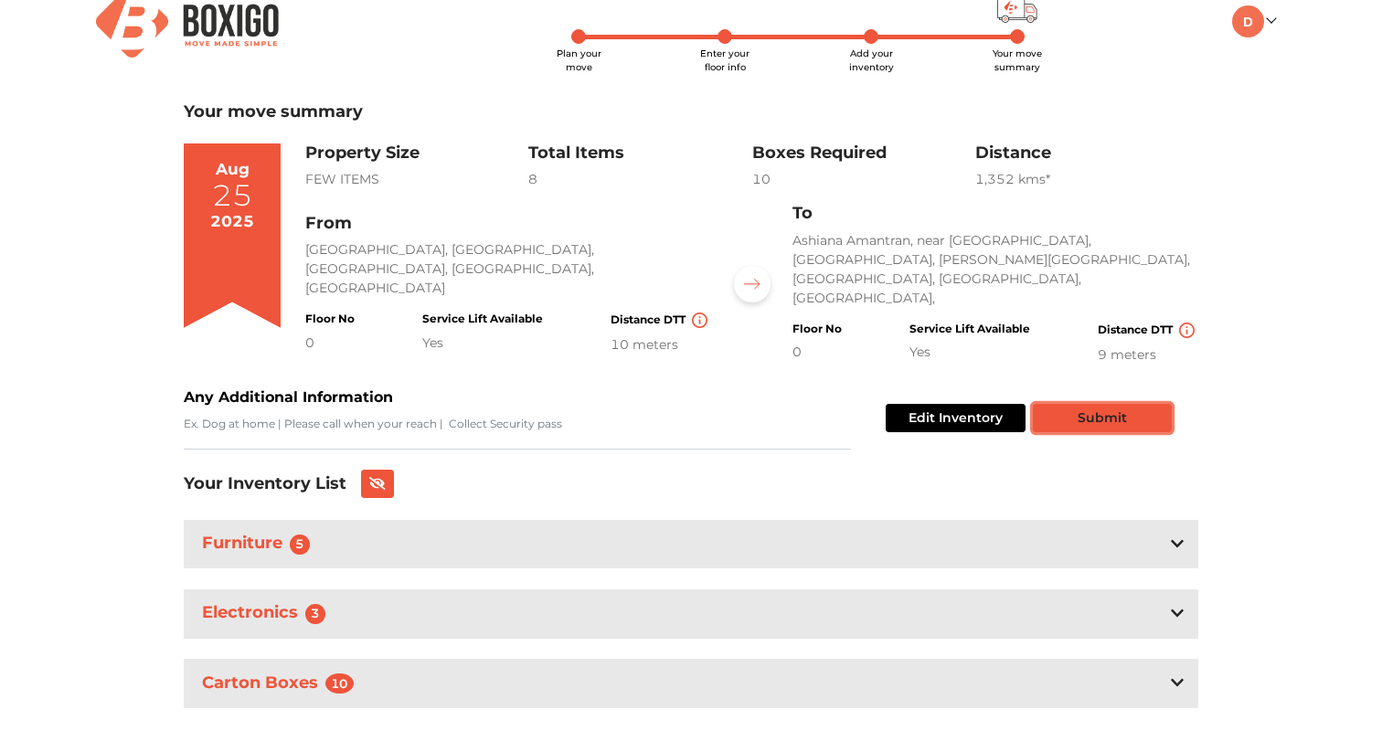
click at [1105, 404] on button "Submit" at bounding box center [1102, 418] width 139 height 28
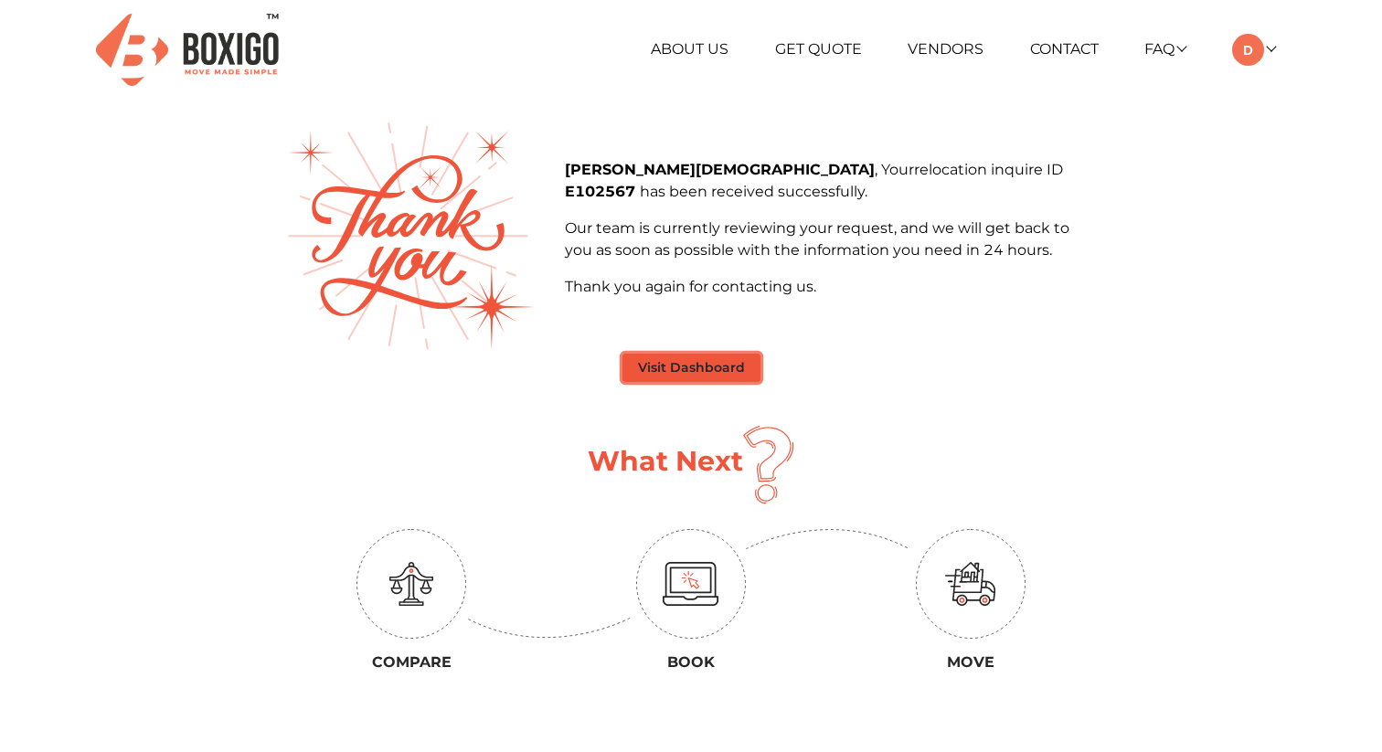
click at [696, 368] on button "Visit Dashboard" at bounding box center [692, 368] width 138 height 28
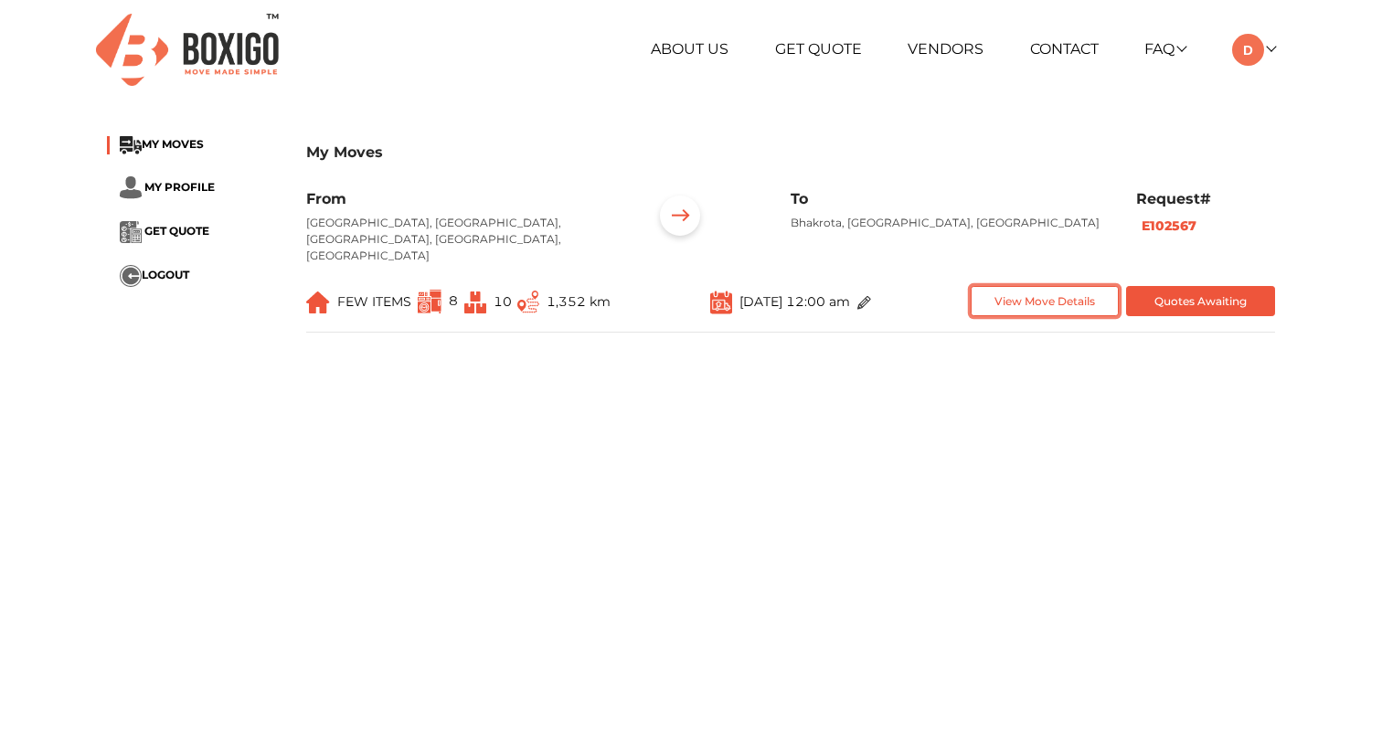
click at [1073, 286] on button "View Move Details" at bounding box center [1045, 301] width 149 height 30
